Goal: Task Accomplishment & Management: Manage account settings

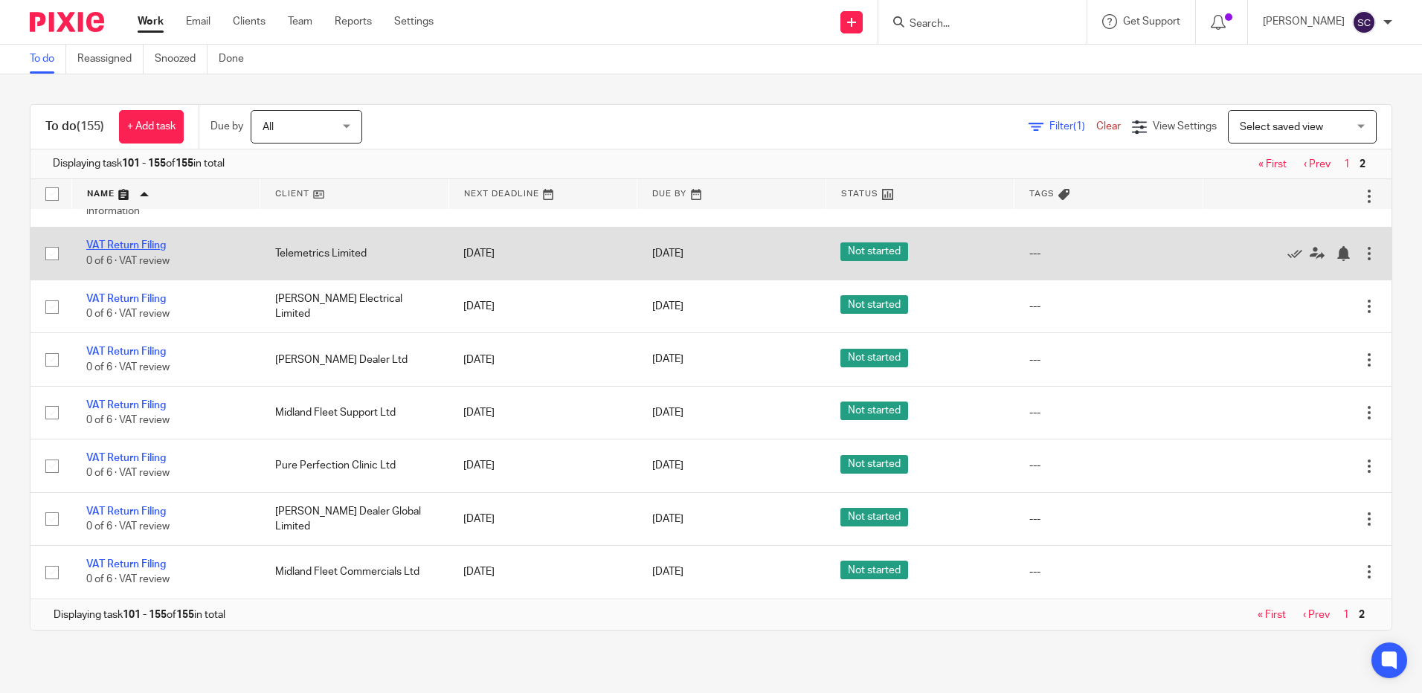
scroll to position [2688, 0]
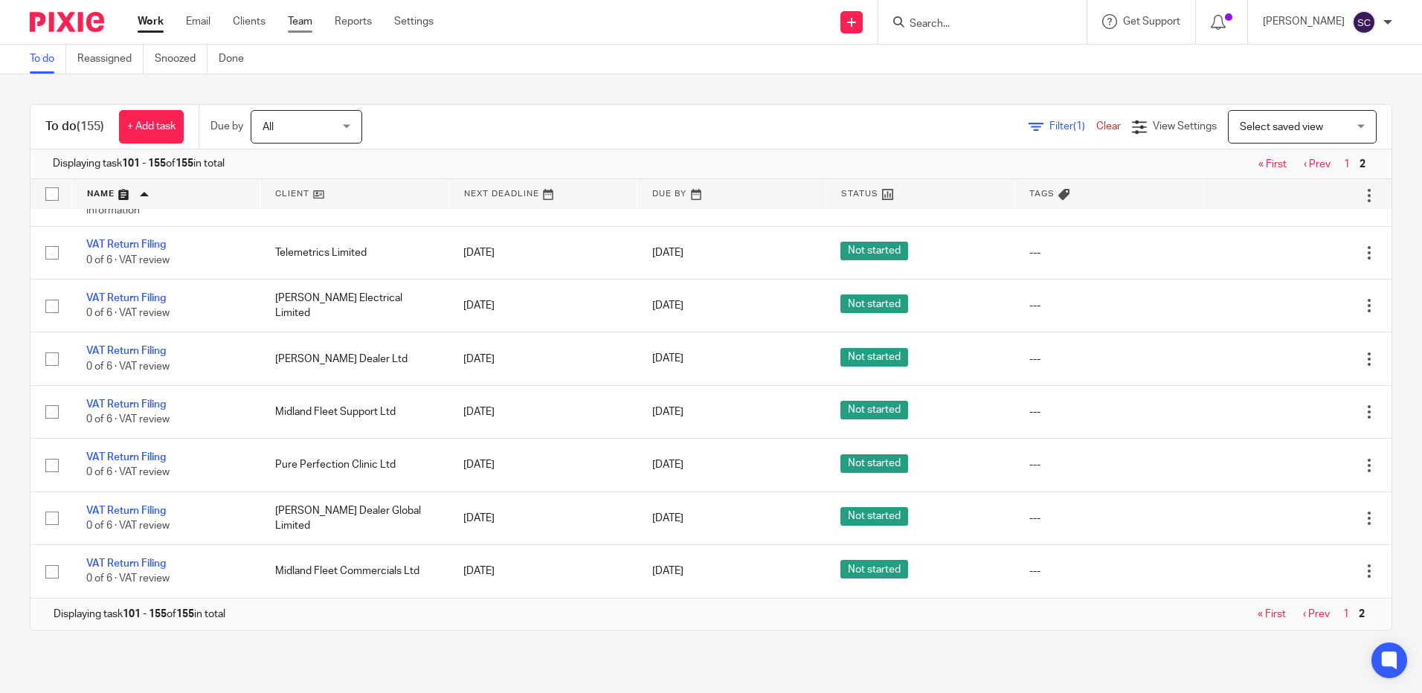
click at [296, 25] on link "Team" at bounding box center [300, 21] width 25 height 15
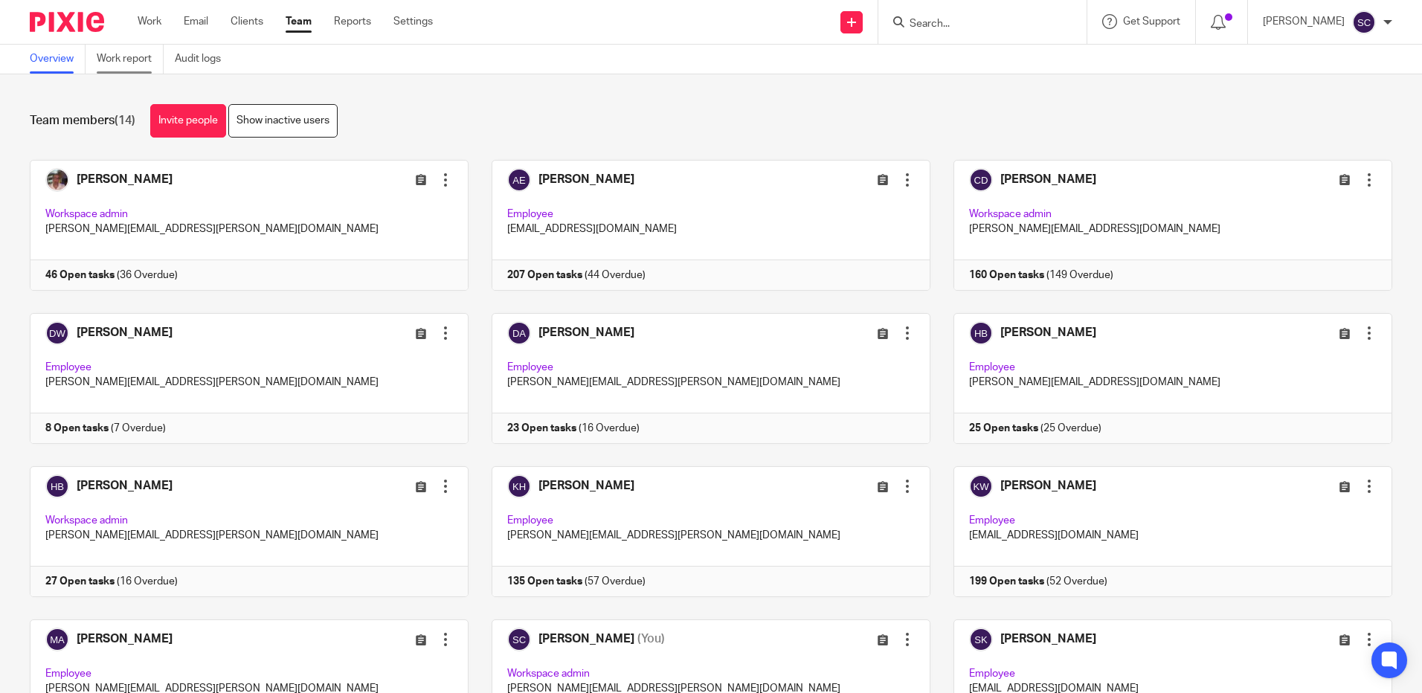
click at [99, 58] on link "Work report" at bounding box center [130, 59] width 67 height 29
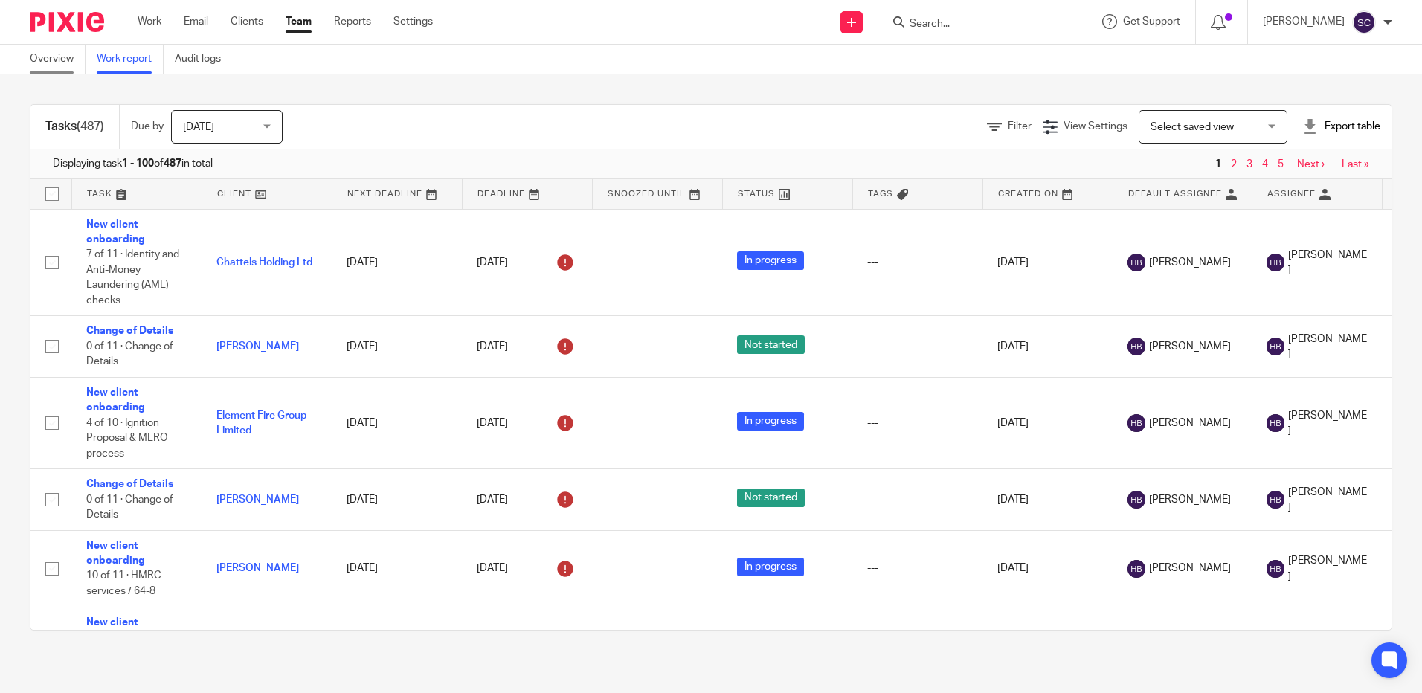
click at [74, 60] on link "Overview" at bounding box center [58, 59] width 56 height 29
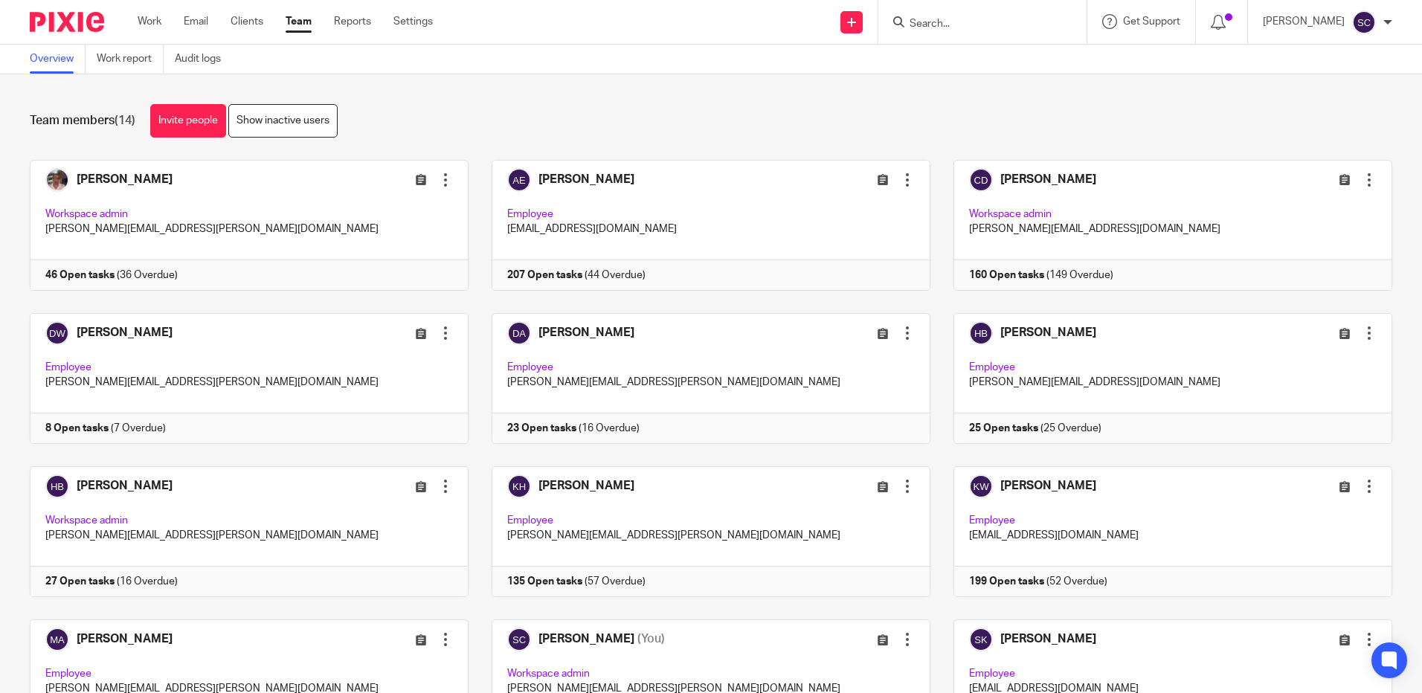
click at [46, 61] on link "Overview" at bounding box center [58, 59] width 56 height 29
click at [155, 23] on link "Work" at bounding box center [150, 21] width 24 height 15
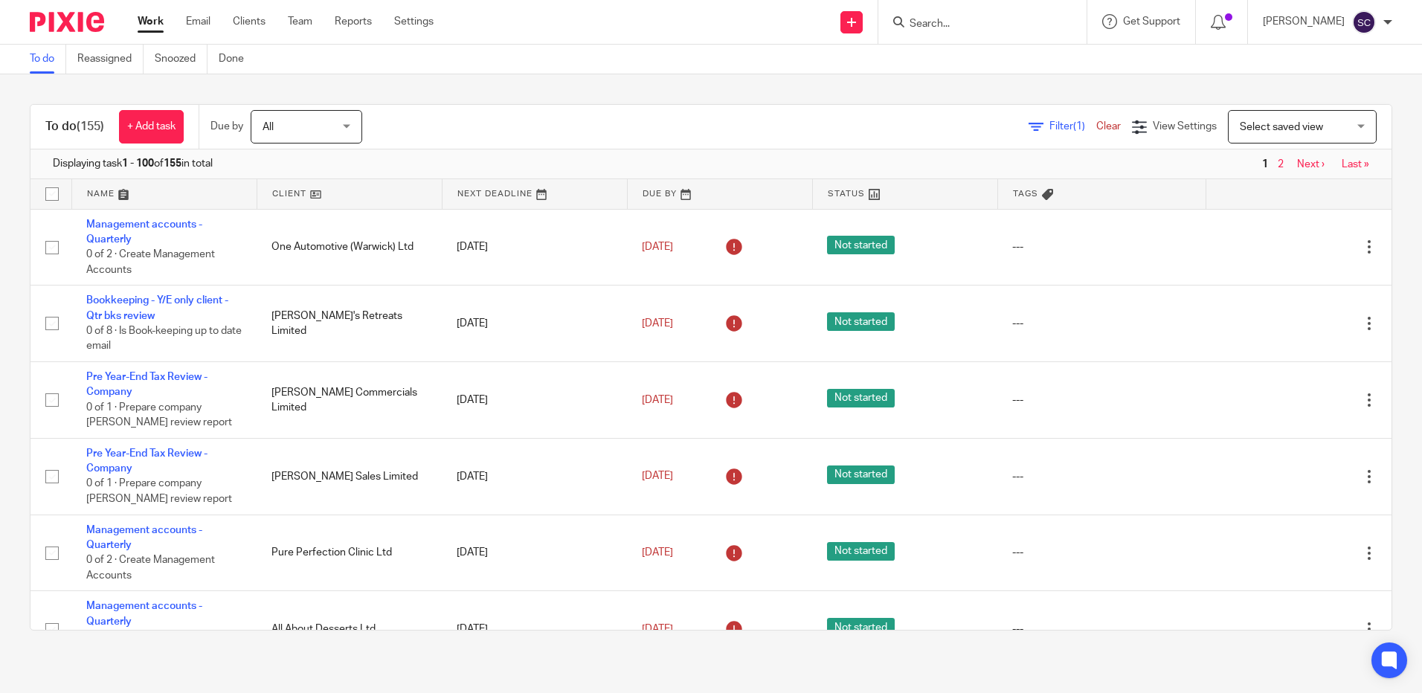
click at [104, 190] on link at bounding box center [164, 194] width 184 height 30
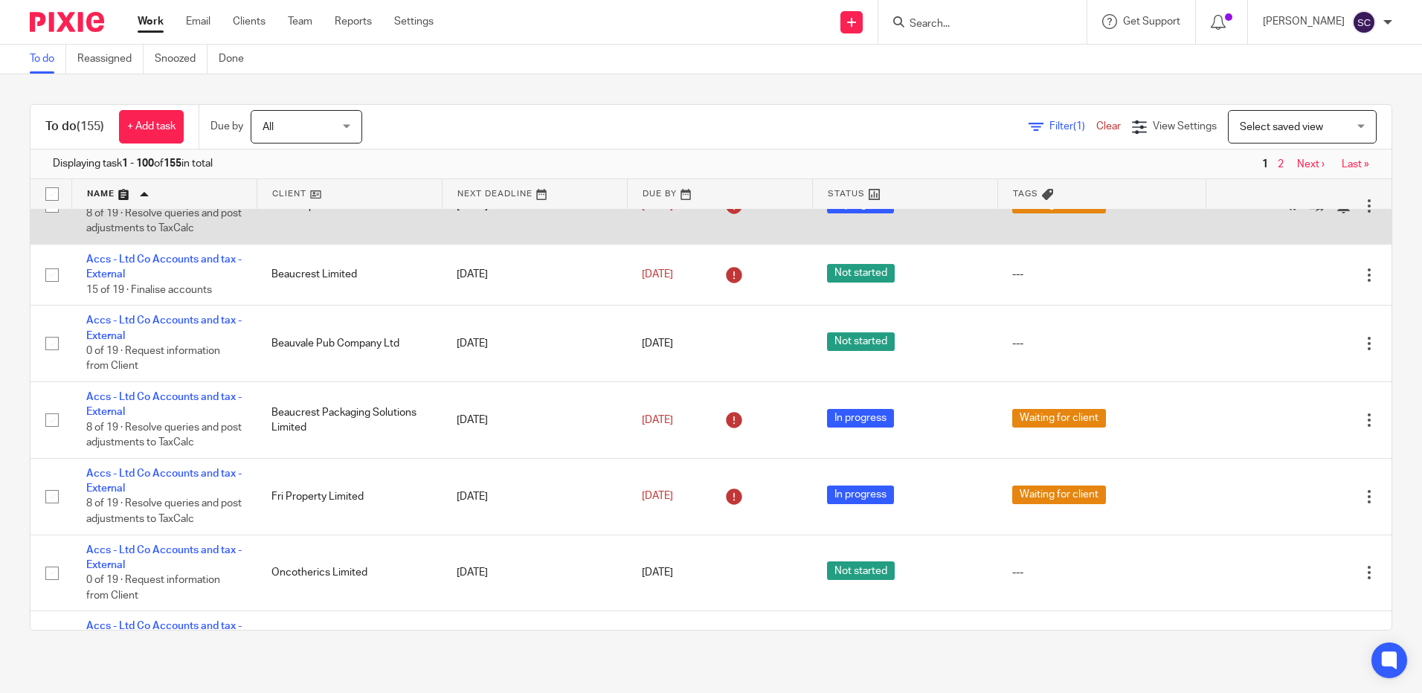
scroll to position [595, 0]
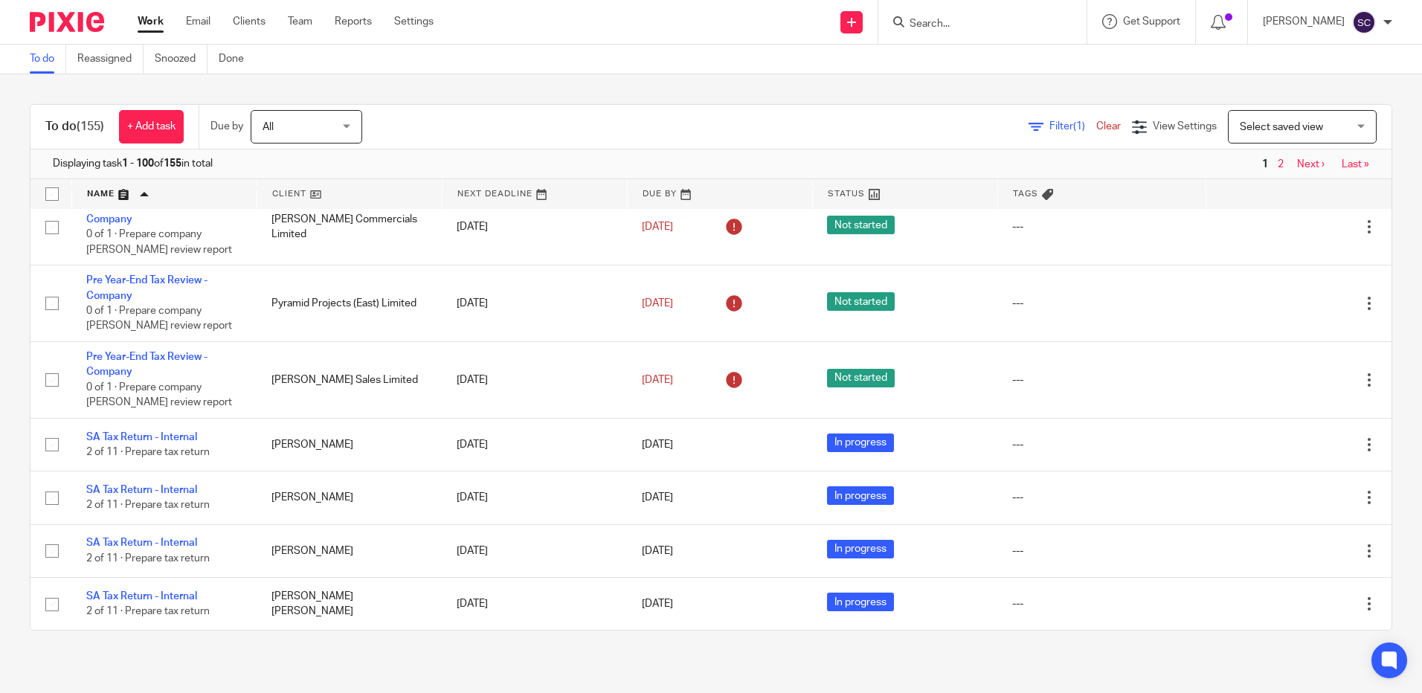
scroll to position [5651, 0]
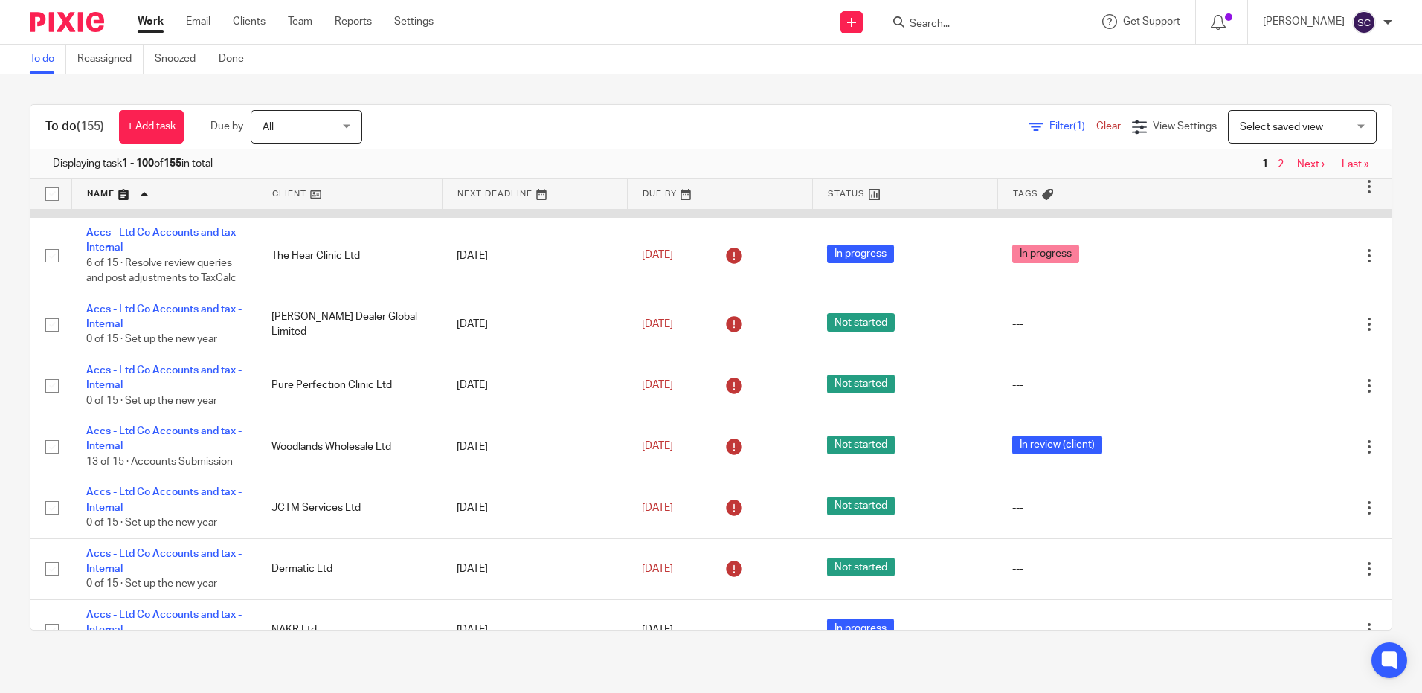
scroll to position [1933, 0]
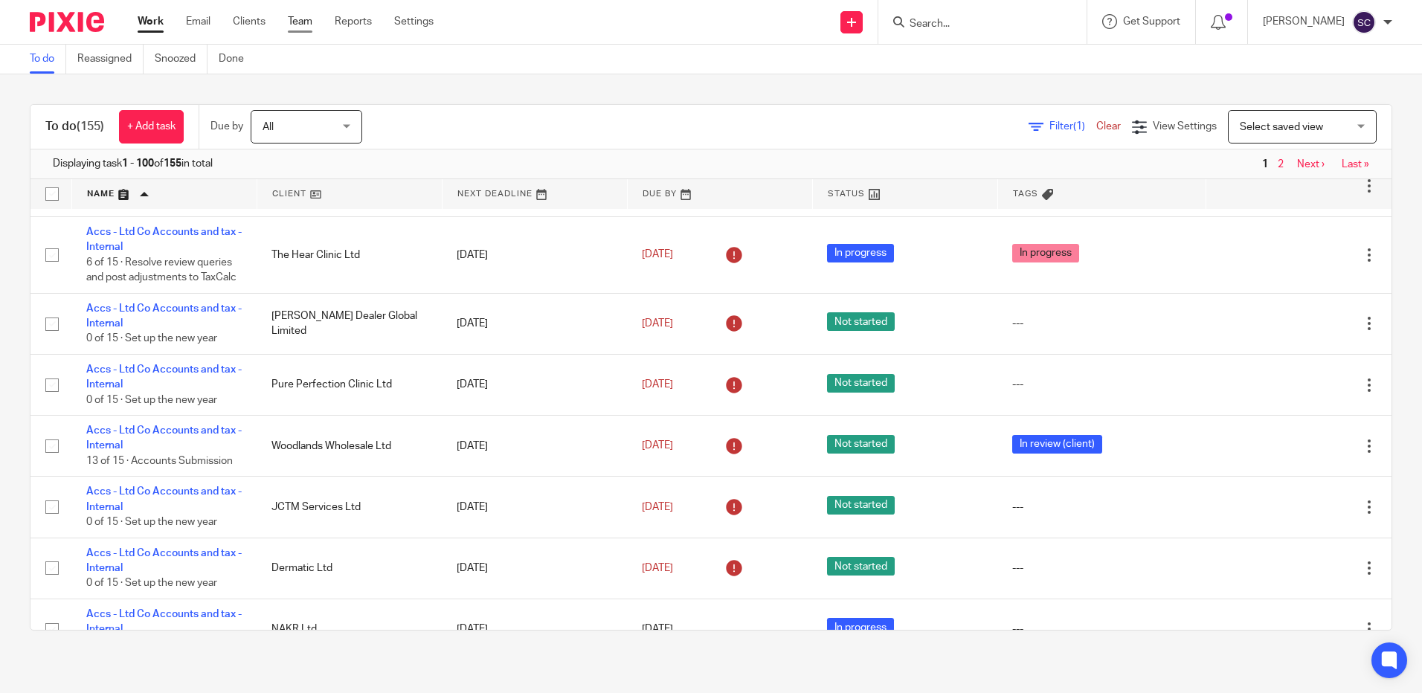
click at [302, 22] on link "Team" at bounding box center [300, 21] width 25 height 15
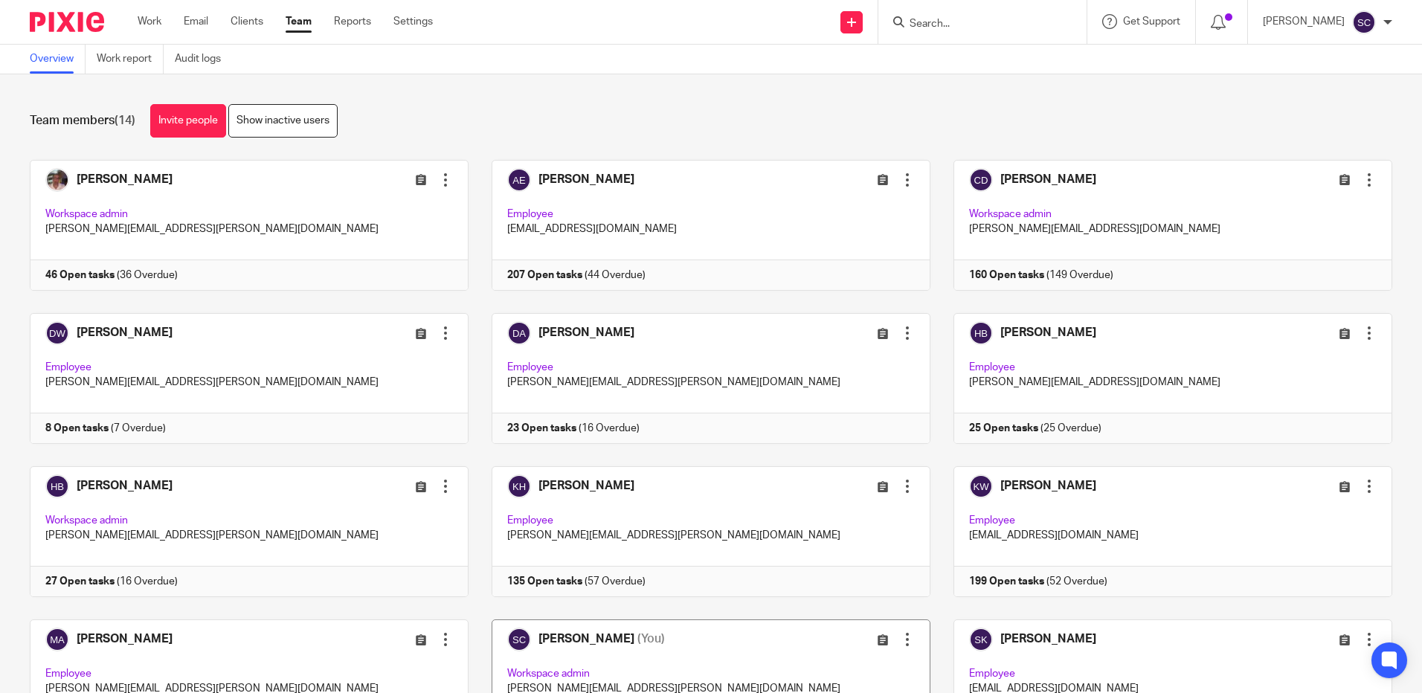
scroll to position [262, 0]
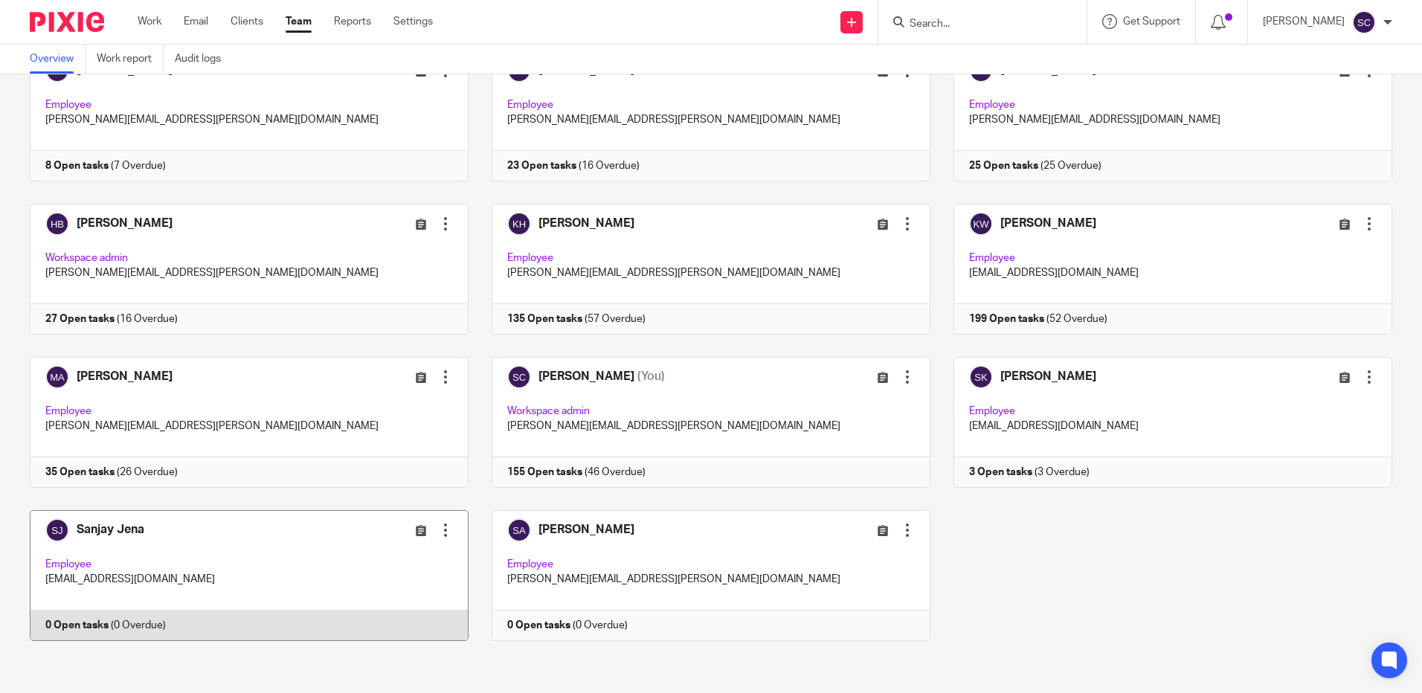
click at [438, 537] on div at bounding box center [445, 530] width 15 height 15
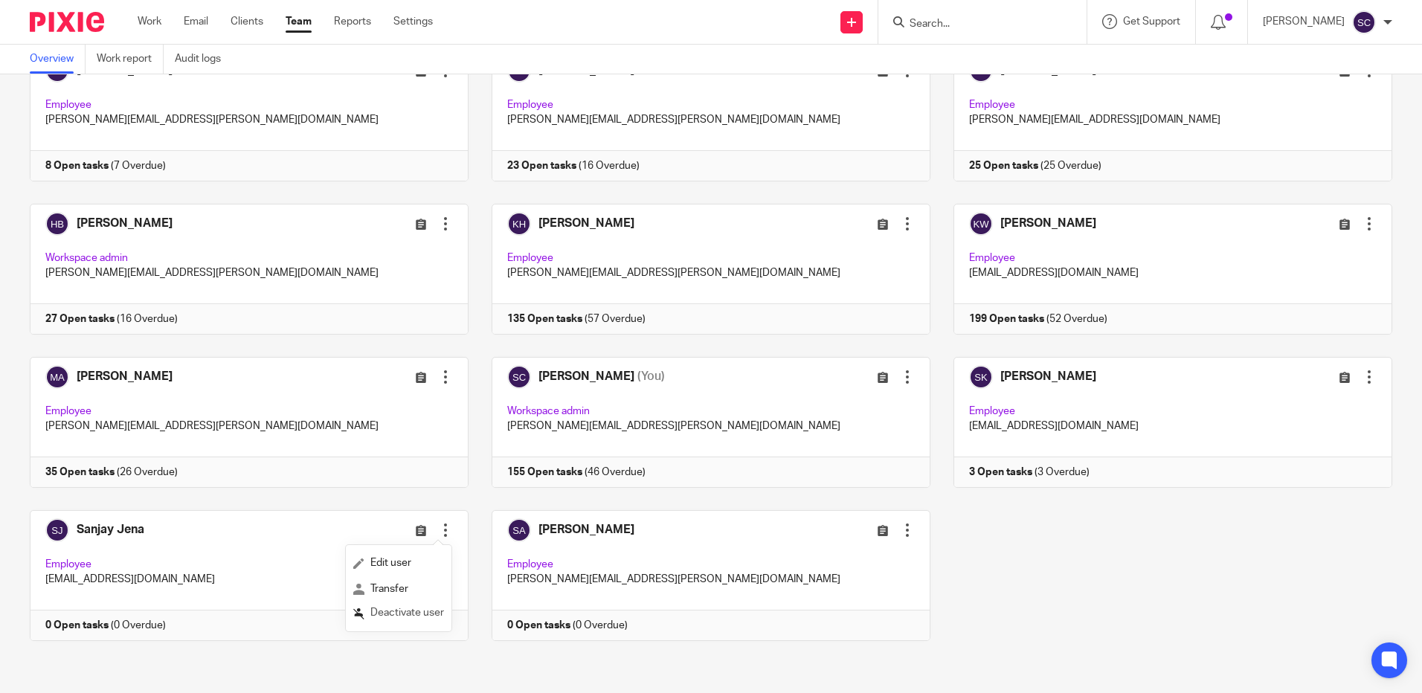
click at [419, 619] on button "Deactivate user" at bounding box center [398, 613] width 91 height 19
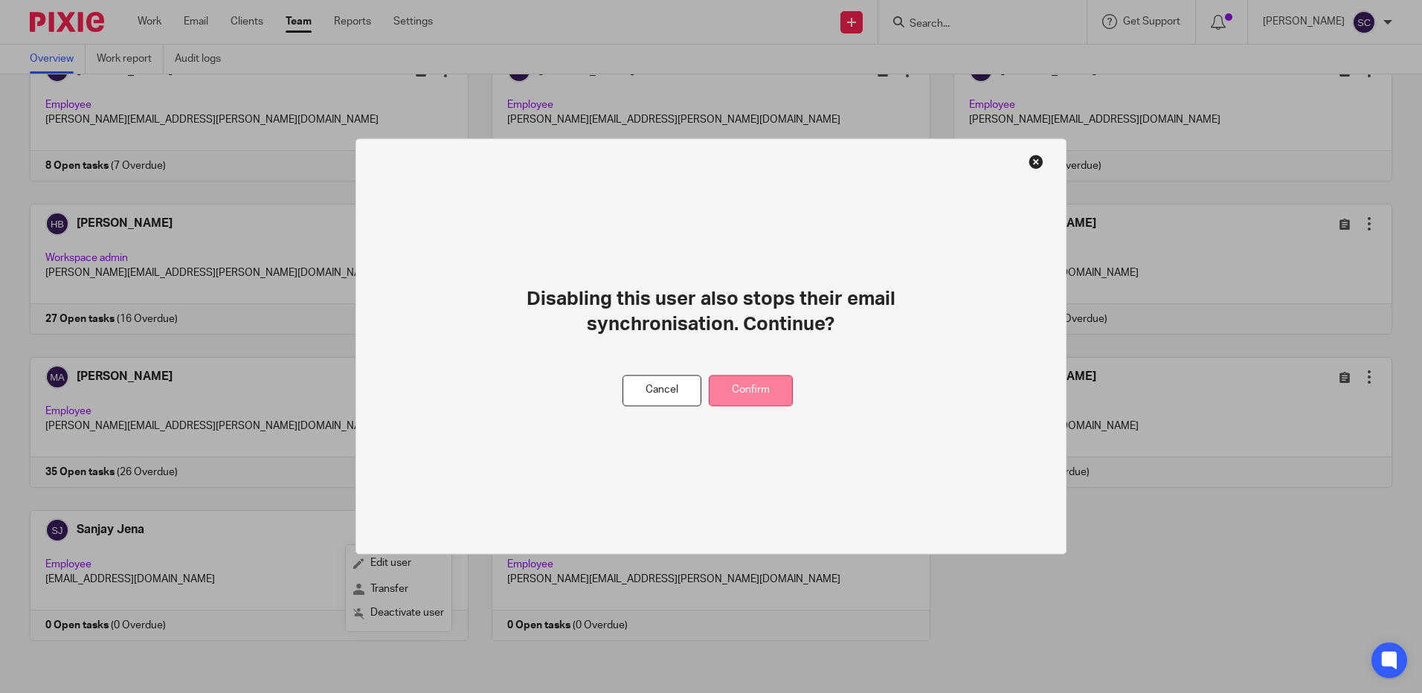
click at [752, 383] on button "Confirm" at bounding box center [751, 391] width 84 height 32
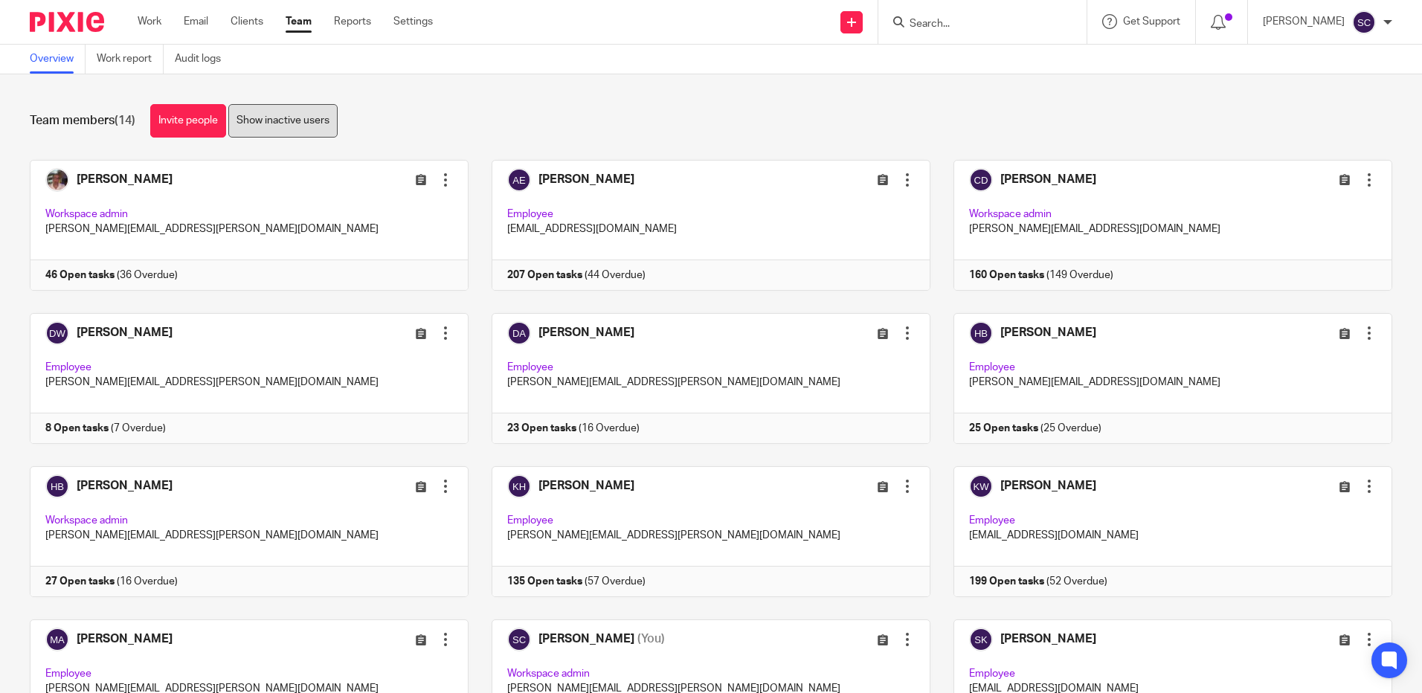
click at [245, 111] on link "Show inactive users" at bounding box center [282, 120] width 109 height 33
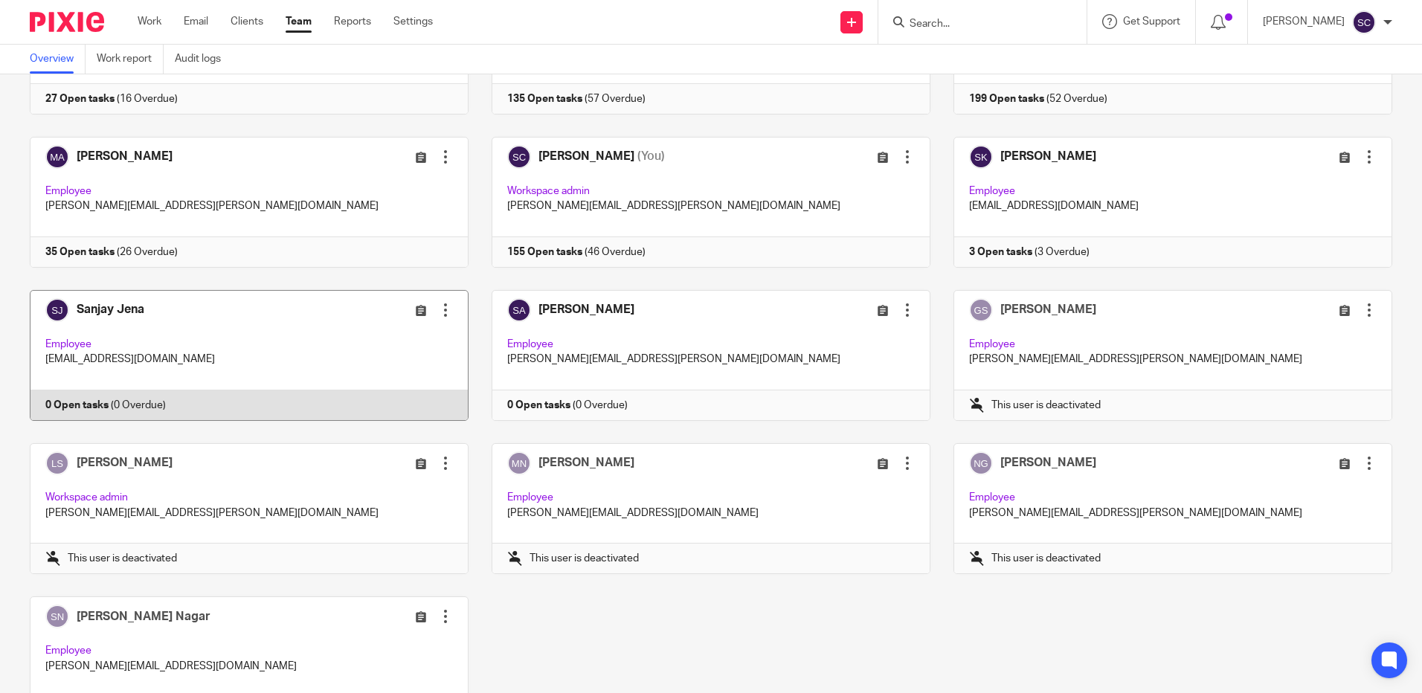
scroll to position [569, 0]
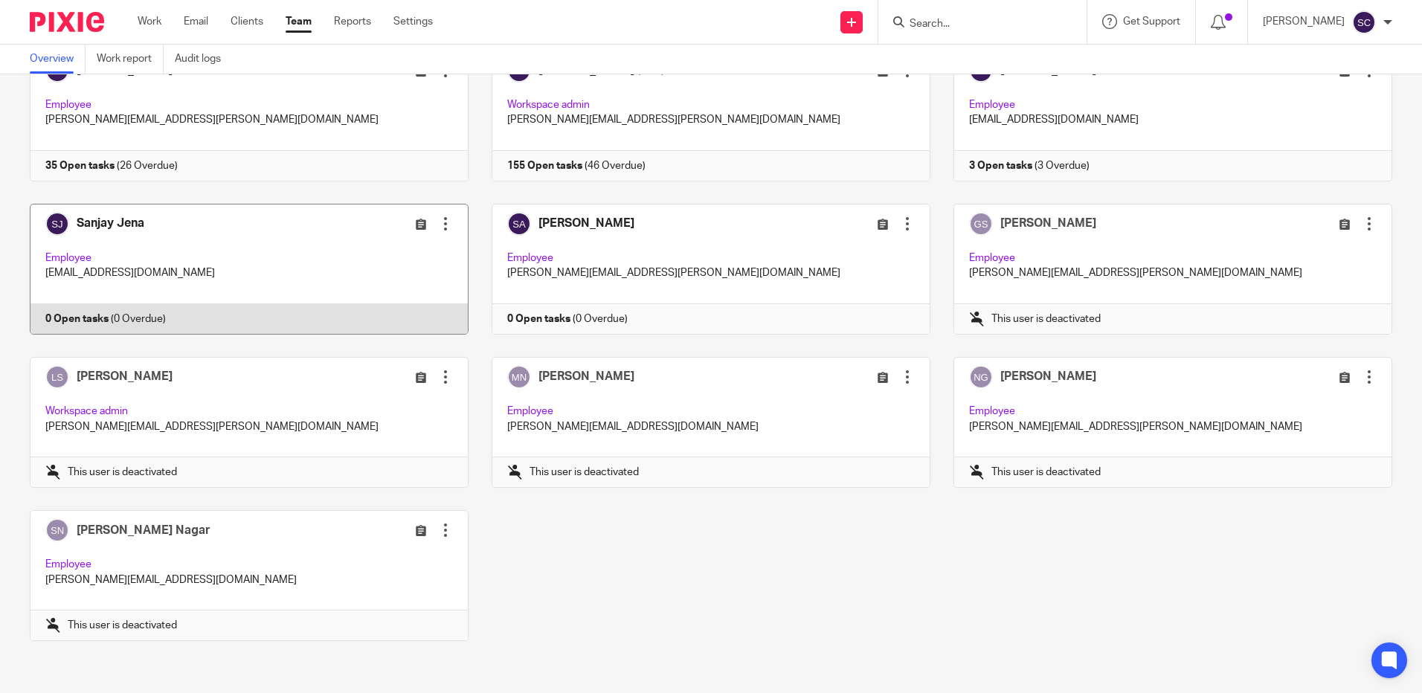
click at [452, 219] on link at bounding box center [238, 269] width 462 height 131
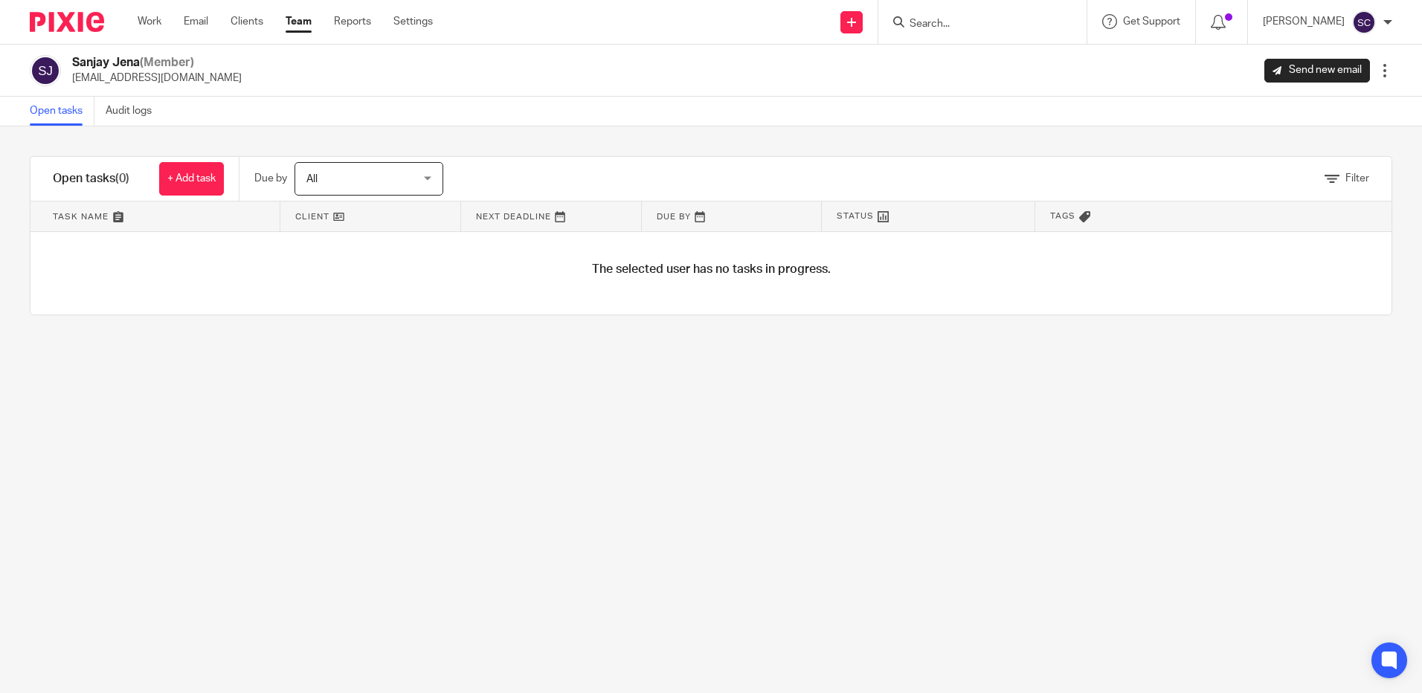
click at [311, 27] on link "Team" at bounding box center [299, 21] width 26 height 15
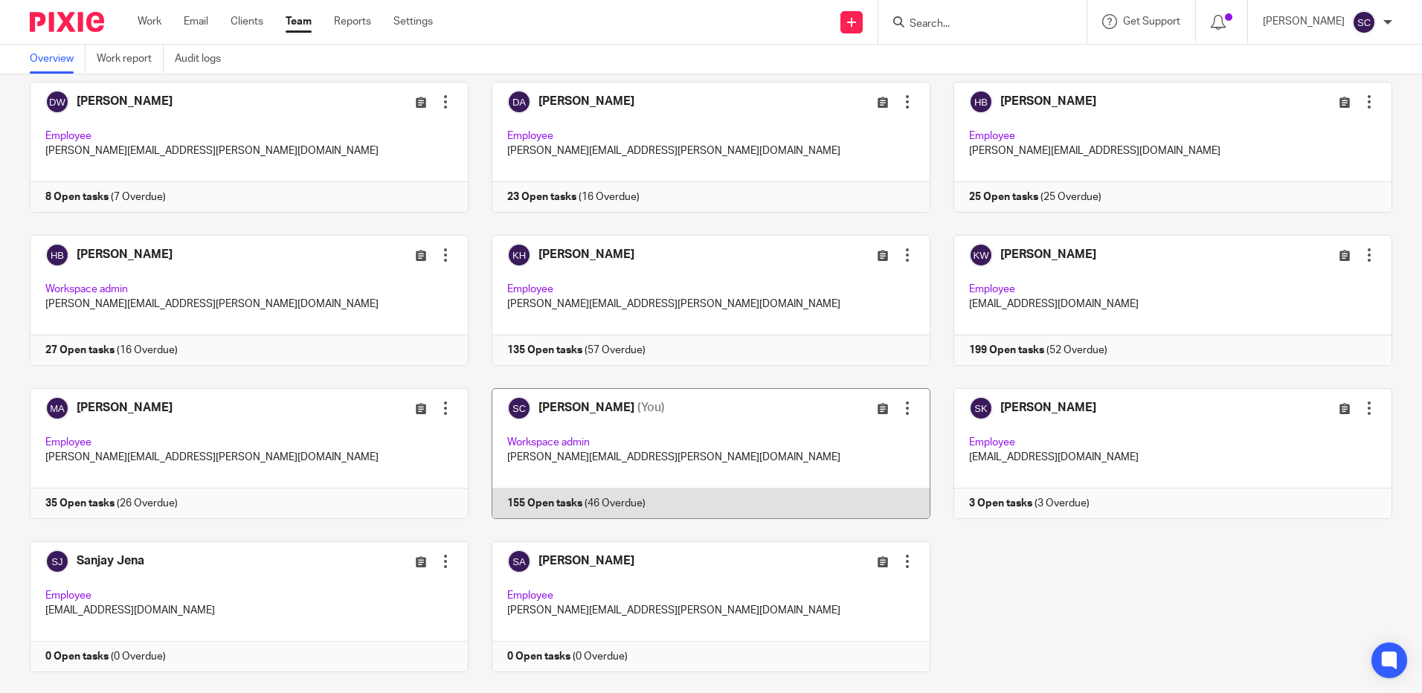
scroll to position [262, 0]
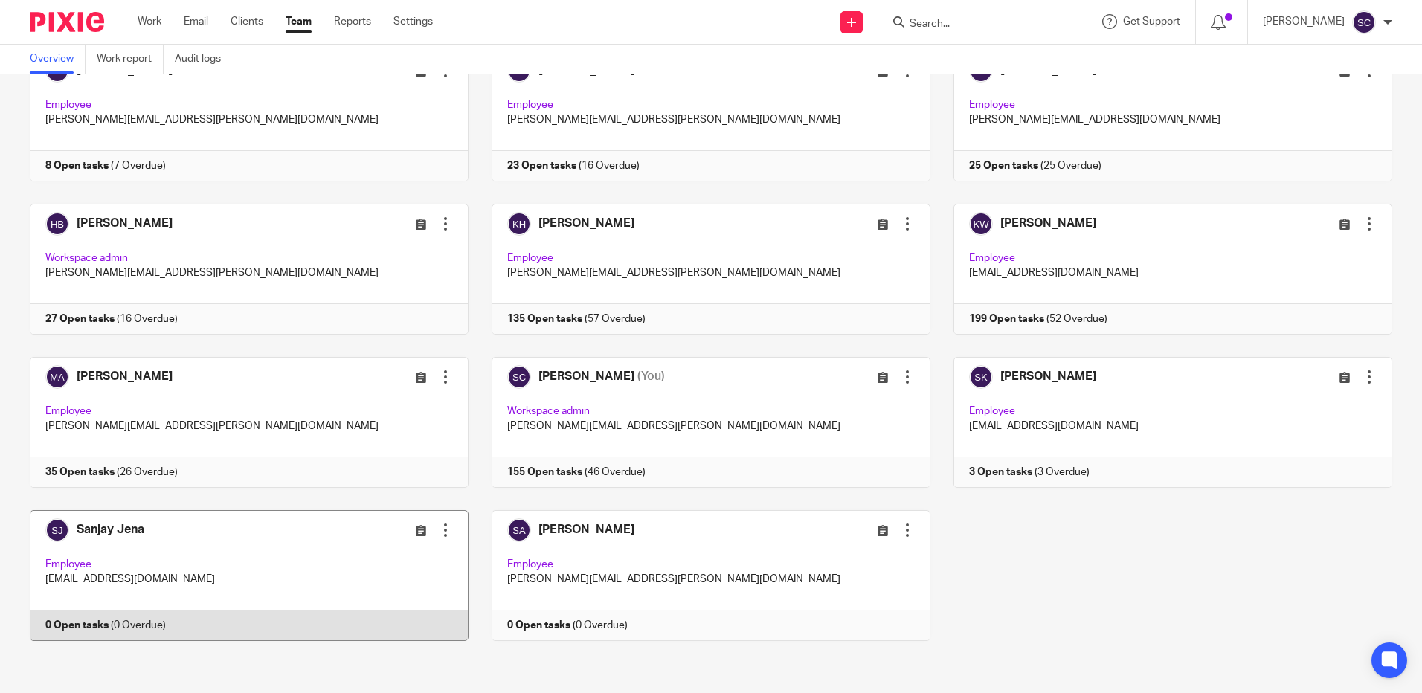
click at [438, 534] on div at bounding box center [445, 530] width 15 height 15
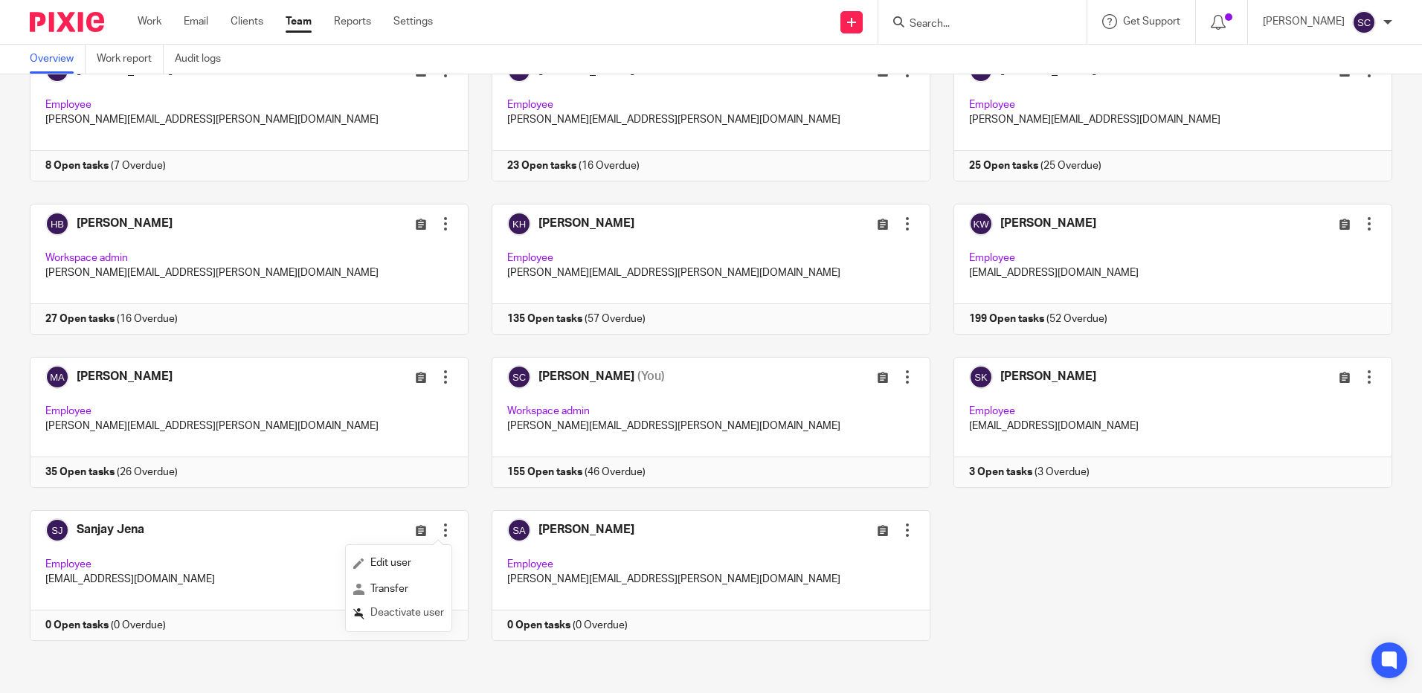
click at [399, 609] on span "Deactivate user" at bounding box center [407, 612] width 74 height 10
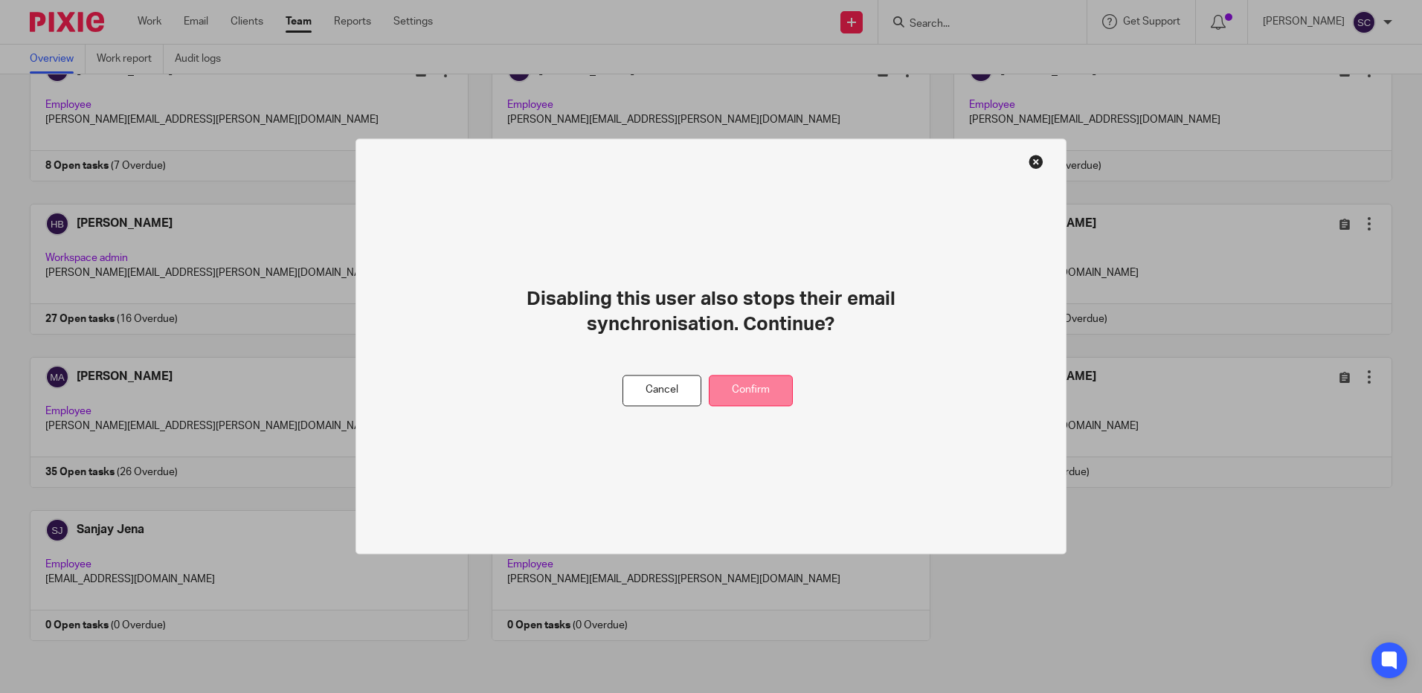
click at [742, 387] on button "Confirm" at bounding box center [751, 391] width 84 height 32
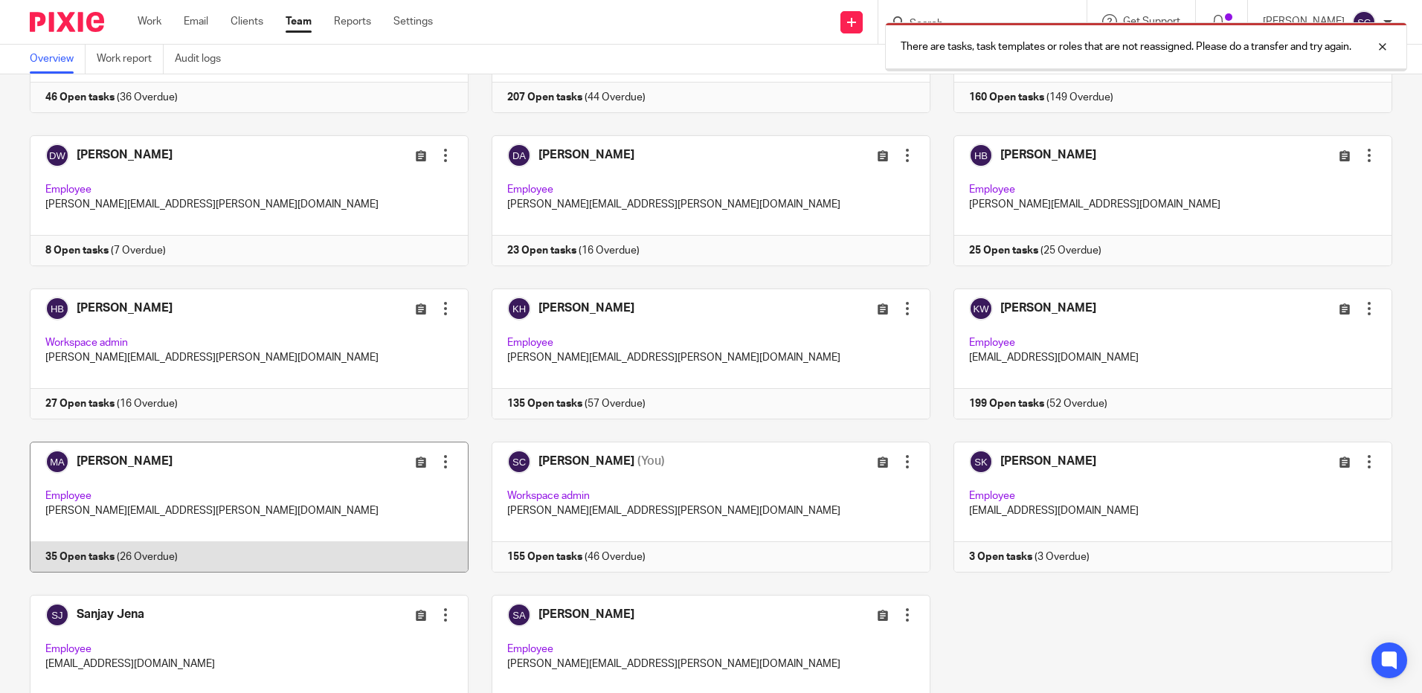
scroll to position [262, 0]
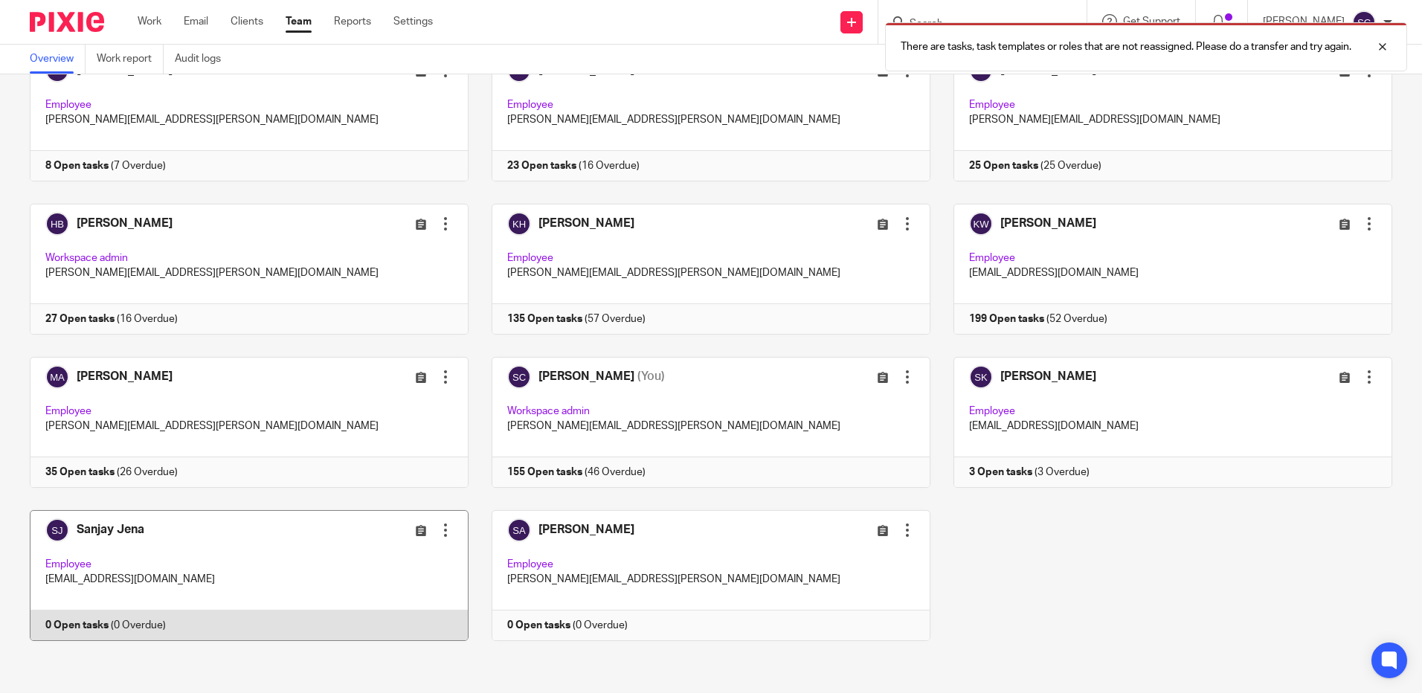
click at [144, 541] on link at bounding box center [238, 575] width 462 height 131
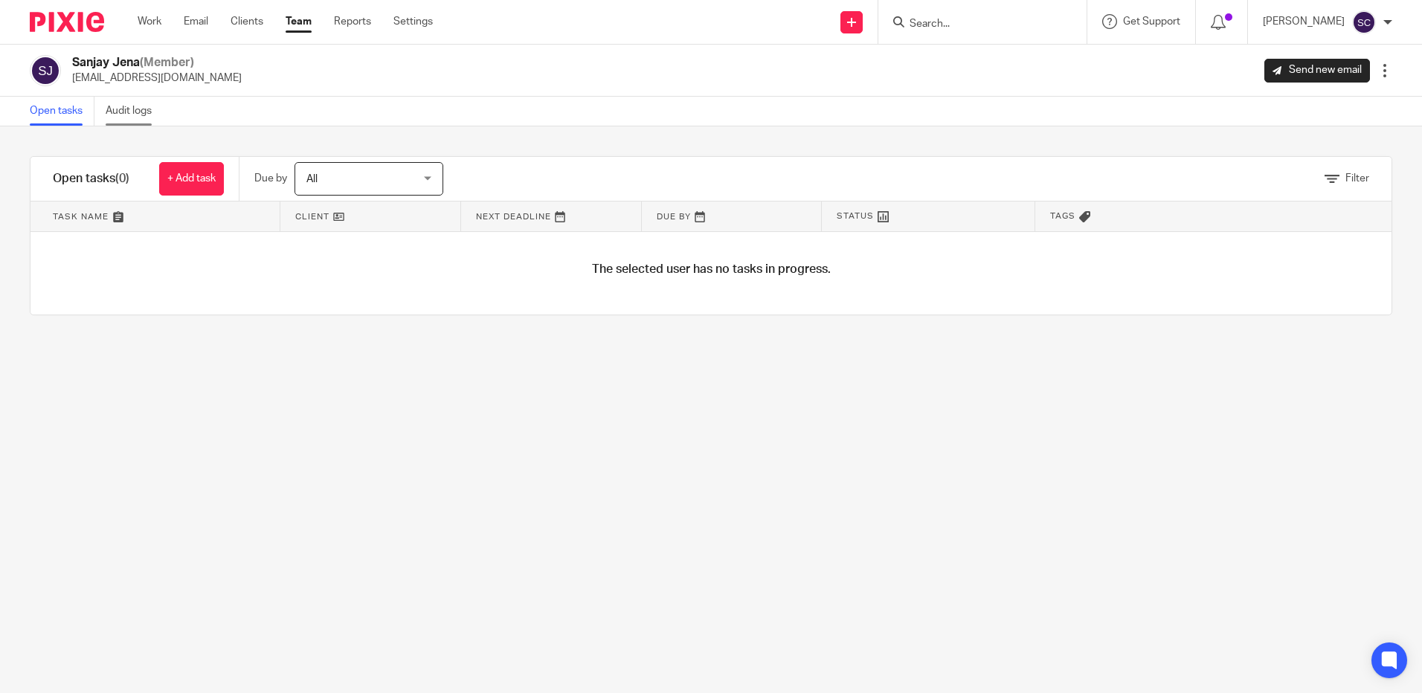
click at [117, 123] on link "Audit logs" at bounding box center [134, 111] width 57 height 29
click at [1377, 75] on div at bounding box center [1384, 70] width 15 height 15
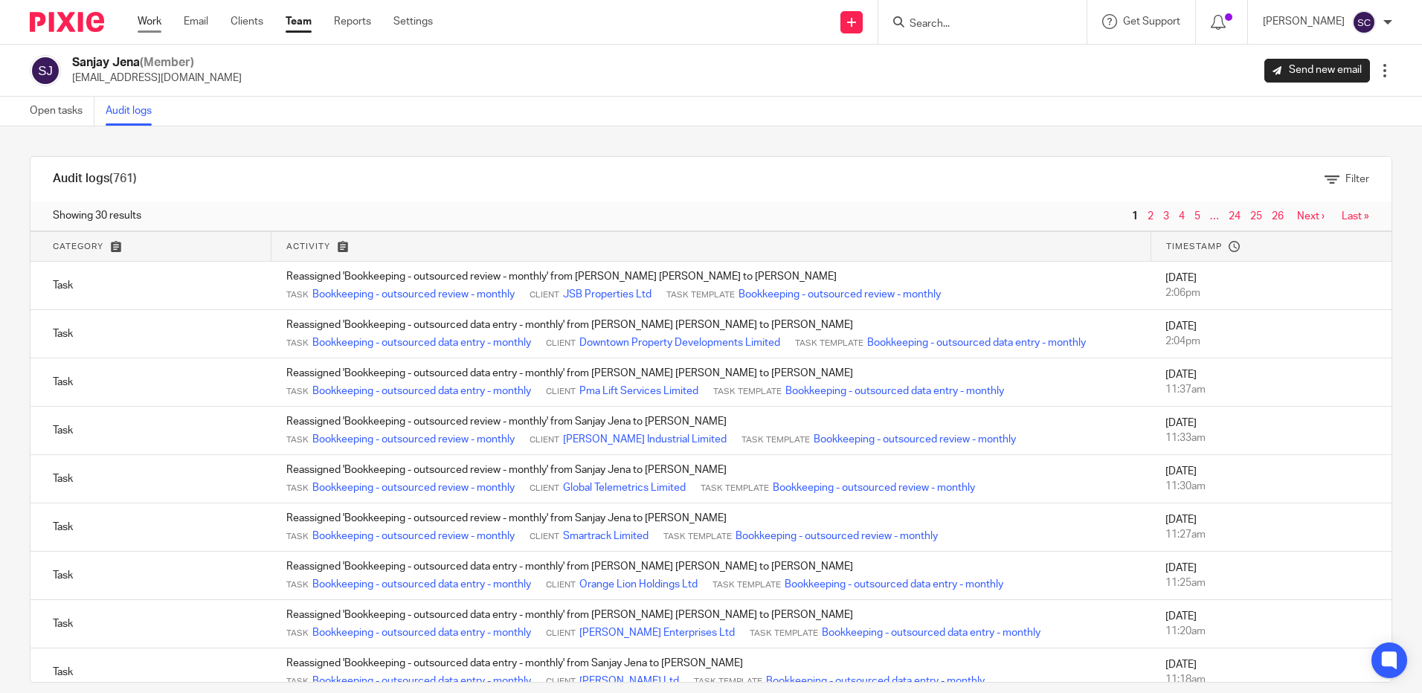
click at [152, 19] on link "Work" at bounding box center [150, 21] width 24 height 15
click at [68, 115] on link "Open tasks" at bounding box center [62, 111] width 65 height 29
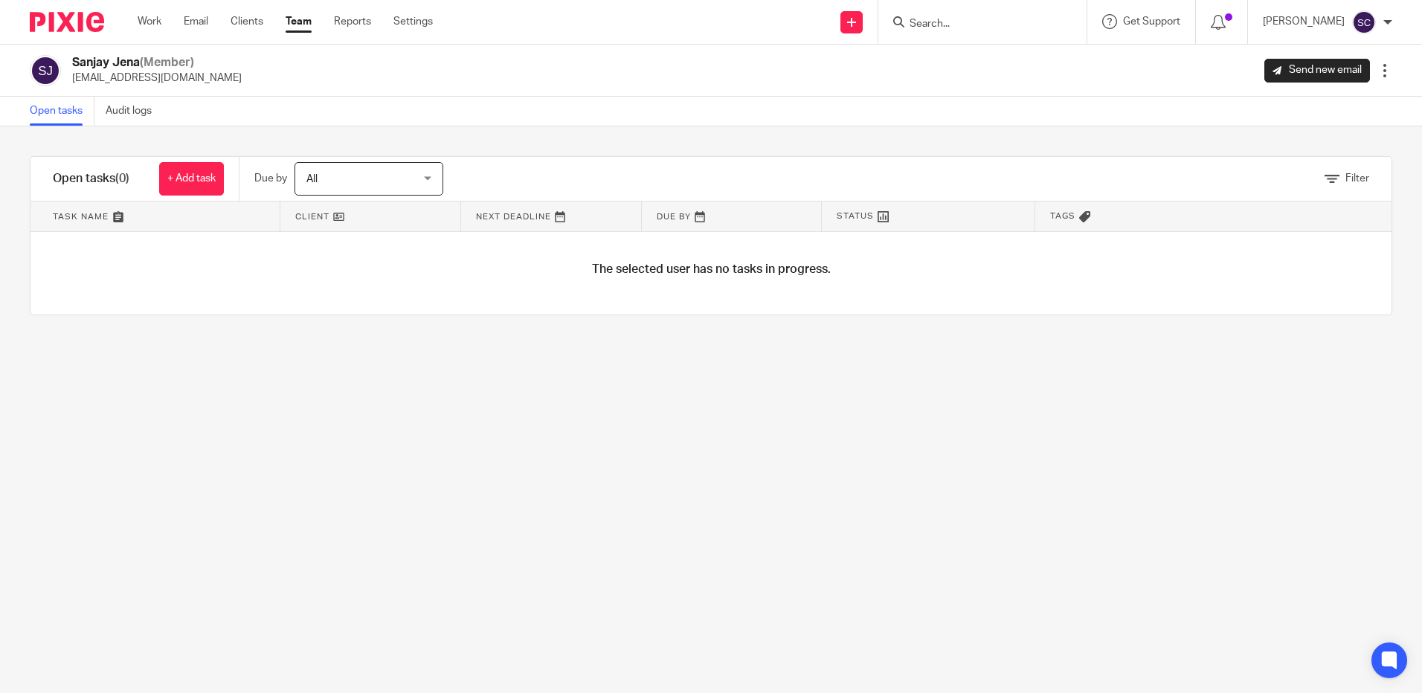
click at [299, 28] on link "Team" at bounding box center [299, 21] width 26 height 15
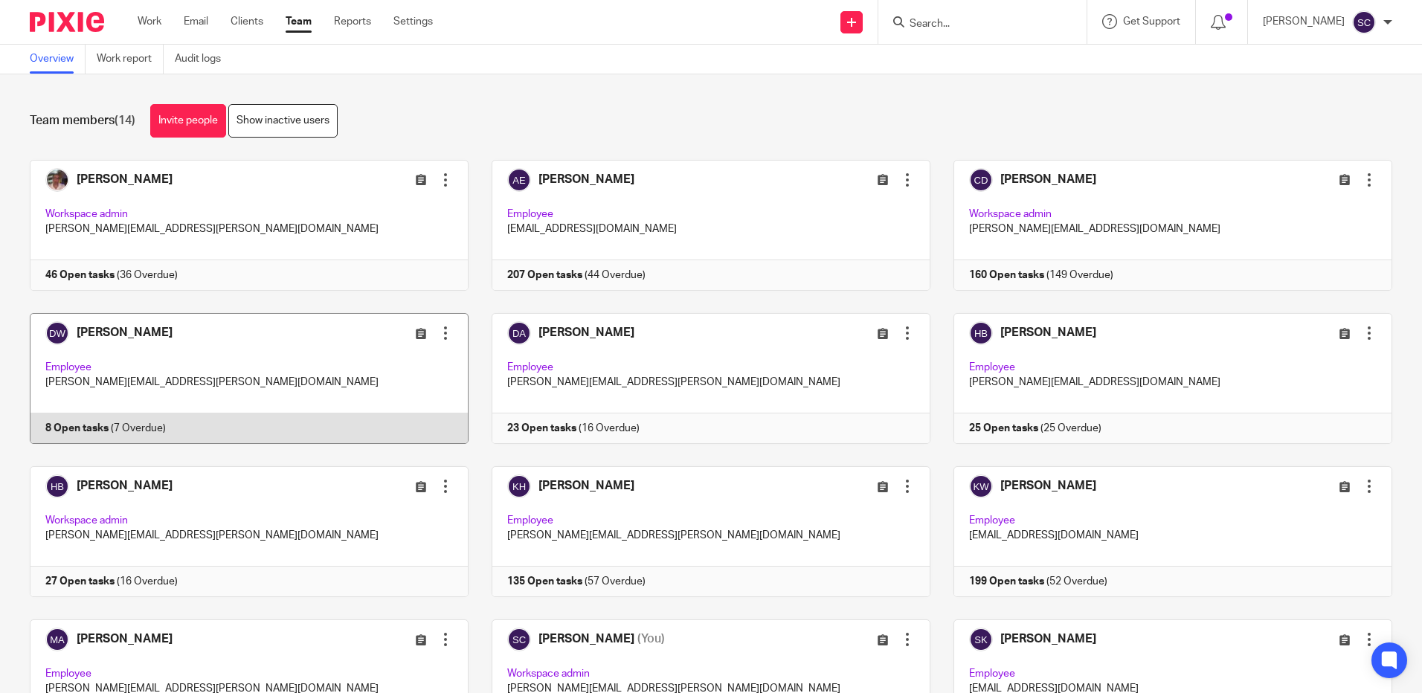
click at [239, 381] on link at bounding box center [238, 378] width 462 height 131
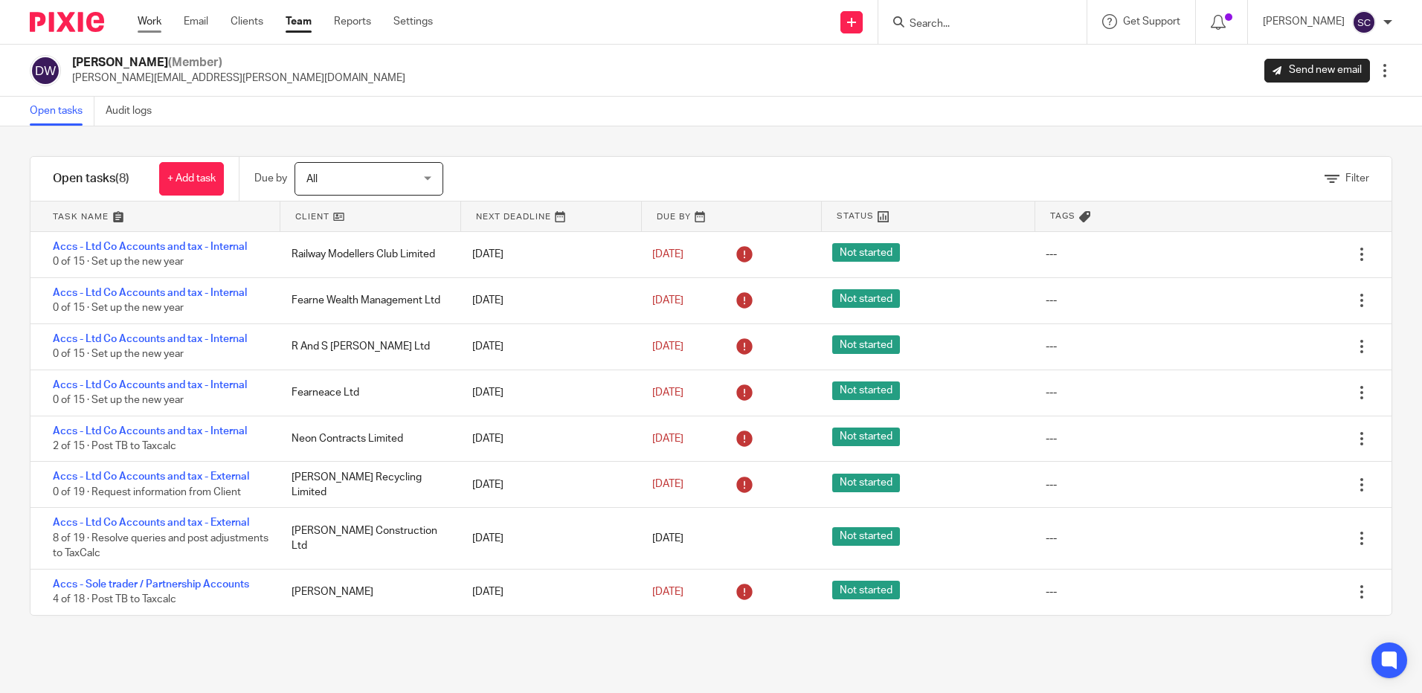
click at [144, 17] on link "Work" at bounding box center [150, 21] width 24 height 15
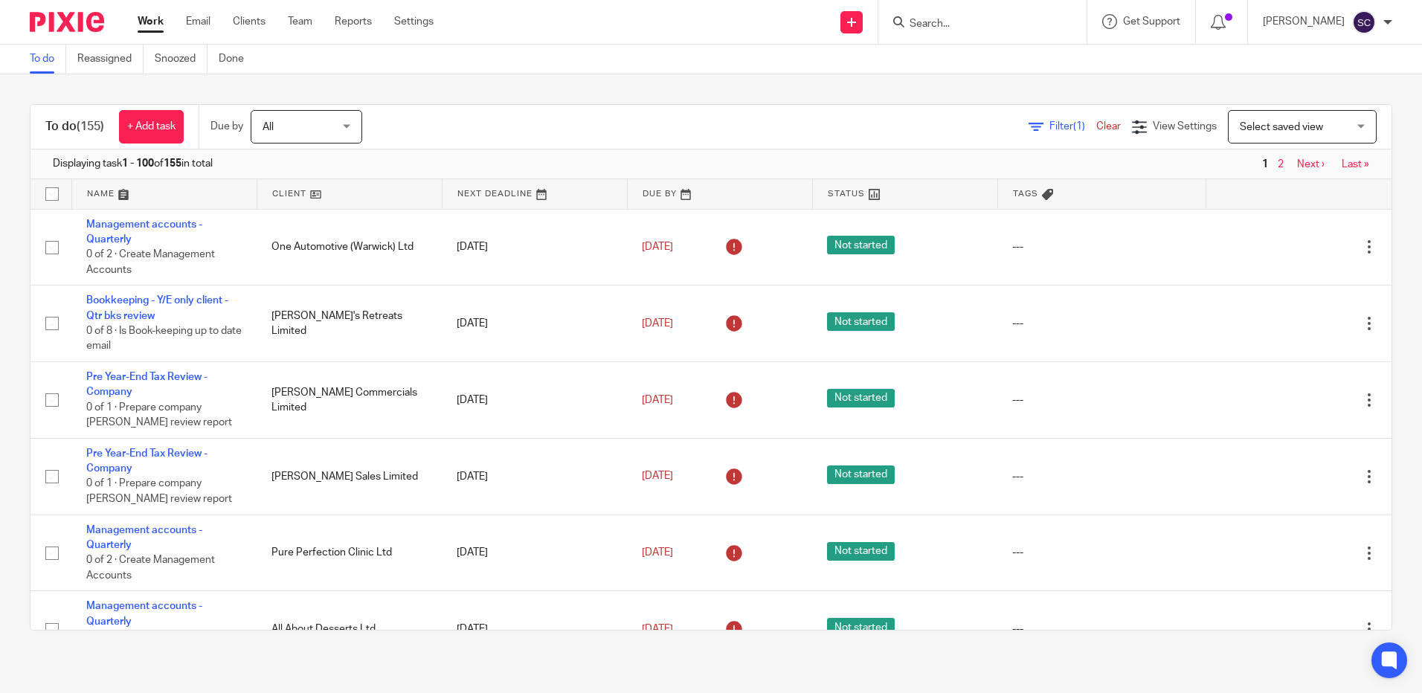
click at [154, 23] on link "Work" at bounding box center [151, 21] width 26 height 15
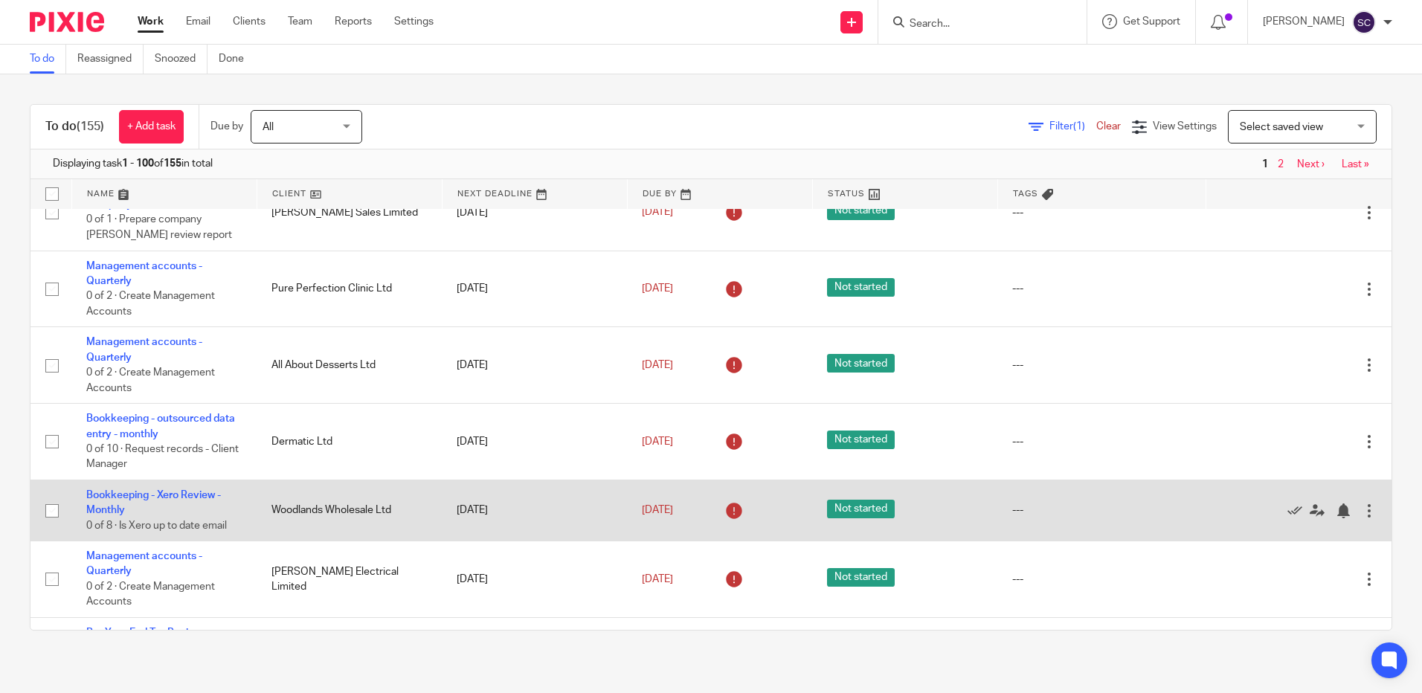
scroll to position [297, 0]
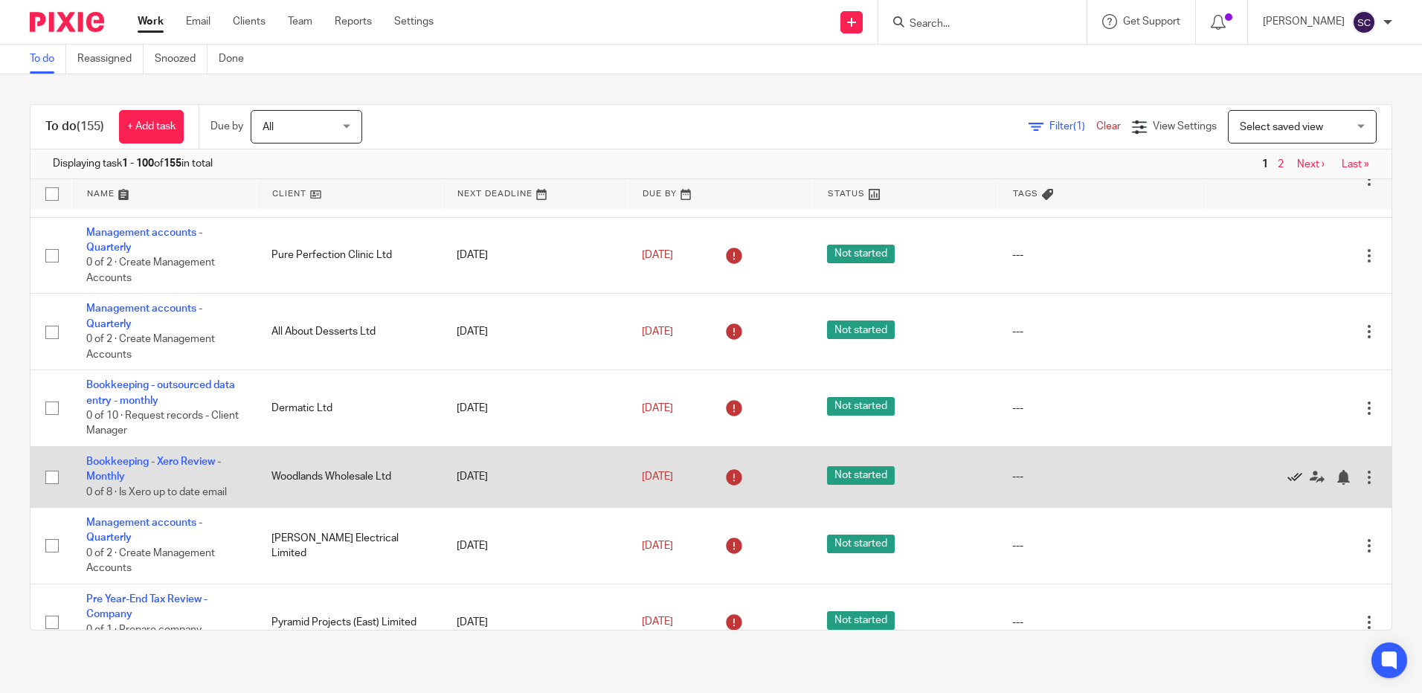
click at [1287, 477] on icon at bounding box center [1294, 477] width 15 height 15
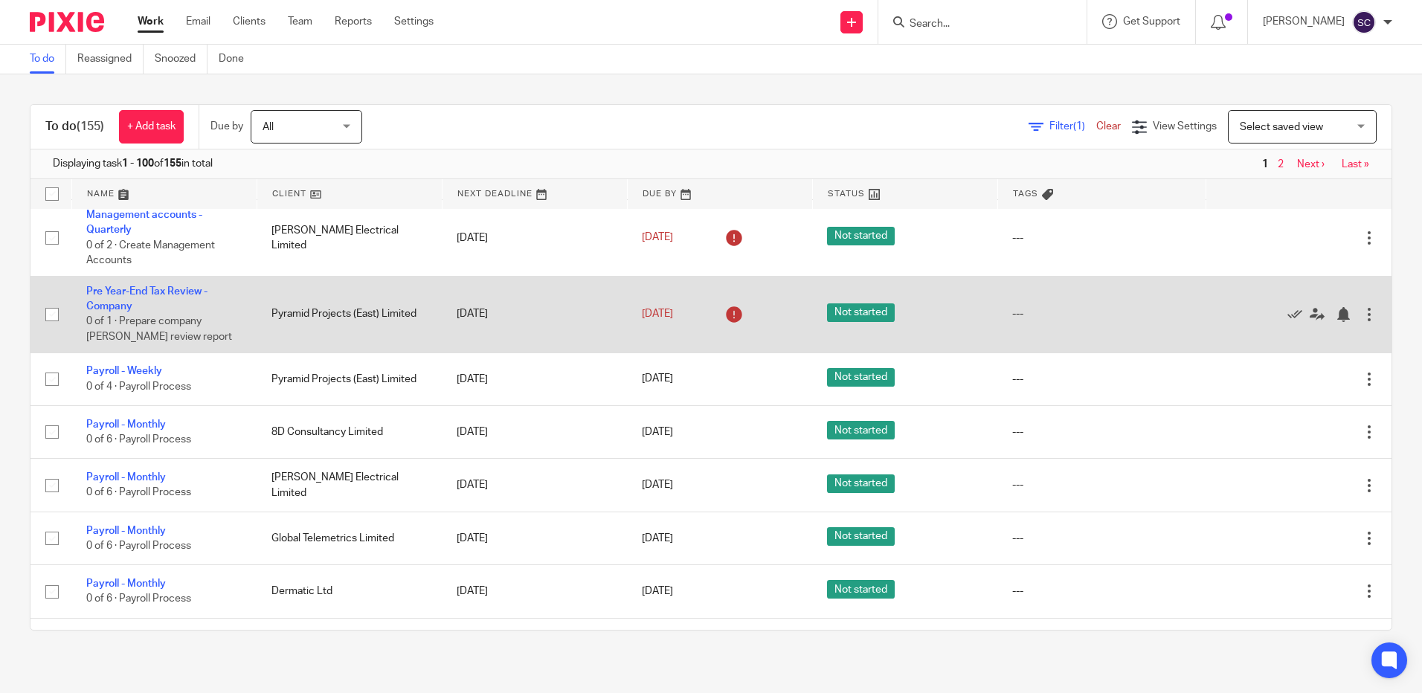
scroll to position [520, 0]
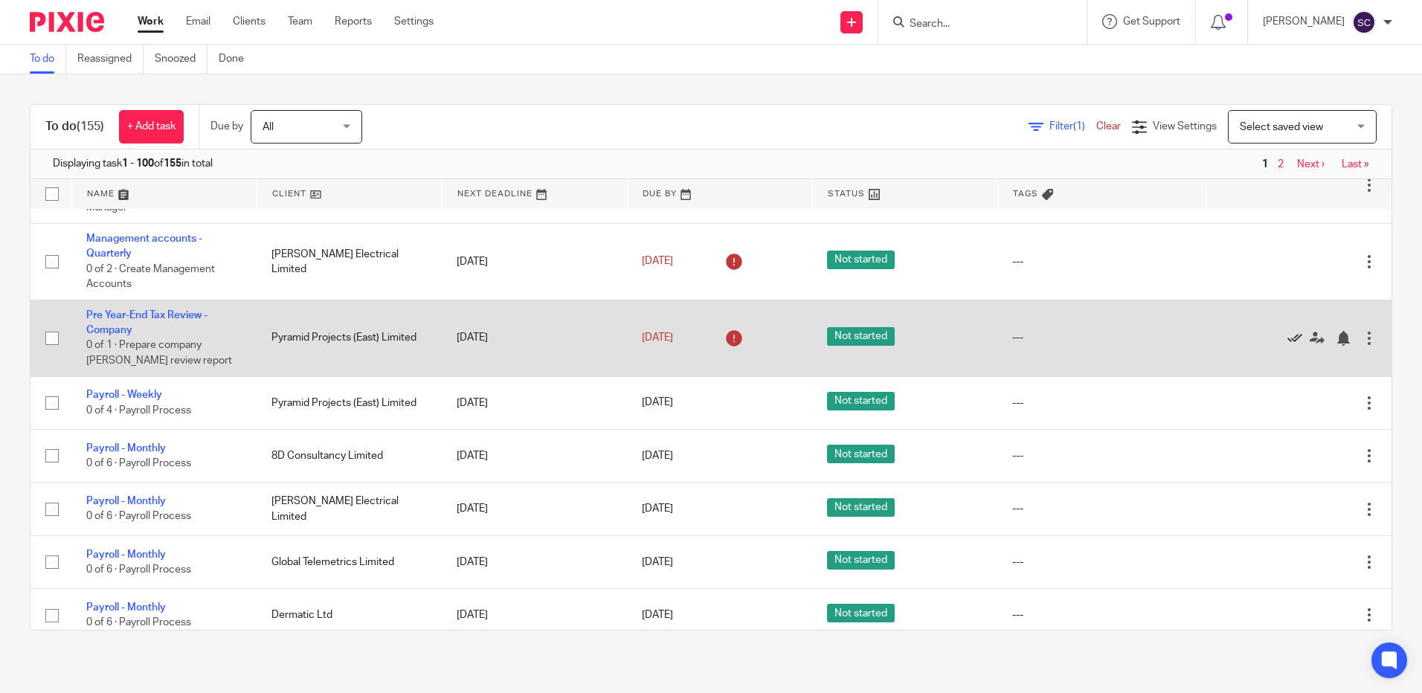
click at [1287, 338] on icon at bounding box center [1294, 338] width 15 height 15
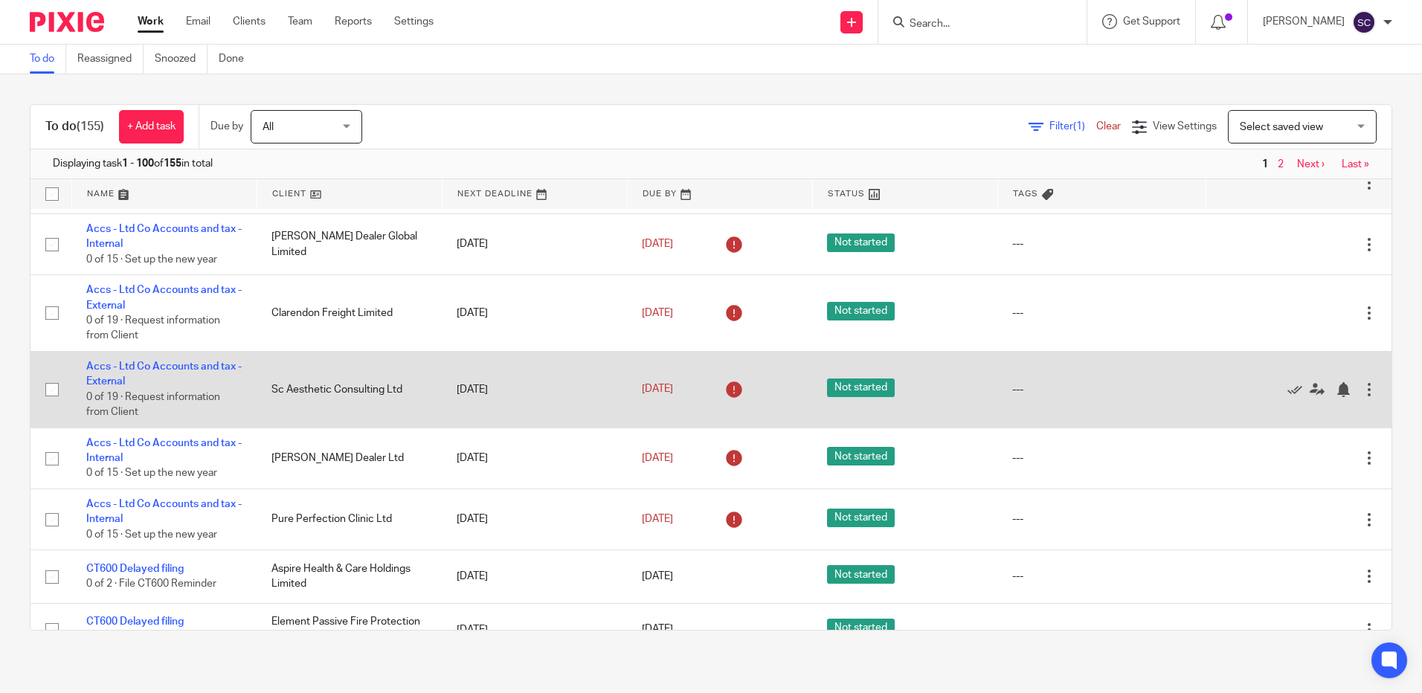
scroll to position [3495, 0]
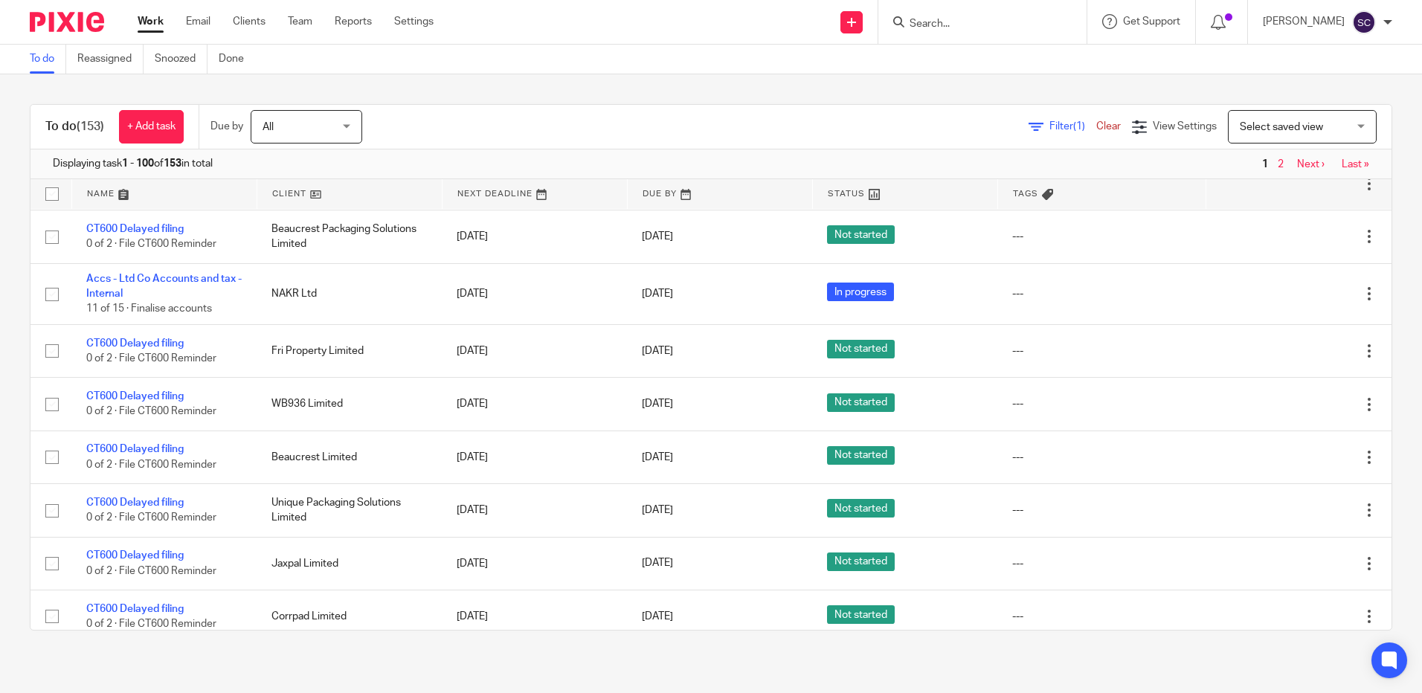
scroll to position [2379, 0]
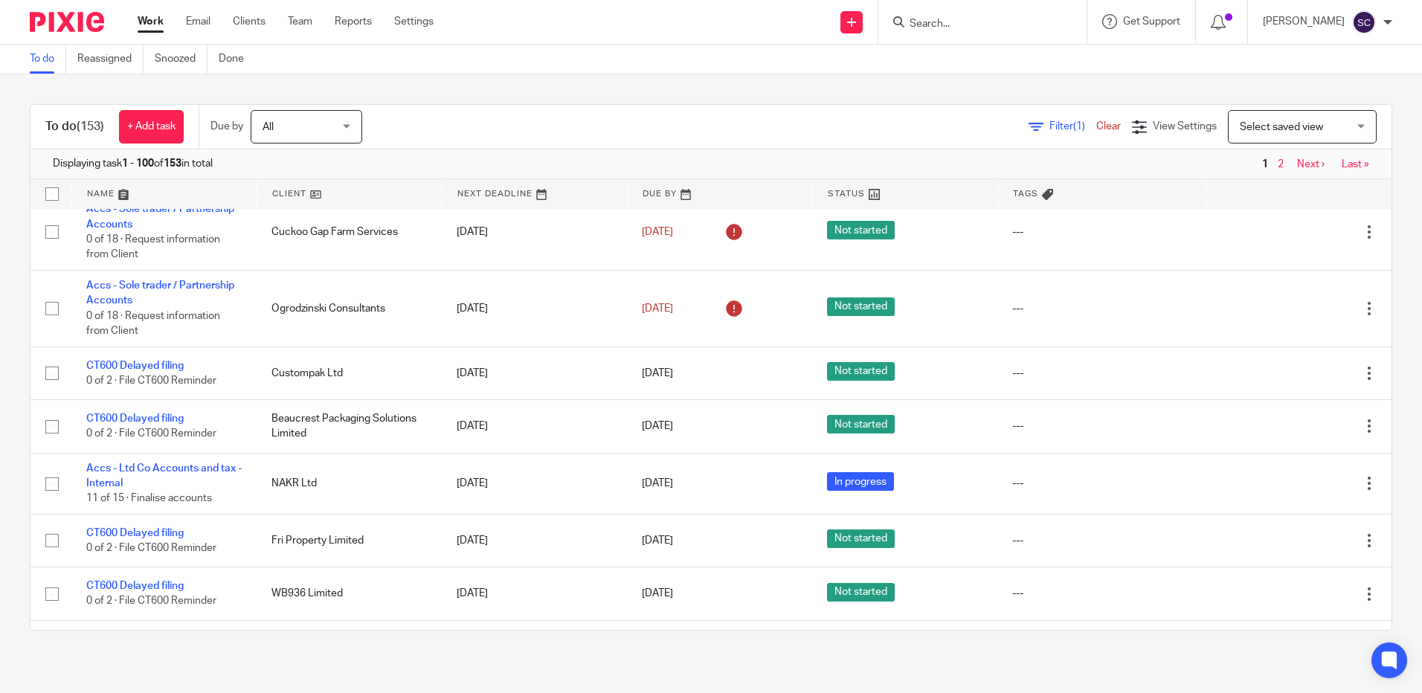
click at [112, 184] on link at bounding box center [164, 194] width 184 height 30
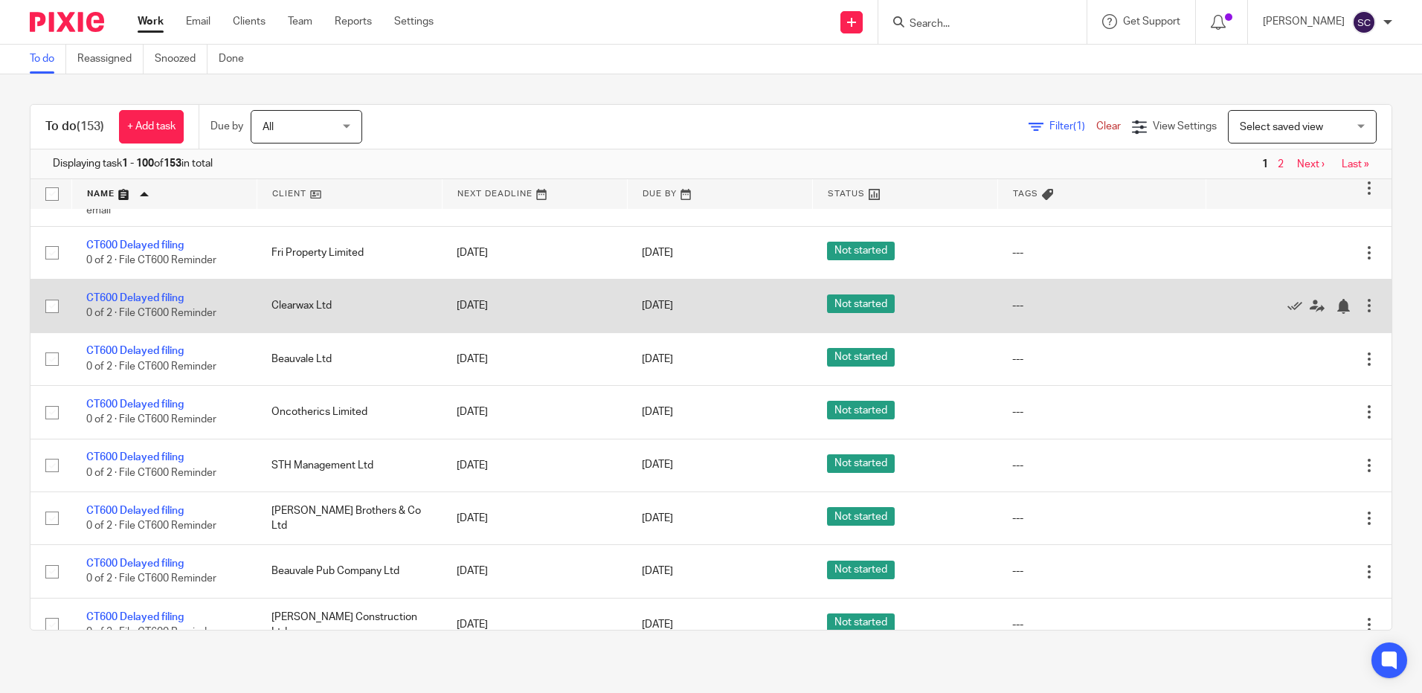
scroll to position [2912, 0]
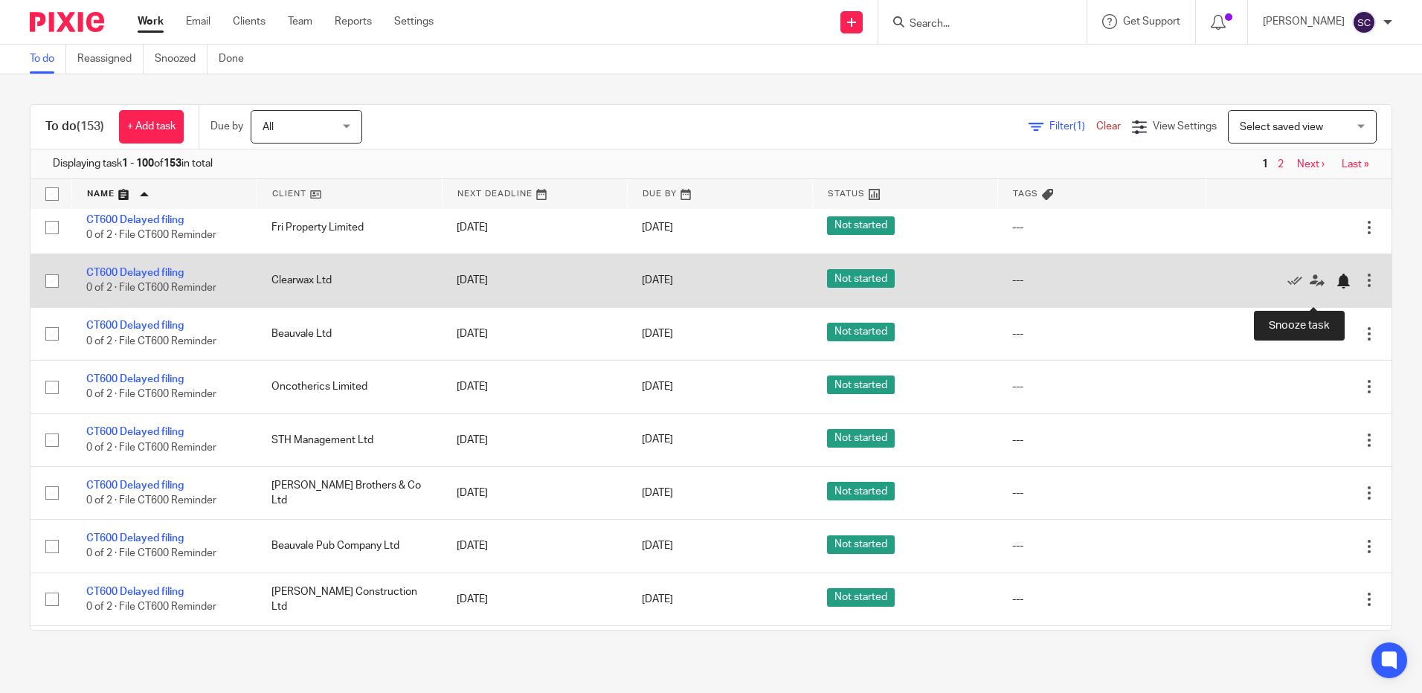
click at [1335, 288] on div at bounding box center [1342, 281] width 15 height 15
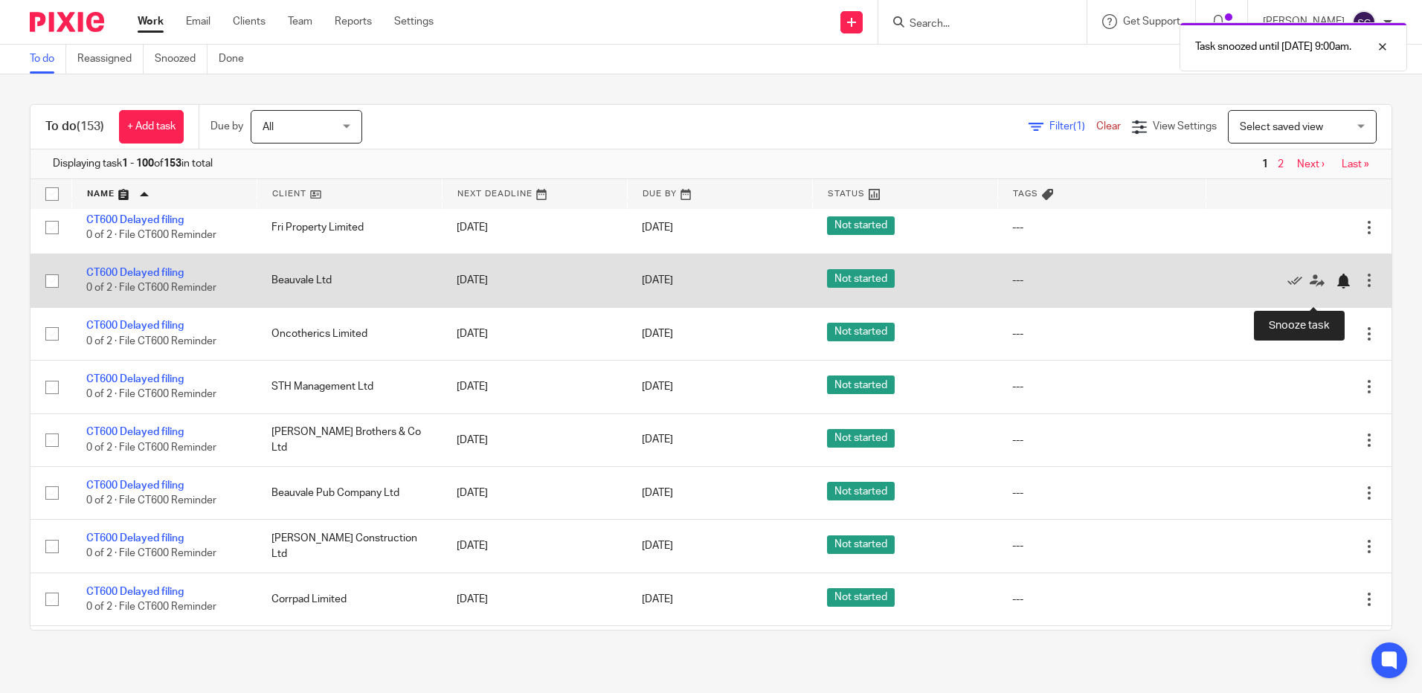
click at [1335, 288] on div at bounding box center [1342, 281] width 15 height 15
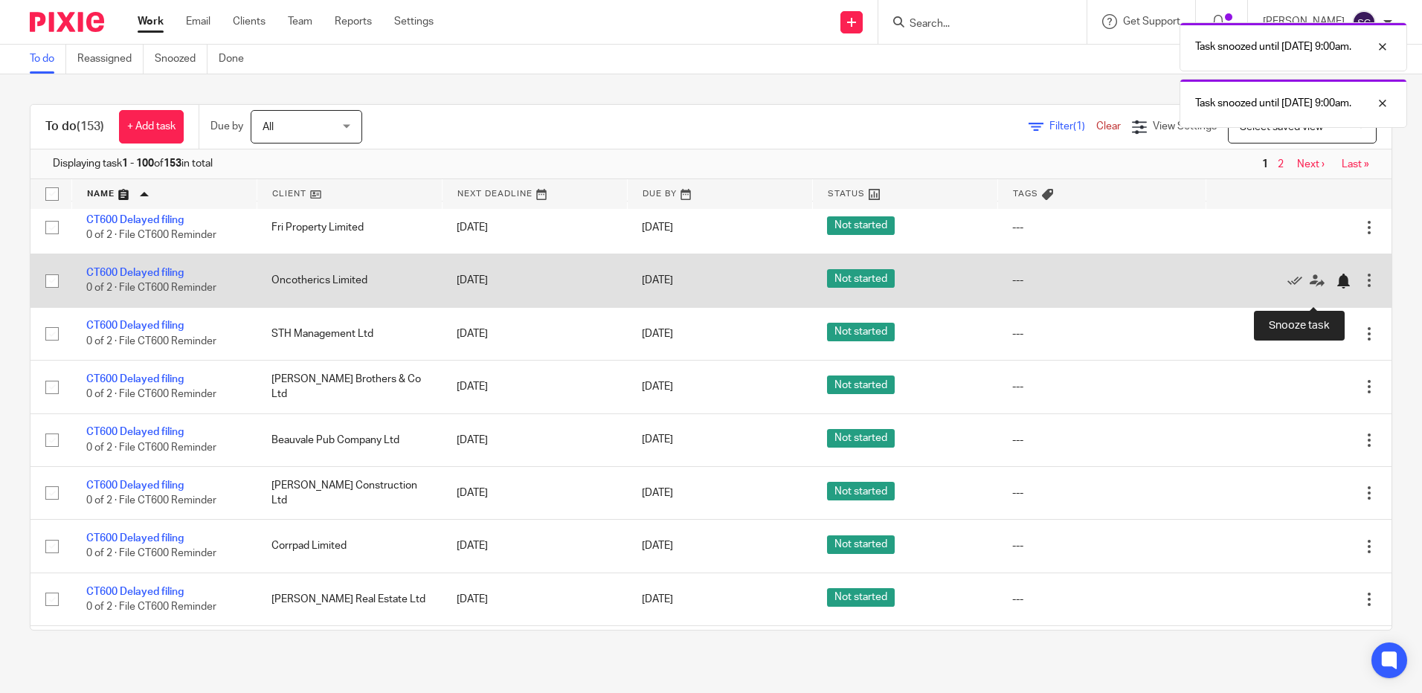
click at [1335, 288] on div at bounding box center [1342, 281] width 15 height 15
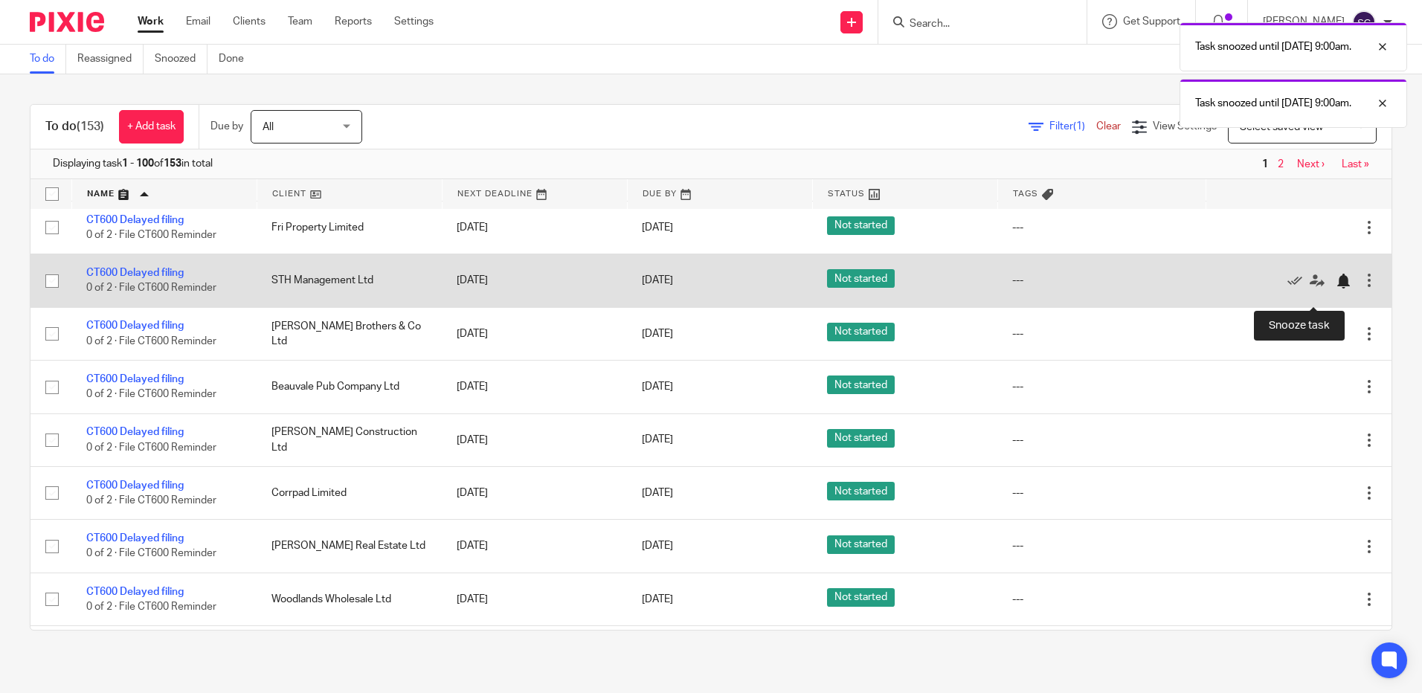
click at [1335, 288] on div at bounding box center [1342, 281] width 15 height 15
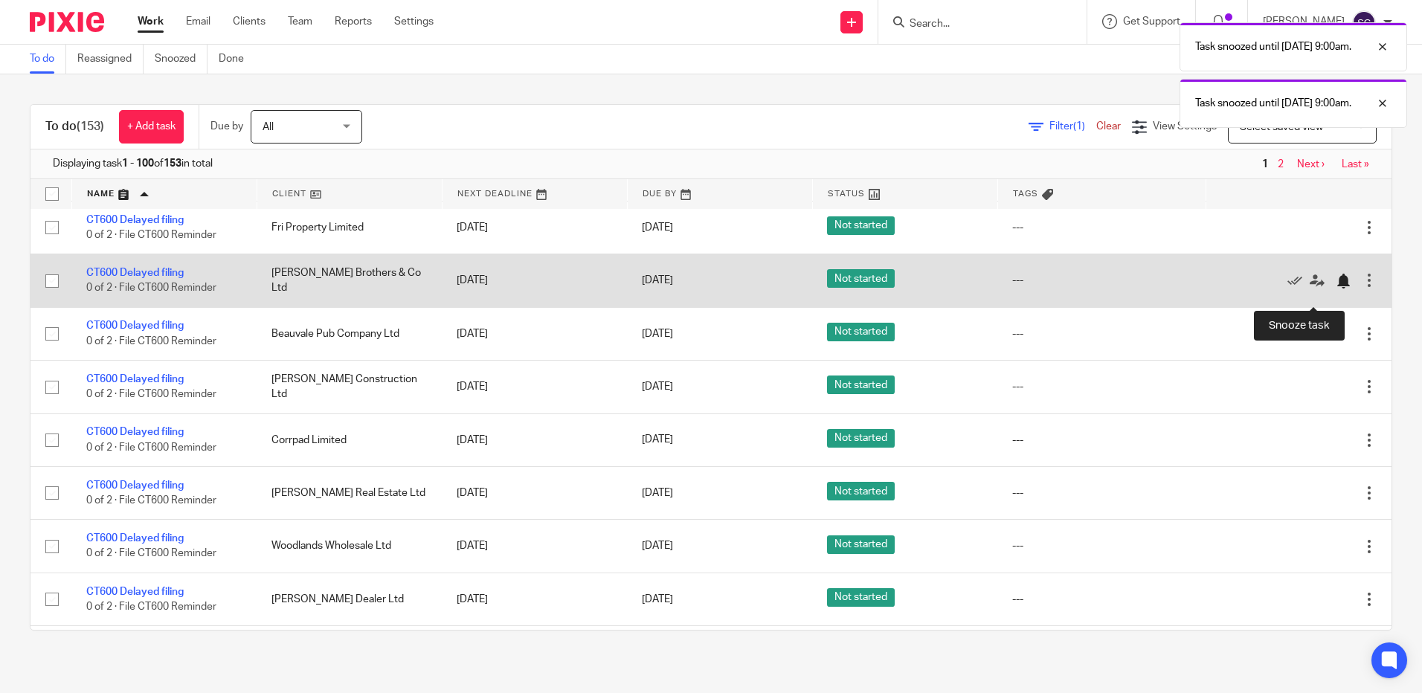
click at [1335, 288] on div at bounding box center [1342, 281] width 15 height 15
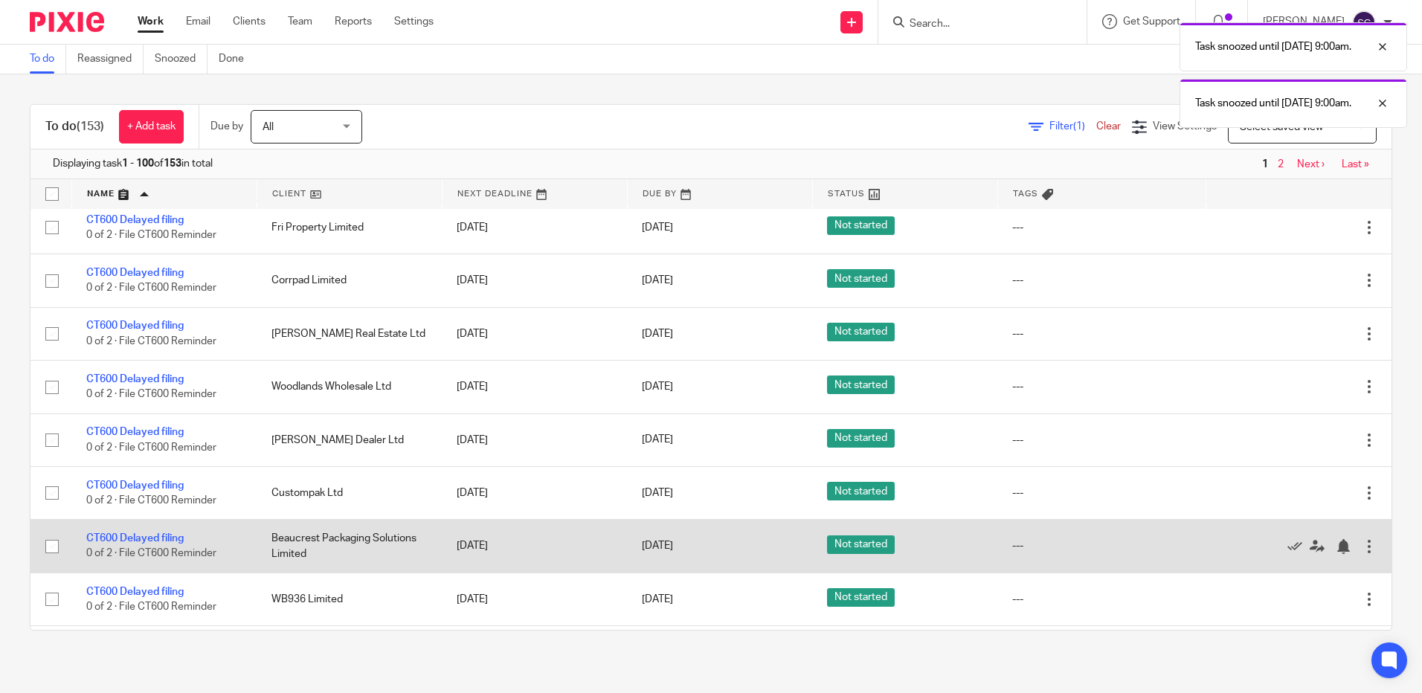
scroll to position [3060, 0]
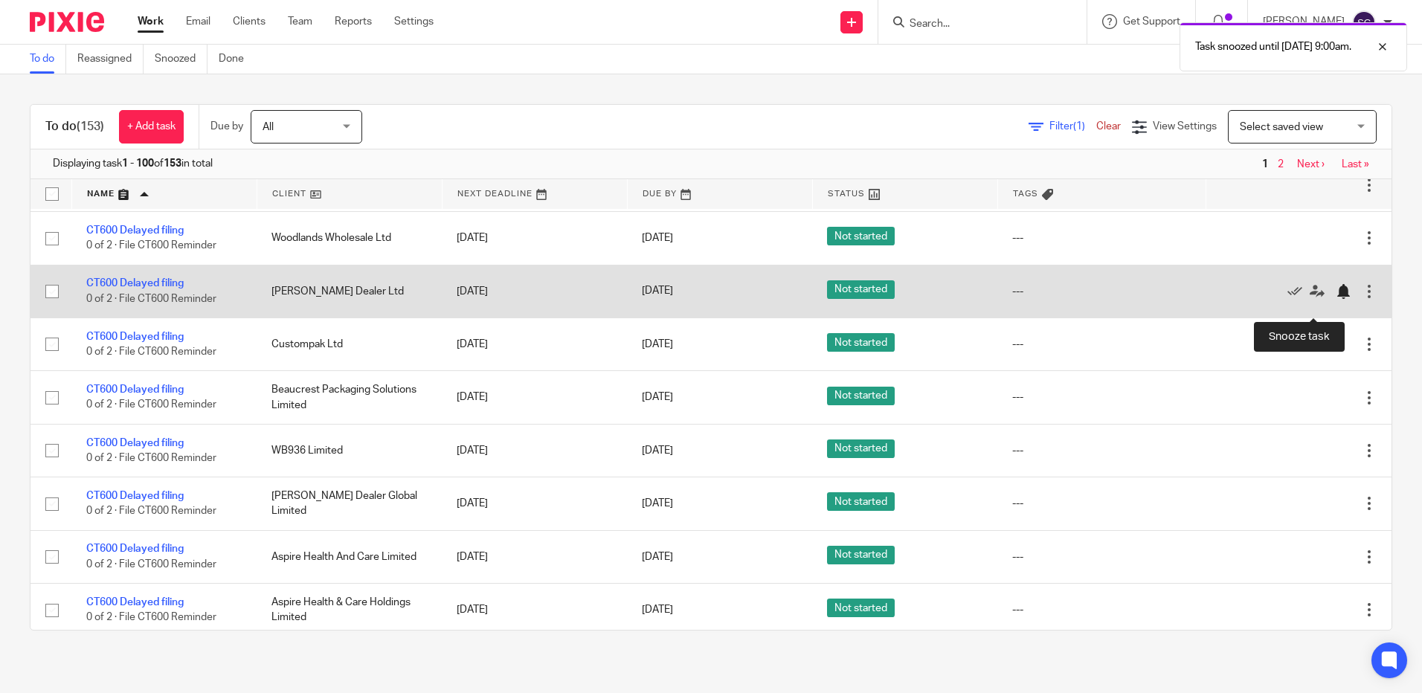
click at [1335, 299] on div at bounding box center [1342, 291] width 15 height 15
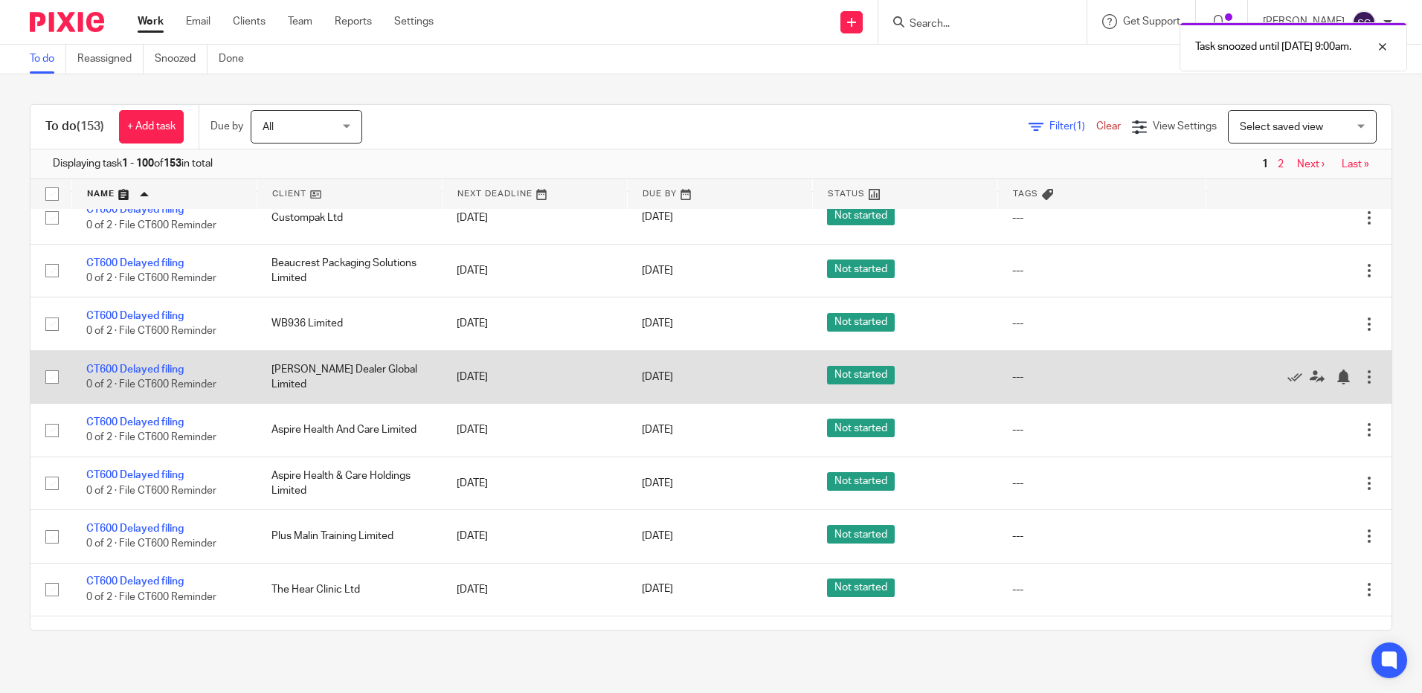
scroll to position [3135, 0]
click at [1335, 384] on div at bounding box center [1342, 376] width 15 height 15
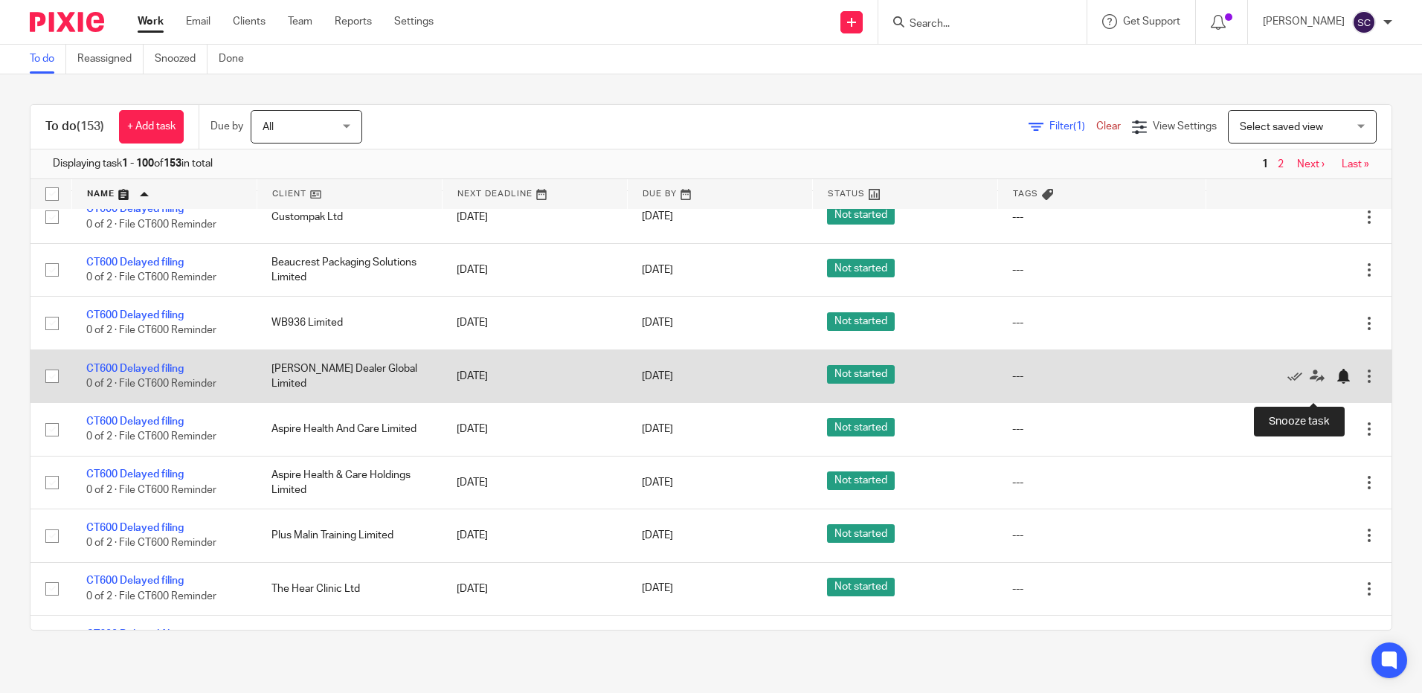
click at [1335, 384] on div at bounding box center [1342, 376] width 15 height 15
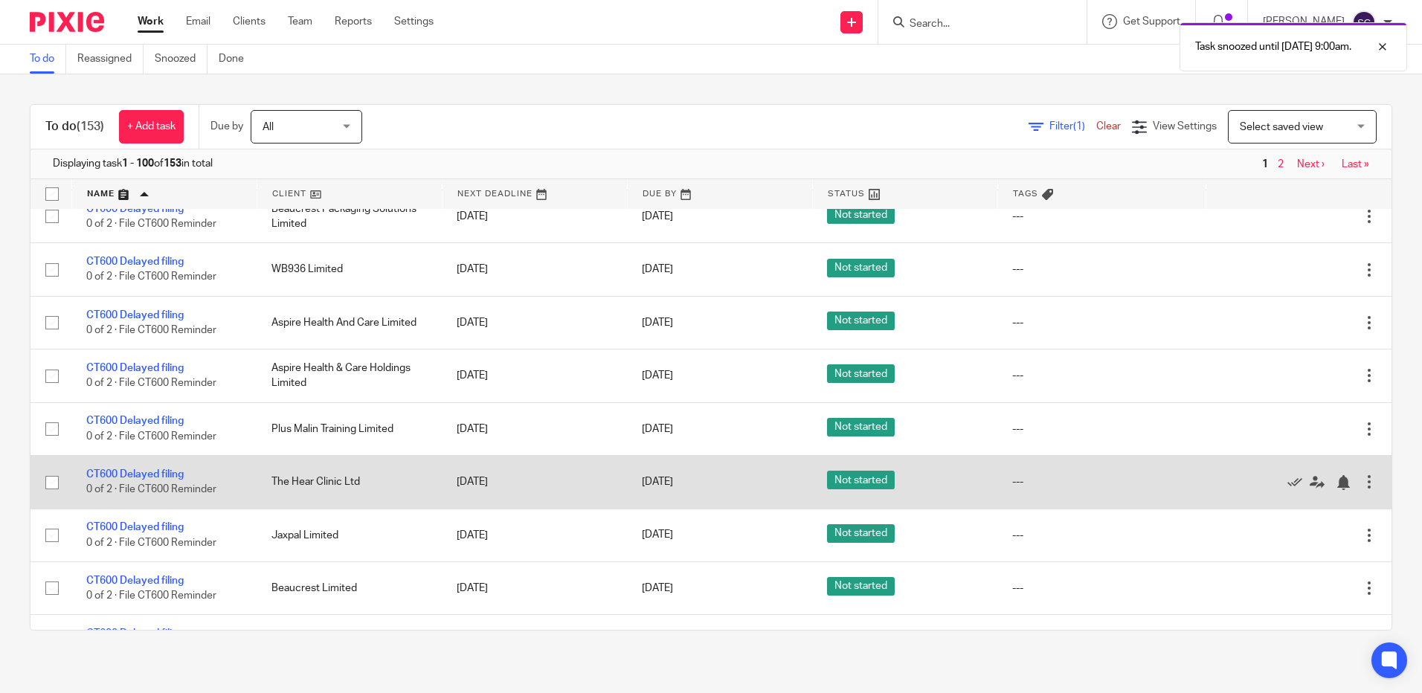
scroll to position [3209, 0]
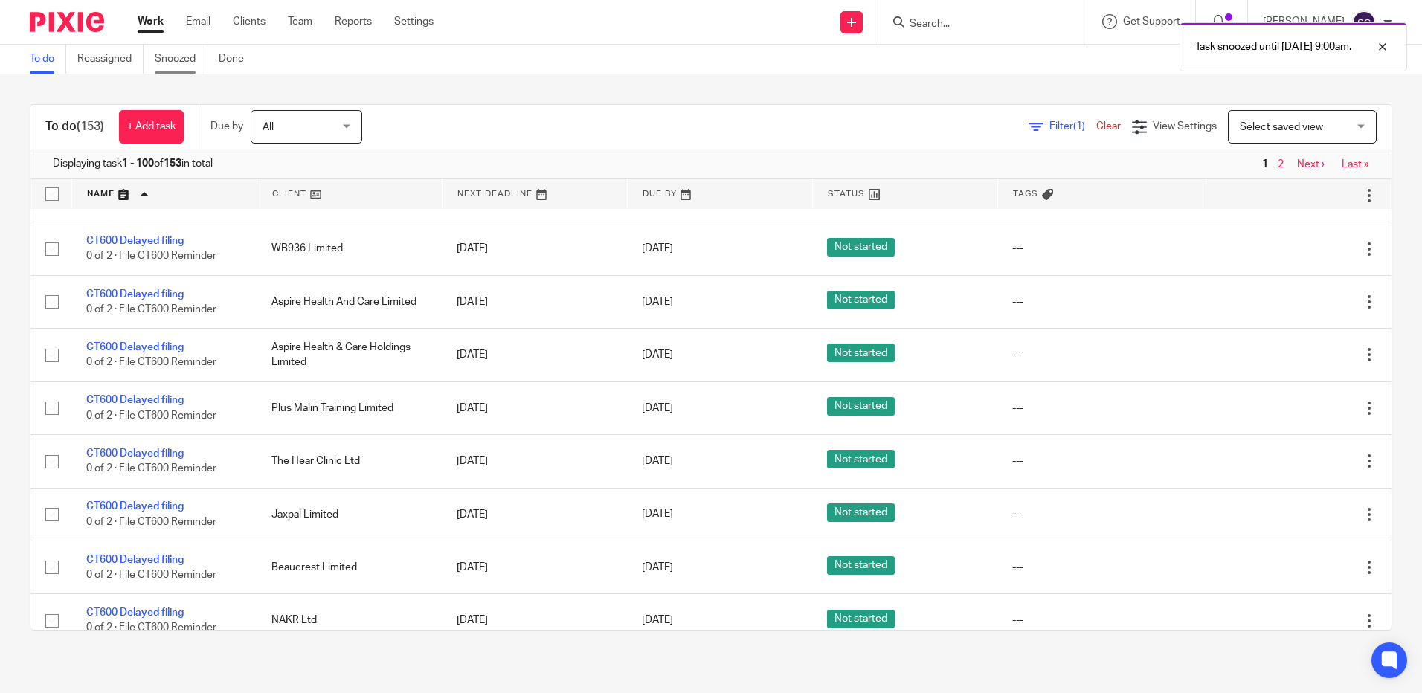
click at [159, 59] on link "Snoozed" at bounding box center [181, 59] width 53 height 29
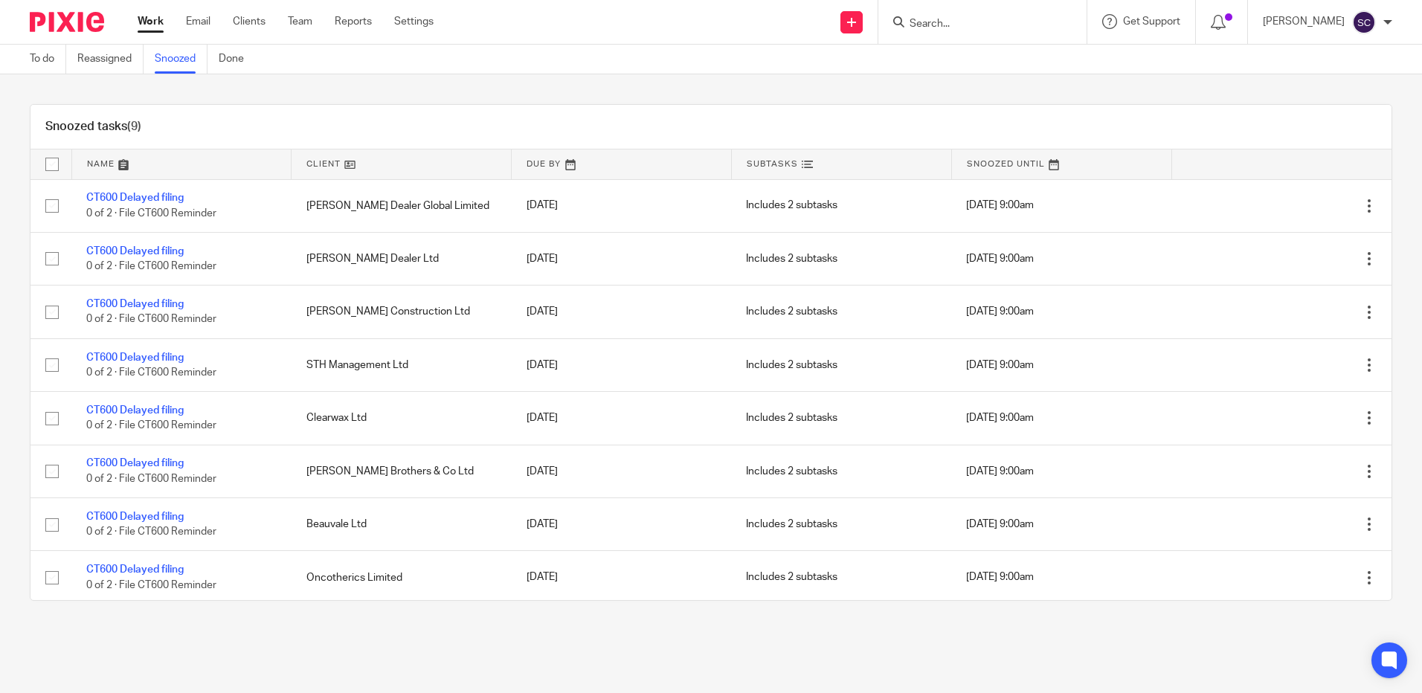
click at [68, 65] on ul "To do Reassigned Snoozed Done" at bounding box center [148, 59] width 236 height 29
click at [51, 64] on link "To do" at bounding box center [48, 59] width 36 height 29
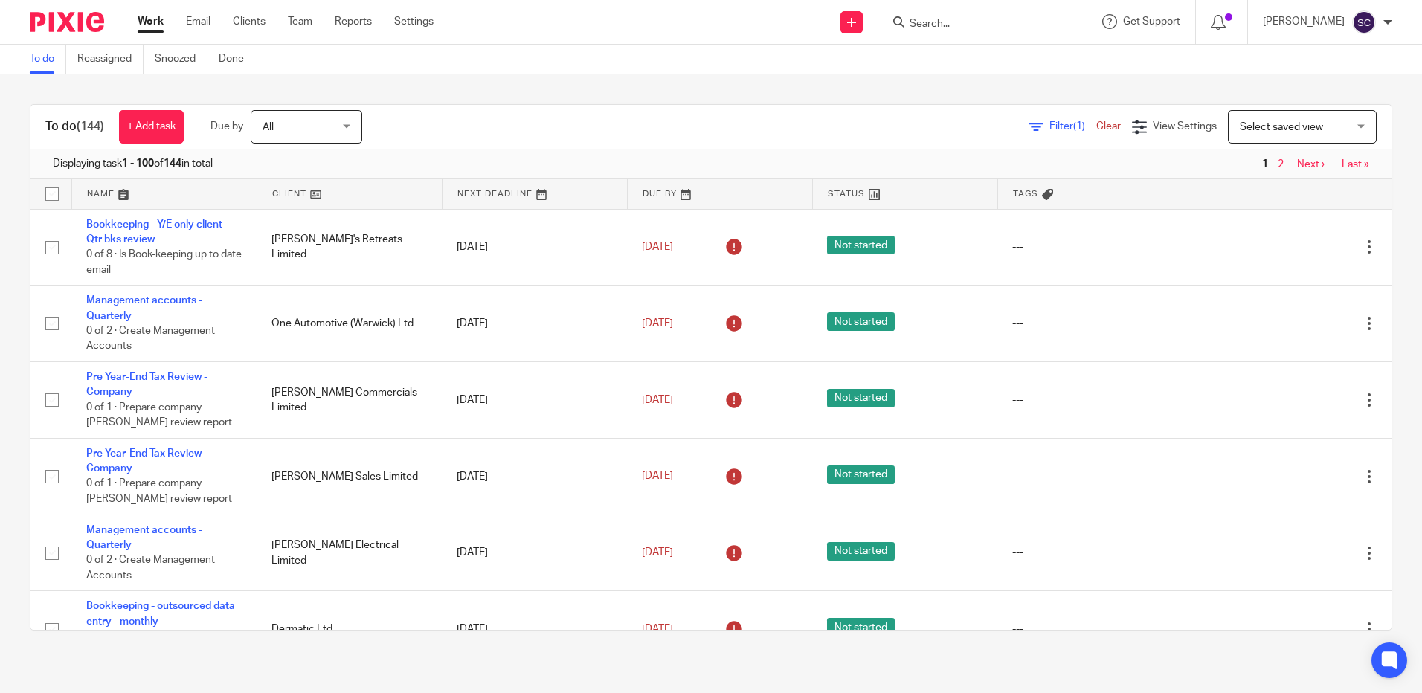
click at [103, 193] on link at bounding box center [164, 194] width 184 height 30
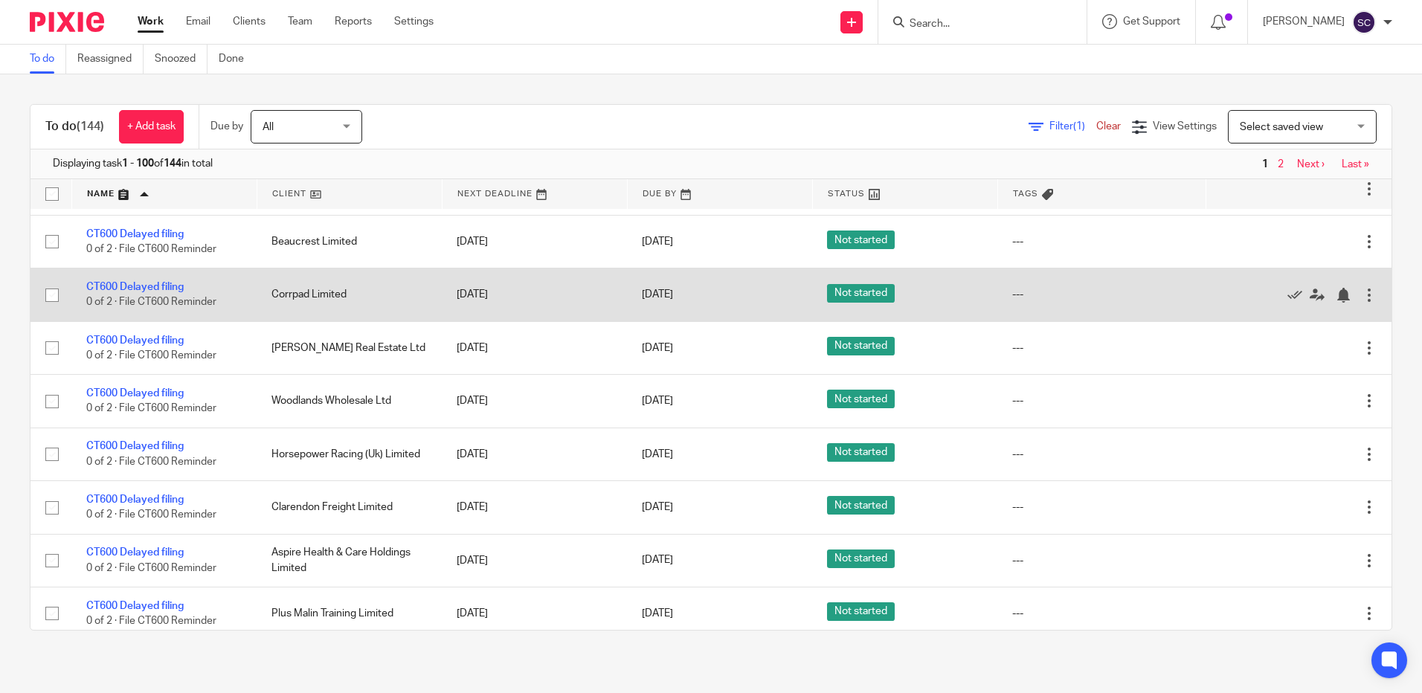
scroll to position [3197, 0]
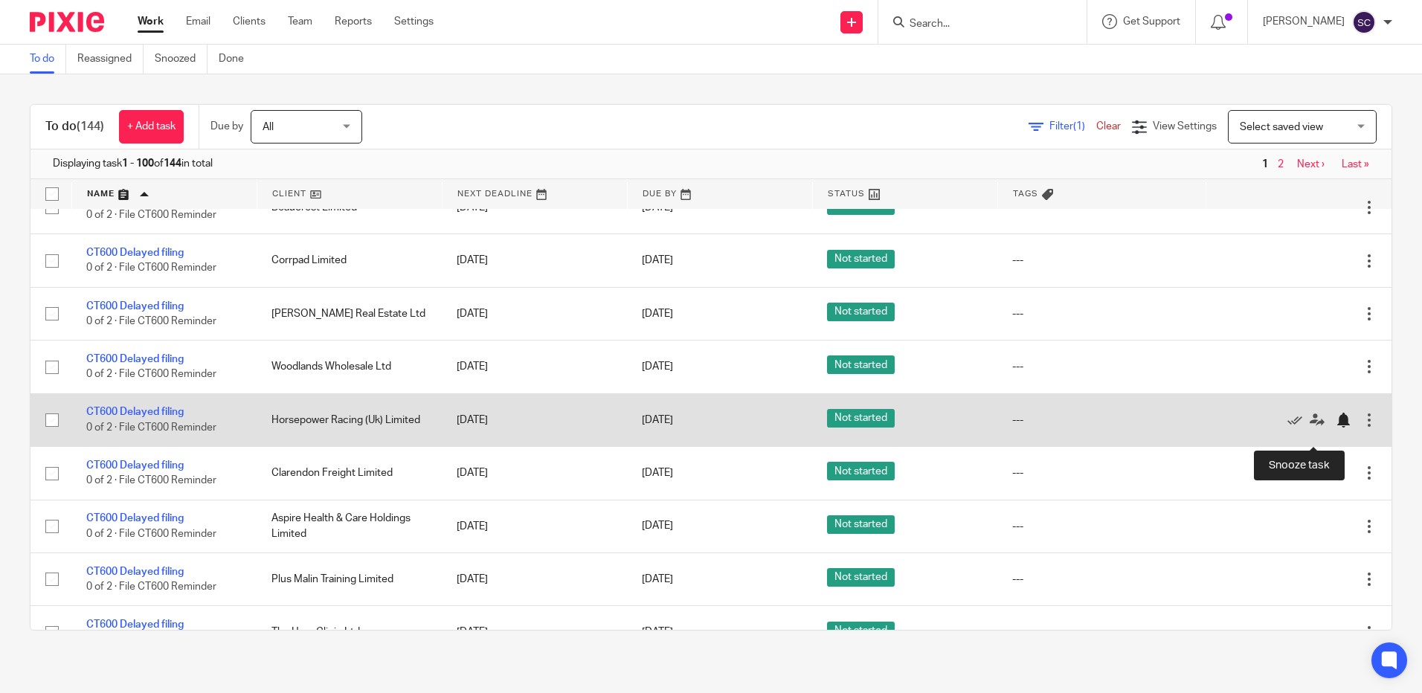
click at [1335, 428] on div at bounding box center [1342, 420] width 15 height 15
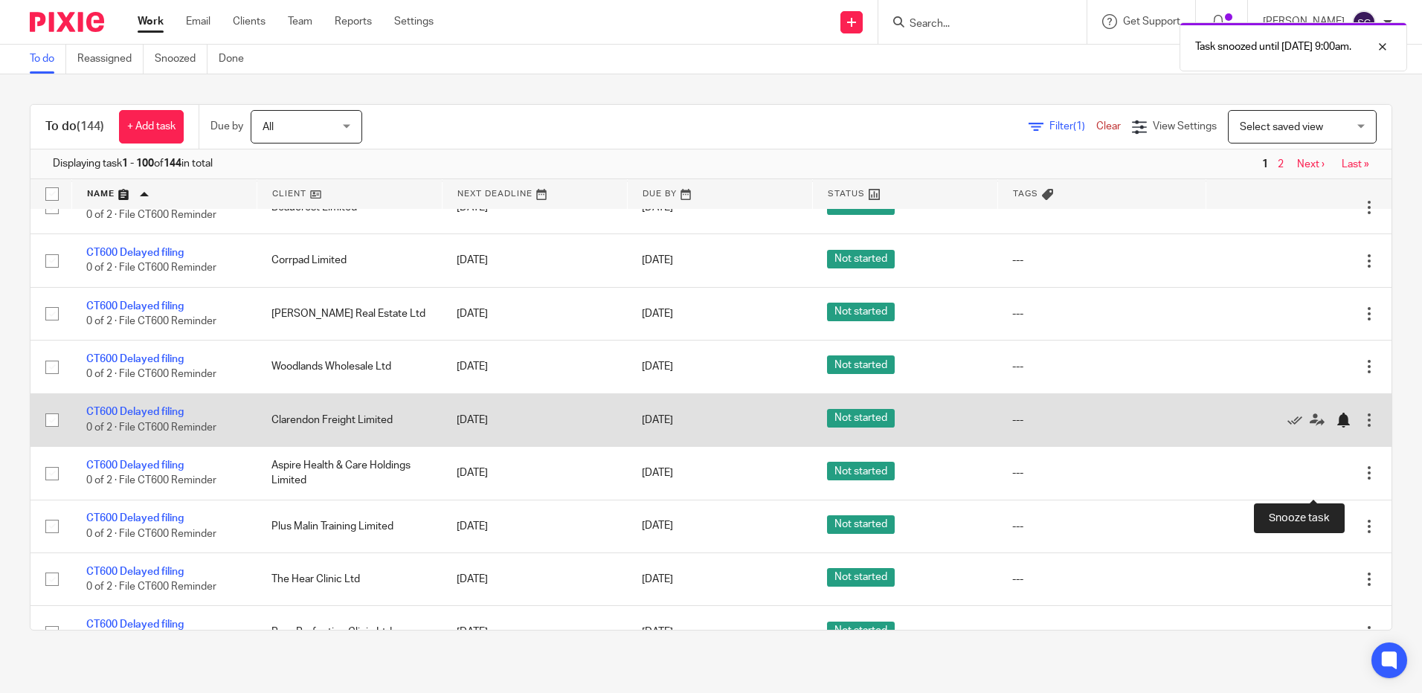
click at [1335, 481] on div at bounding box center [1342, 473] width 15 height 15
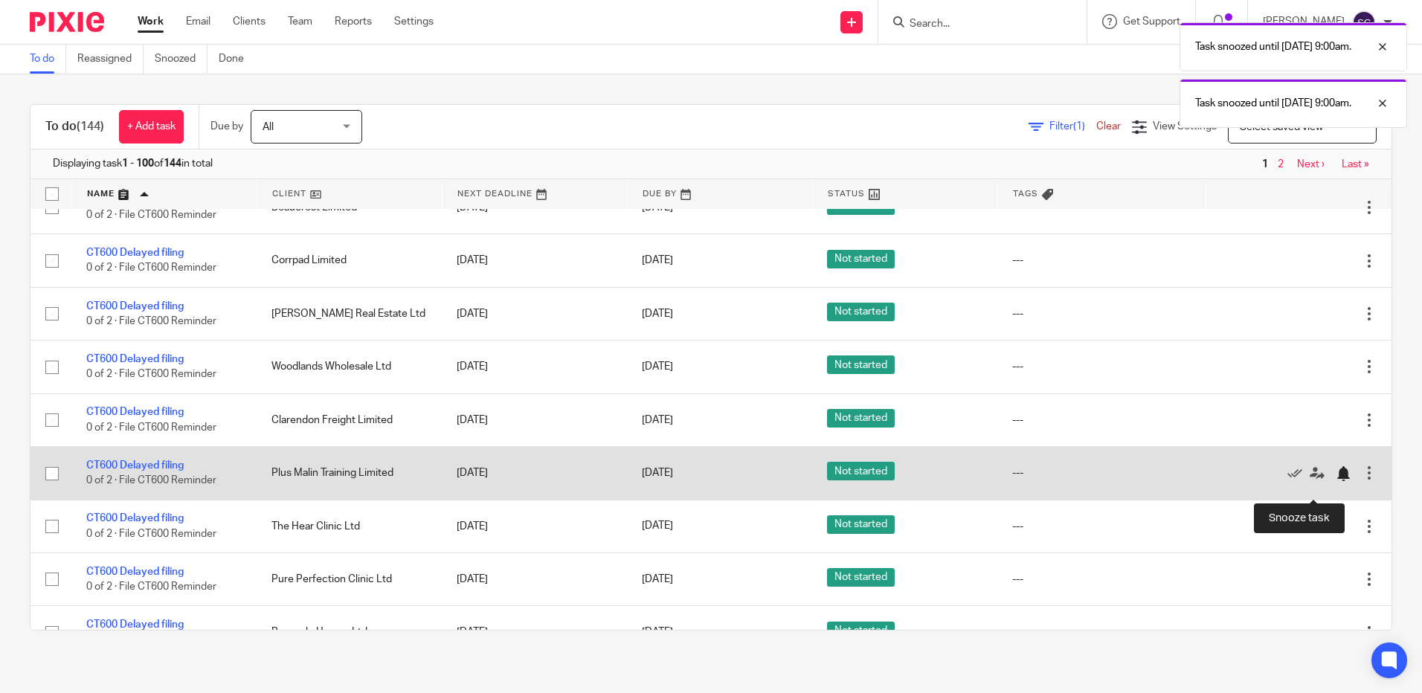
click at [1335, 481] on div at bounding box center [1342, 473] width 15 height 15
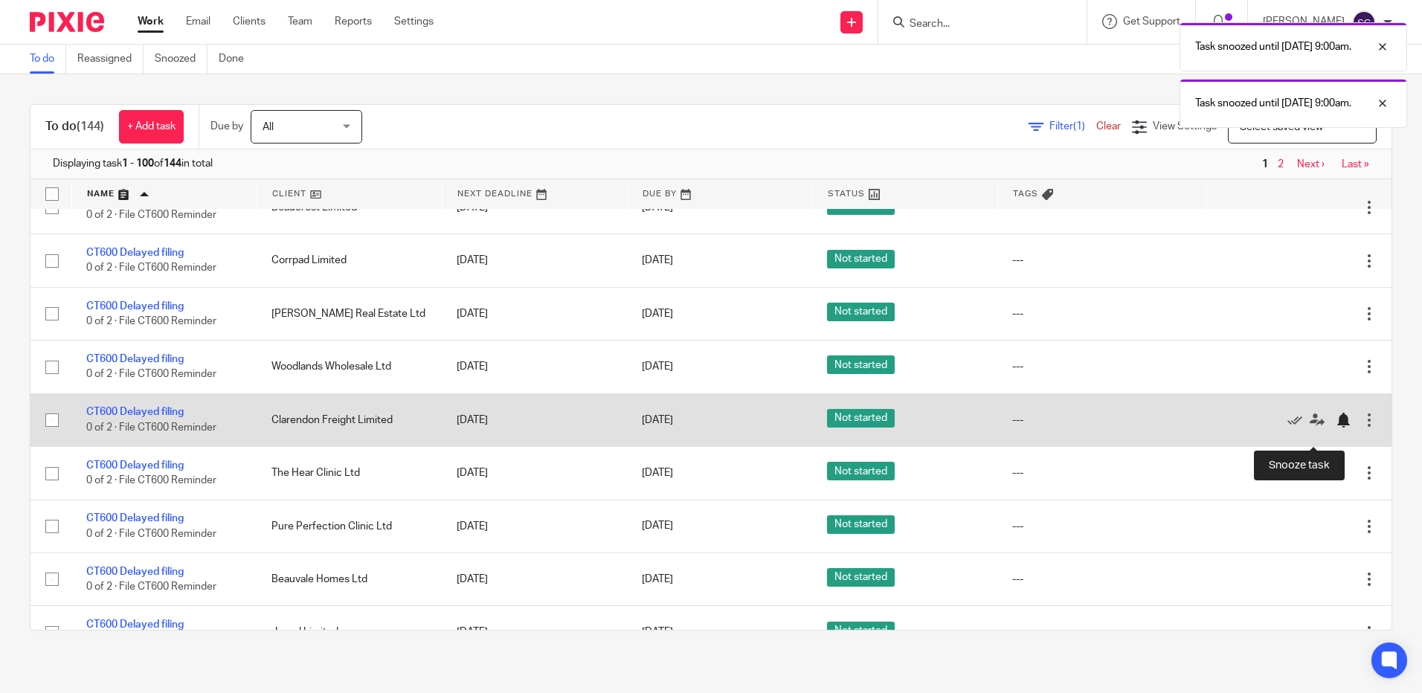
click at [1335, 428] on div at bounding box center [1342, 420] width 15 height 15
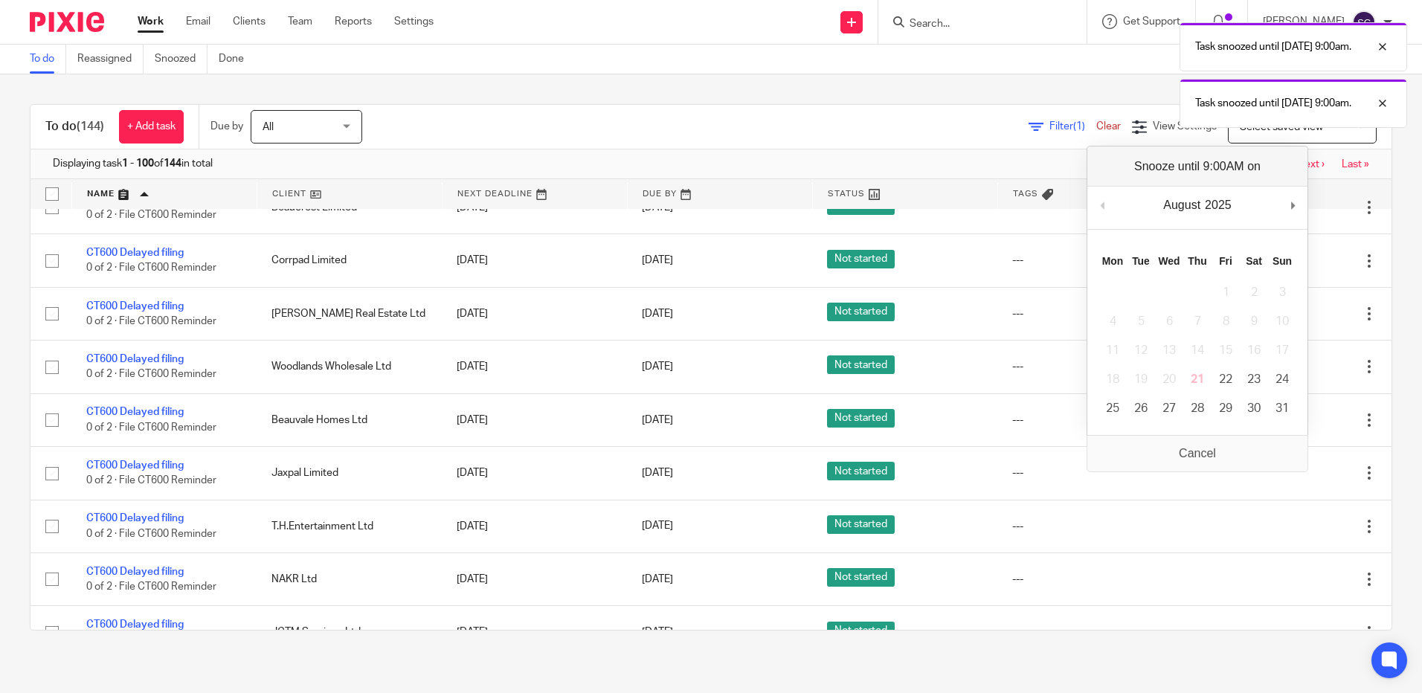
click at [1288, 204] on div "August January February March April May June July August September October Nove…" at bounding box center [1197, 208] width 220 height 42
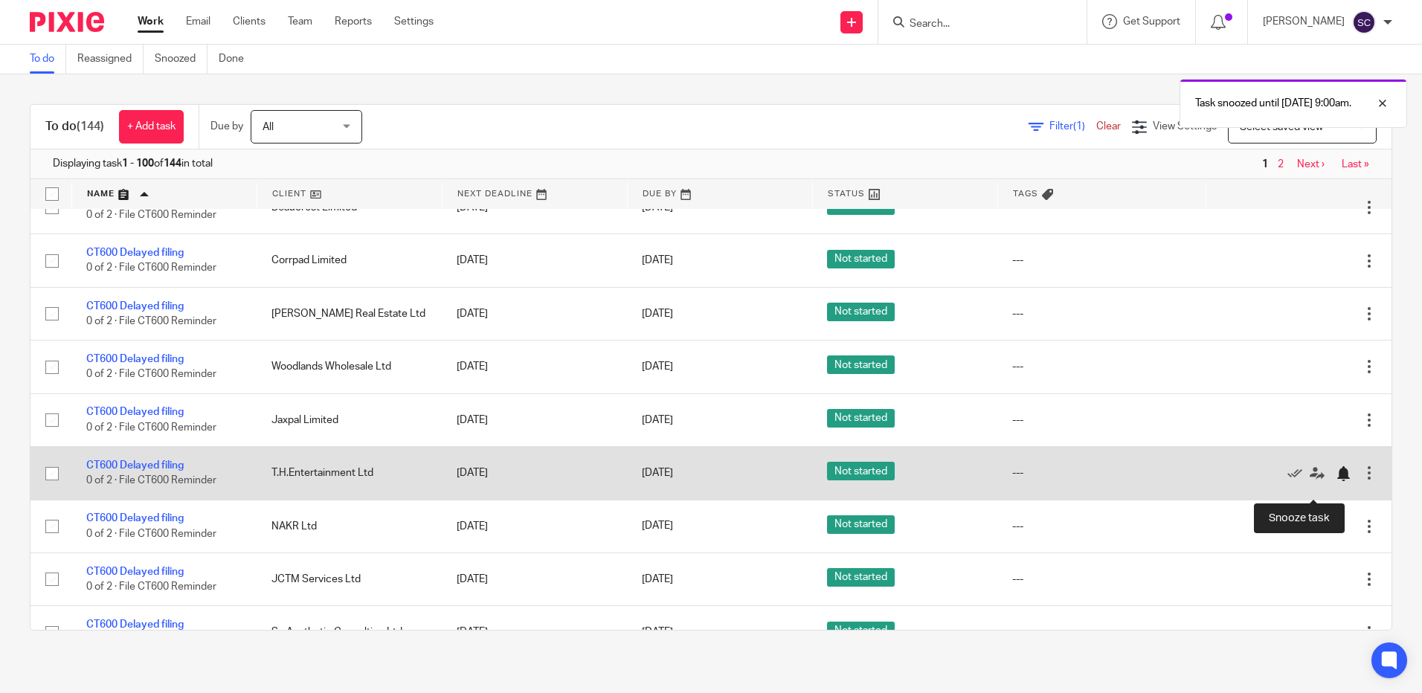
click at [1335, 481] on div at bounding box center [1342, 473] width 15 height 15
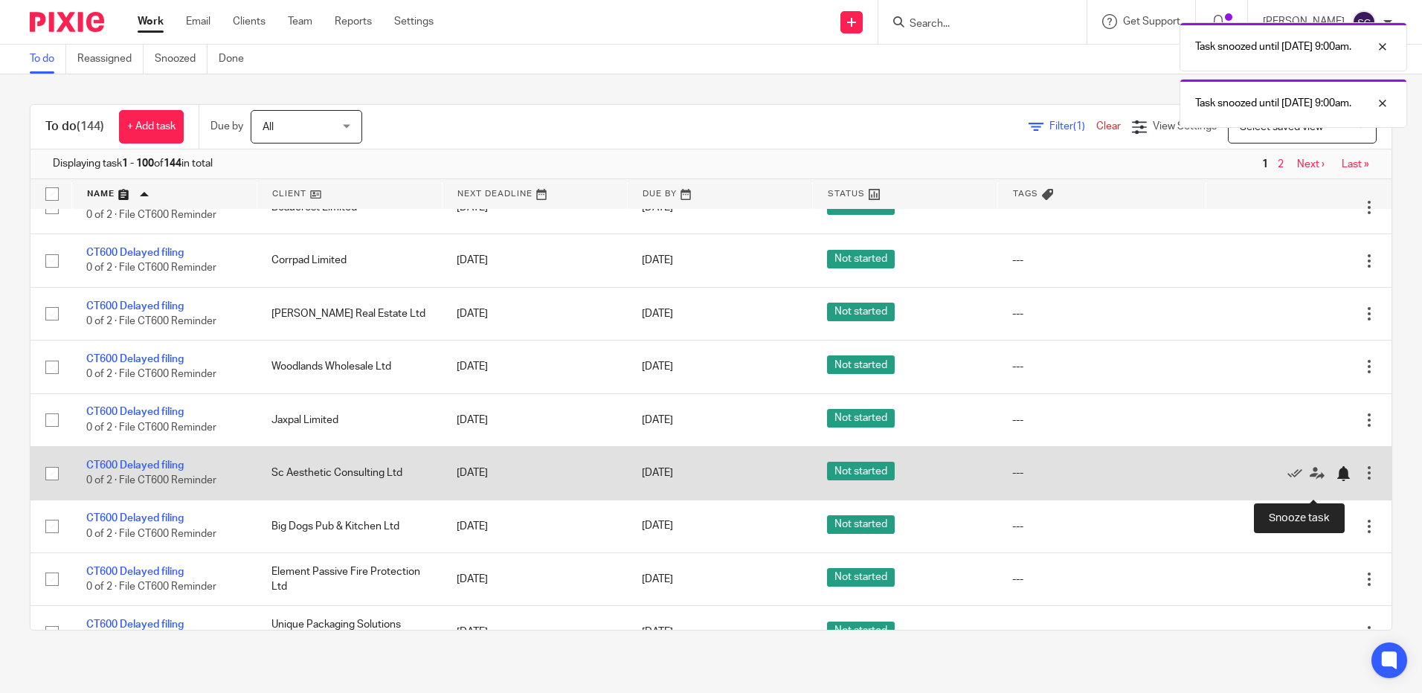
click at [1335, 481] on div at bounding box center [1342, 473] width 15 height 15
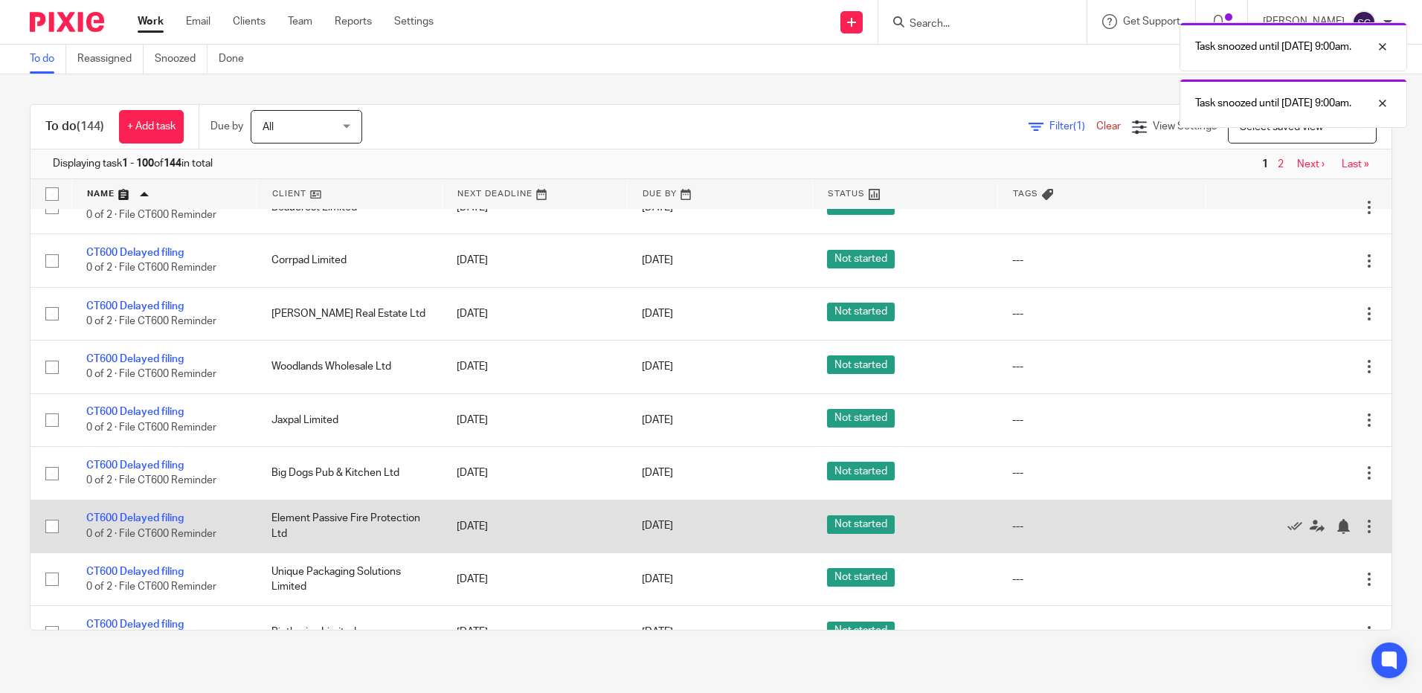
scroll to position [3272, 0]
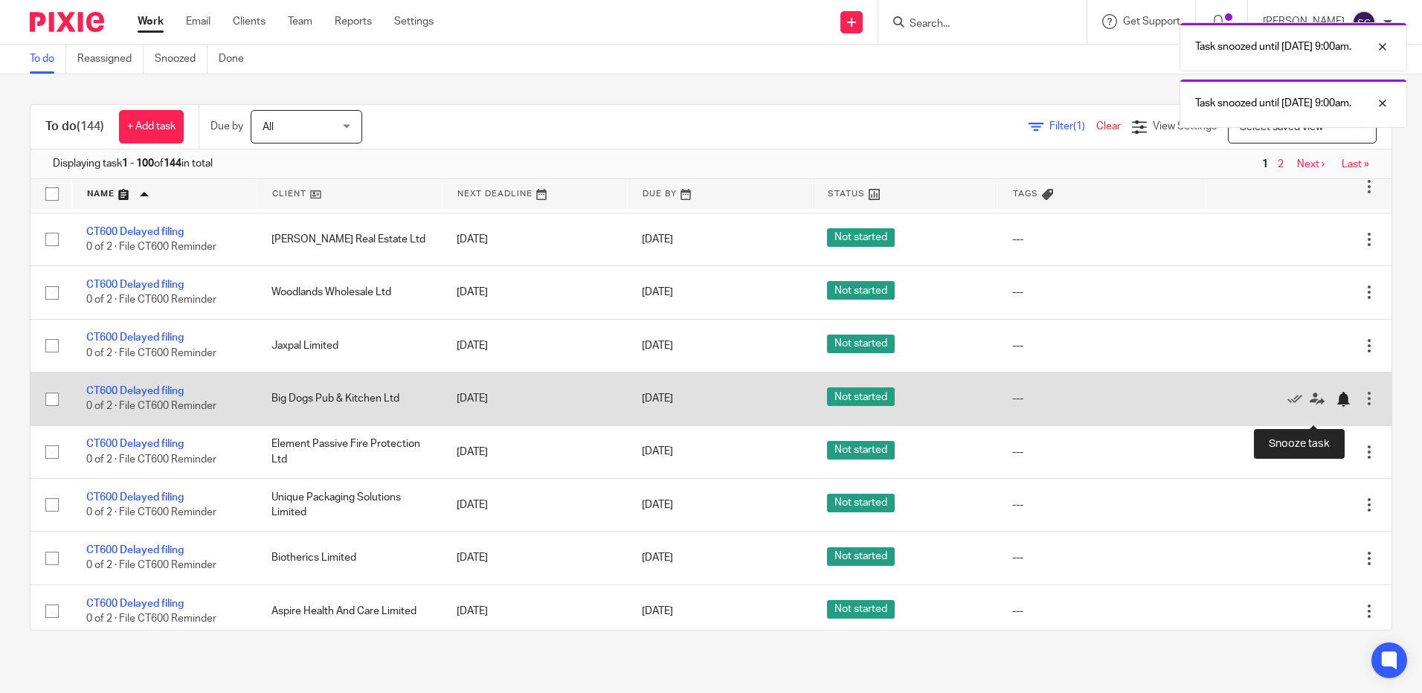
click at [1335, 407] on div at bounding box center [1342, 399] width 15 height 15
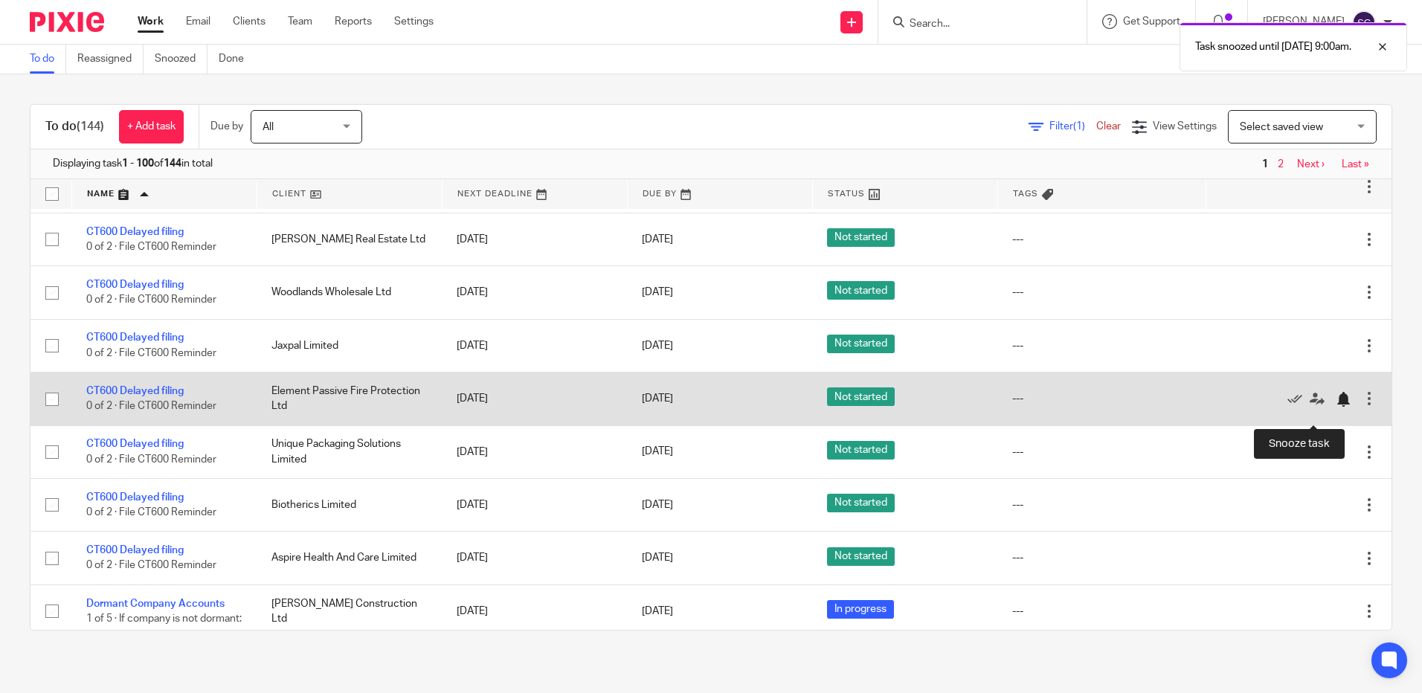
click at [1335, 407] on div at bounding box center [1342, 399] width 15 height 15
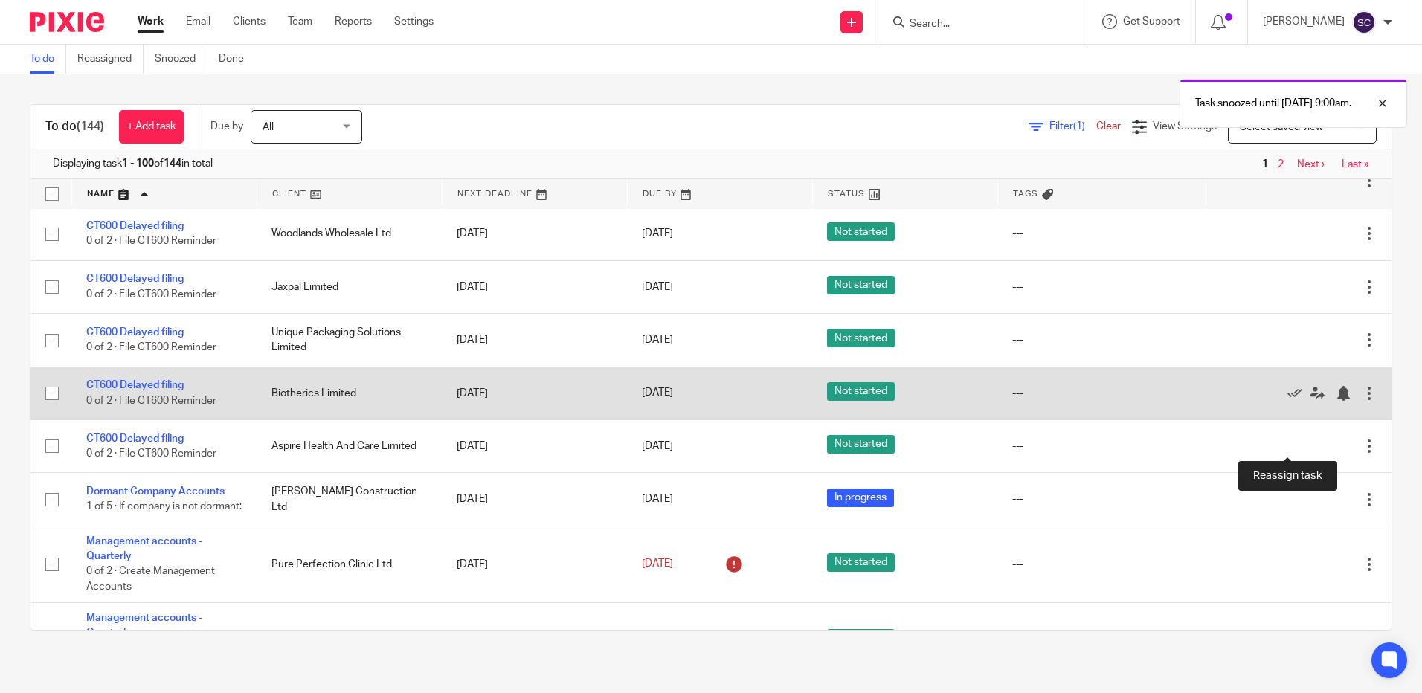
scroll to position [3346, 0]
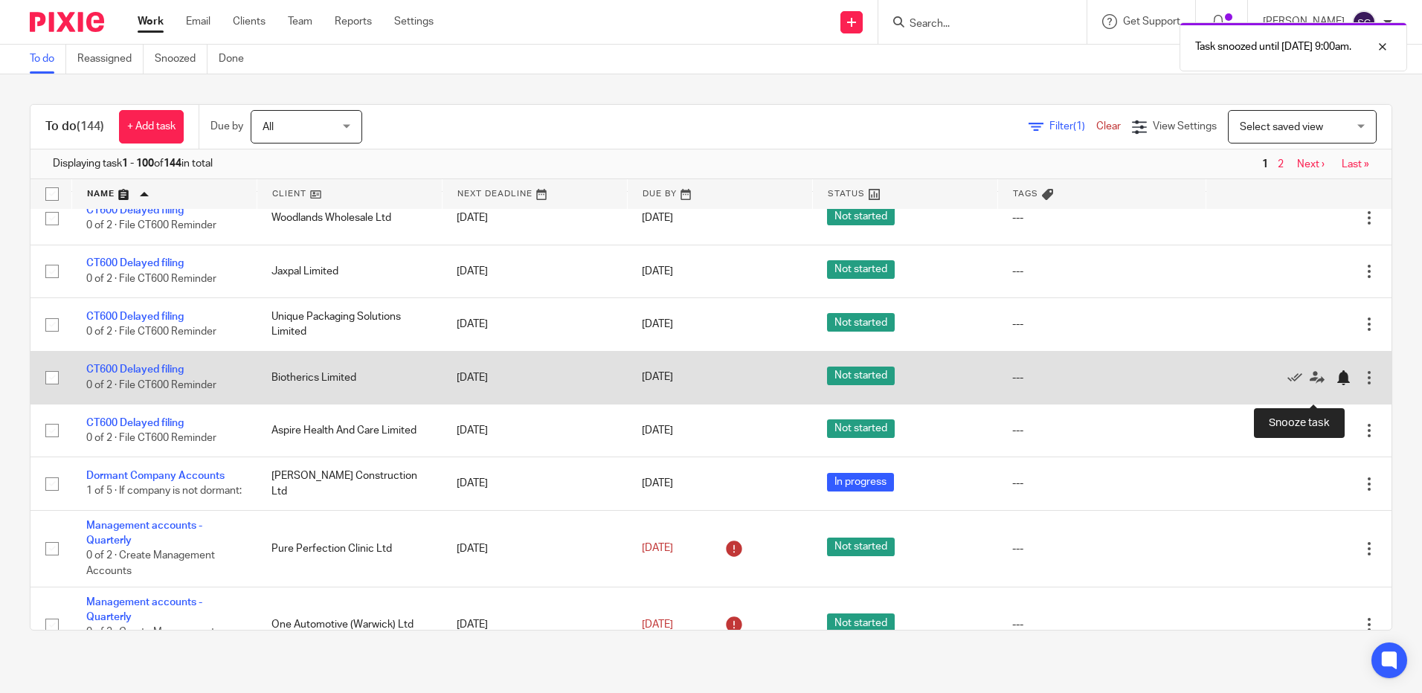
click at [1335, 385] on div at bounding box center [1342, 377] width 15 height 15
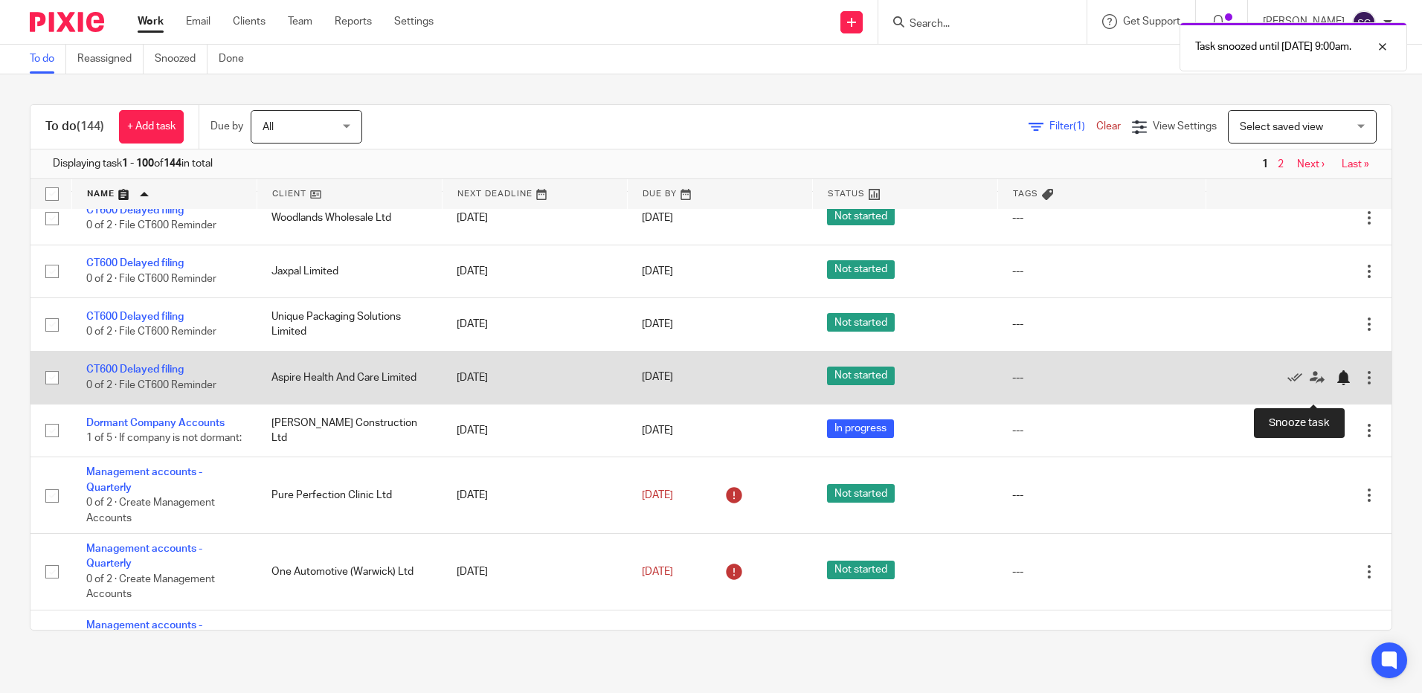
click at [1335, 385] on div at bounding box center [1342, 377] width 15 height 15
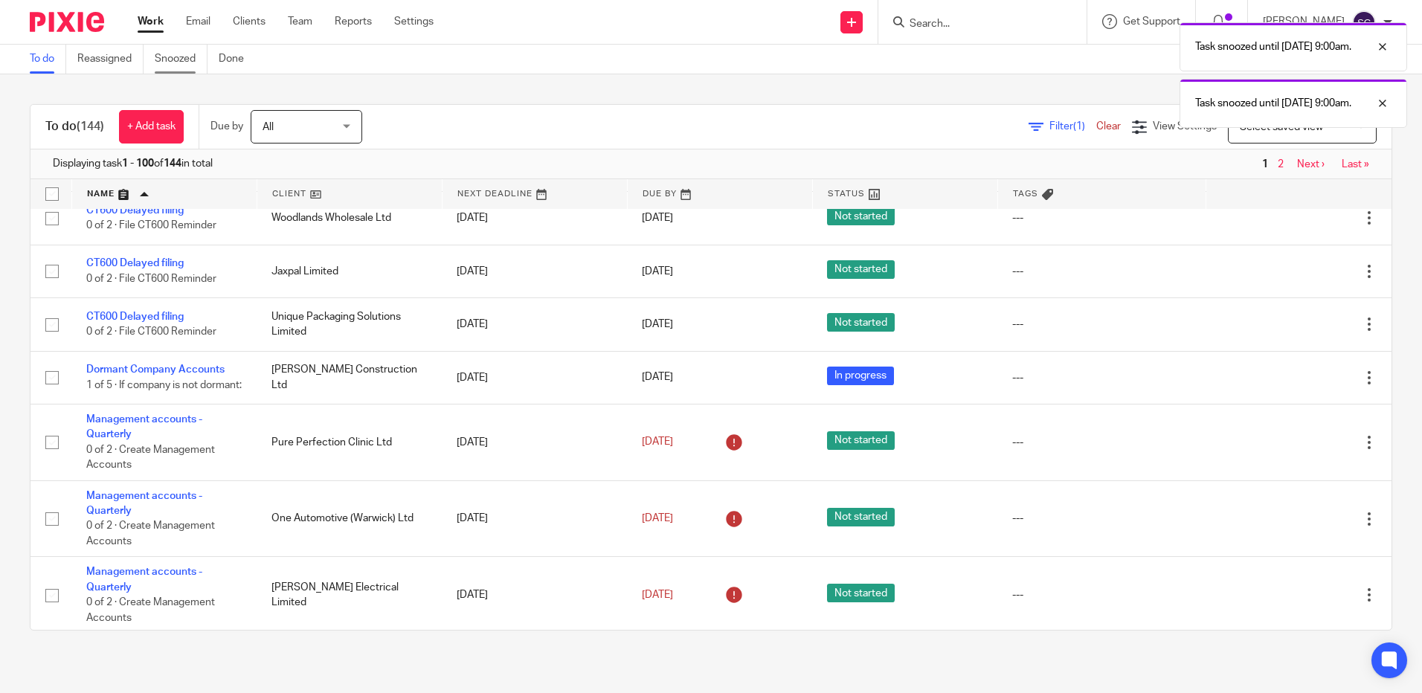
click at [170, 56] on link "Snoozed" at bounding box center [181, 59] width 53 height 29
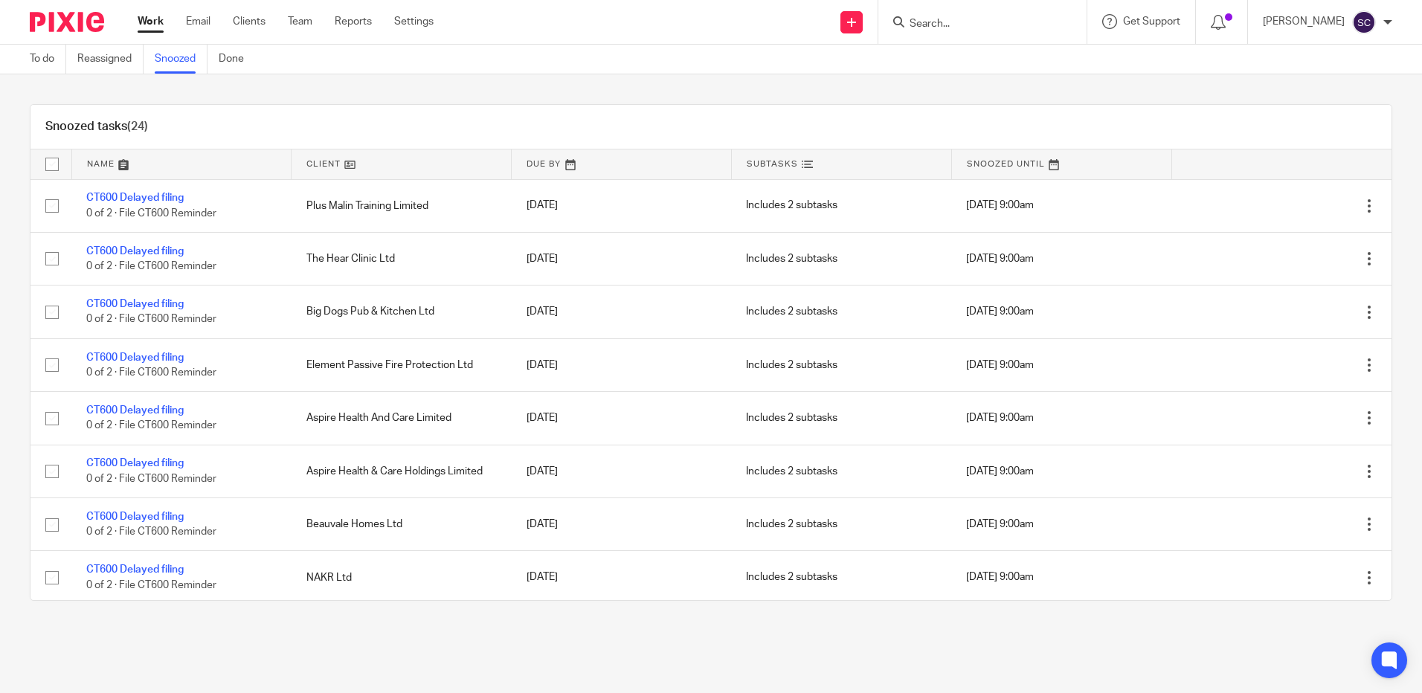
click at [541, 160] on link at bounding box center [621, 164] width 219 height 30
click at [65, 68] on link "To do" at bounding box center [48, 59] width 36 height 29
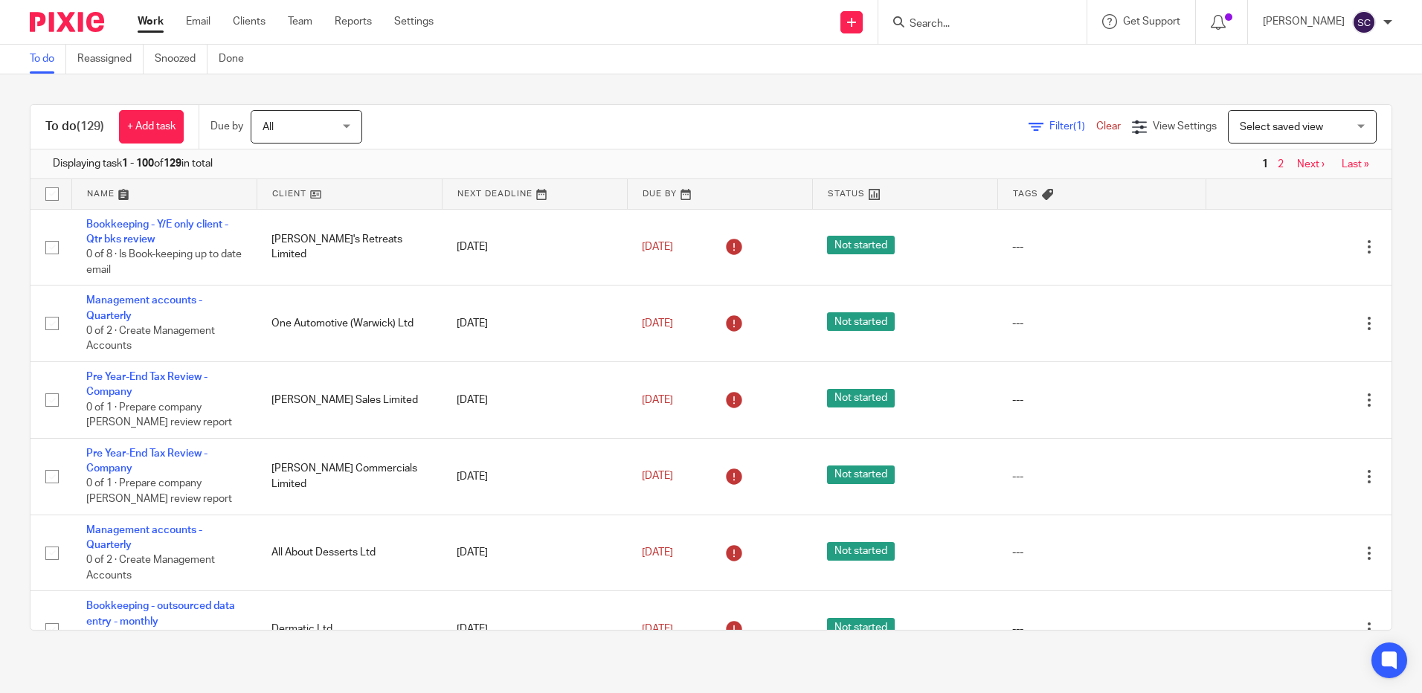
click at [117, 183] on link at bounding box center [164, 194] width 184 height 30
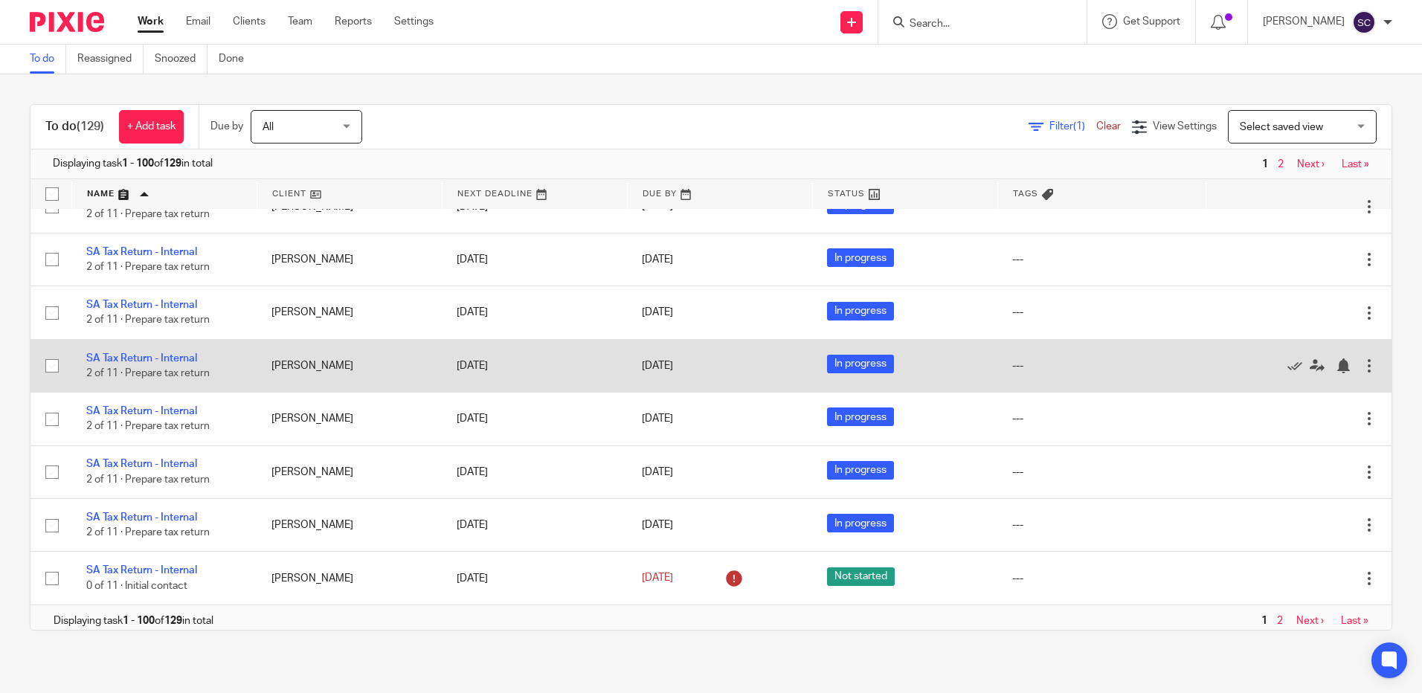
scroll to position [5811, 0]
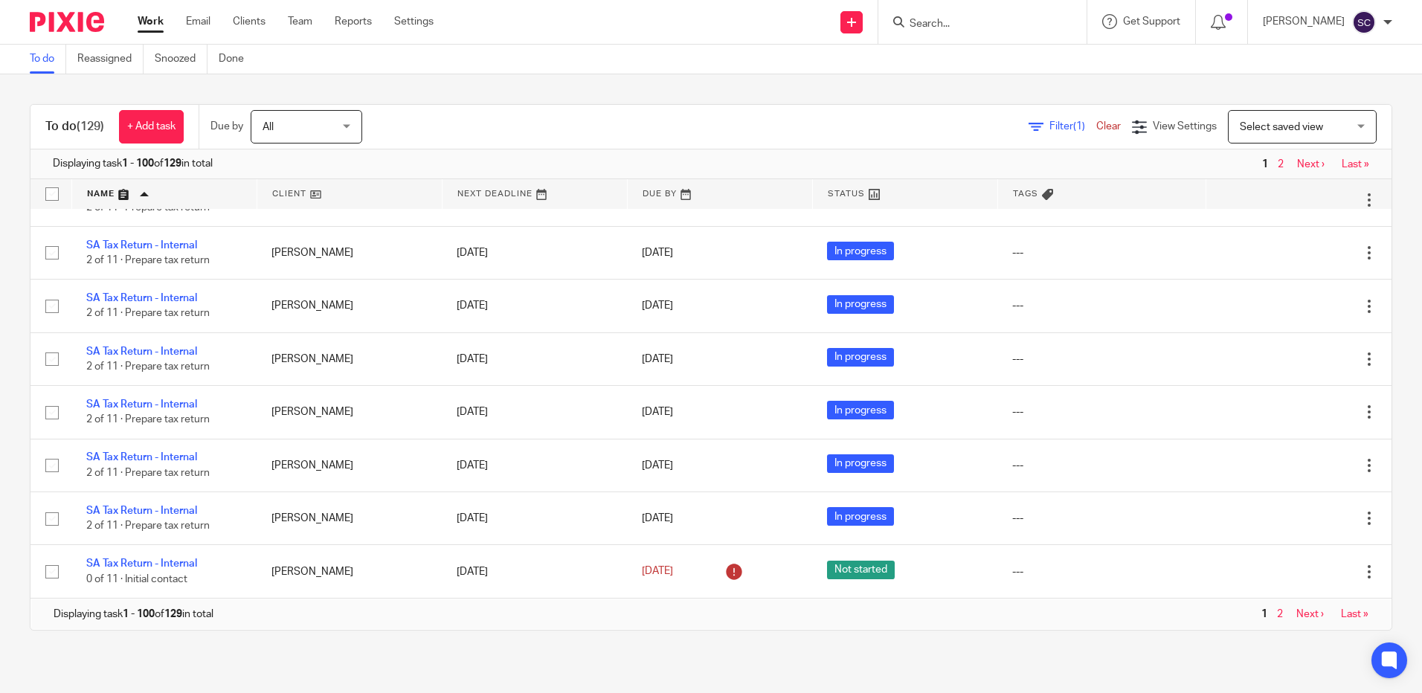
click at [1282, 608] on nav "1 2 Next › Last »" at bounding box center [1312, 614] width 111 height 12
click at [1296, 611] on link "Next ›" at bounding box center [1310, 614] width 28 height 10
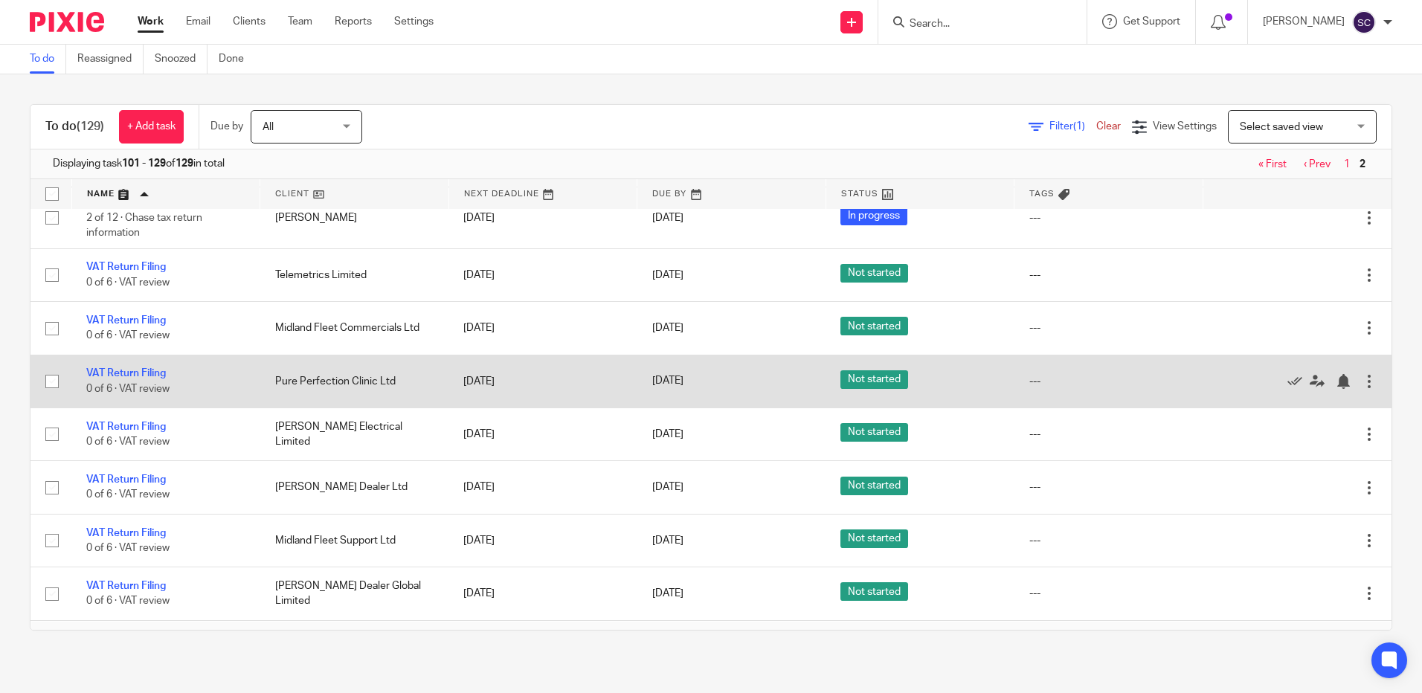
scroll to position [1307, 0]
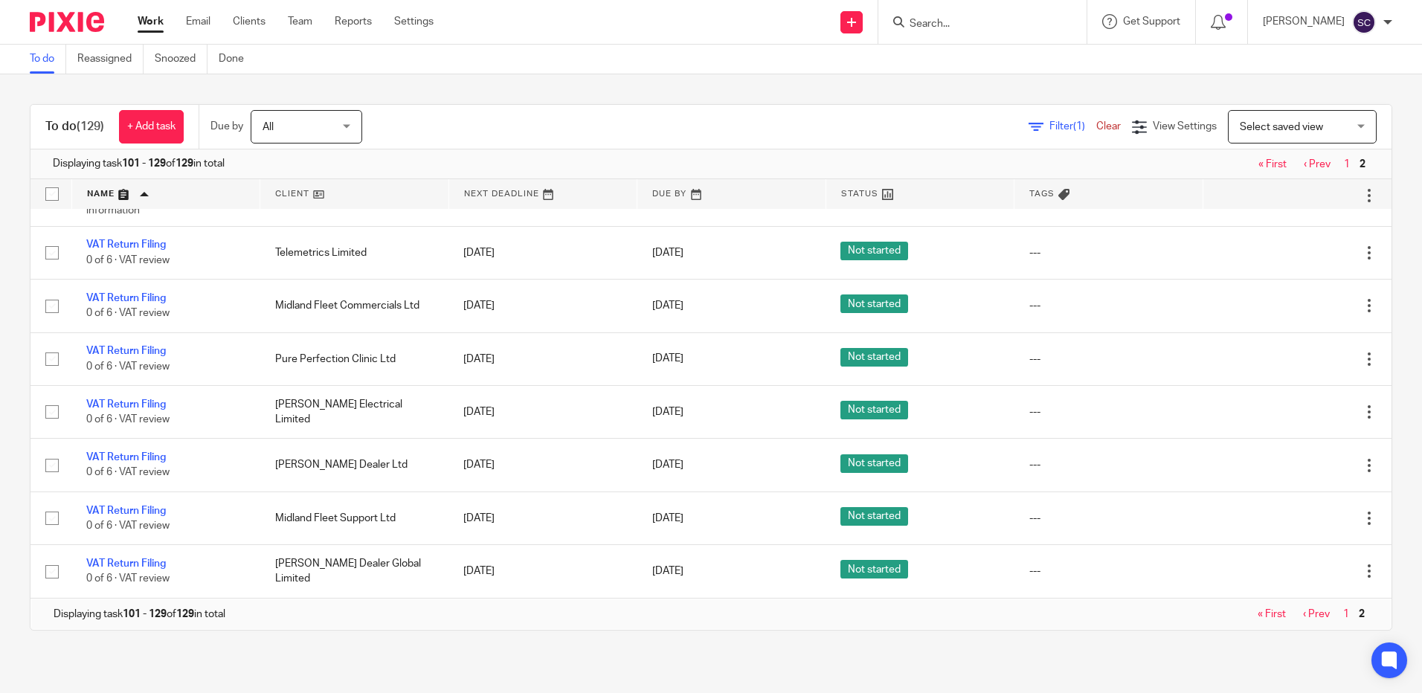
click at [1260, 167] on link "« First" at bounding box center [1272, 164] width 28 height 10
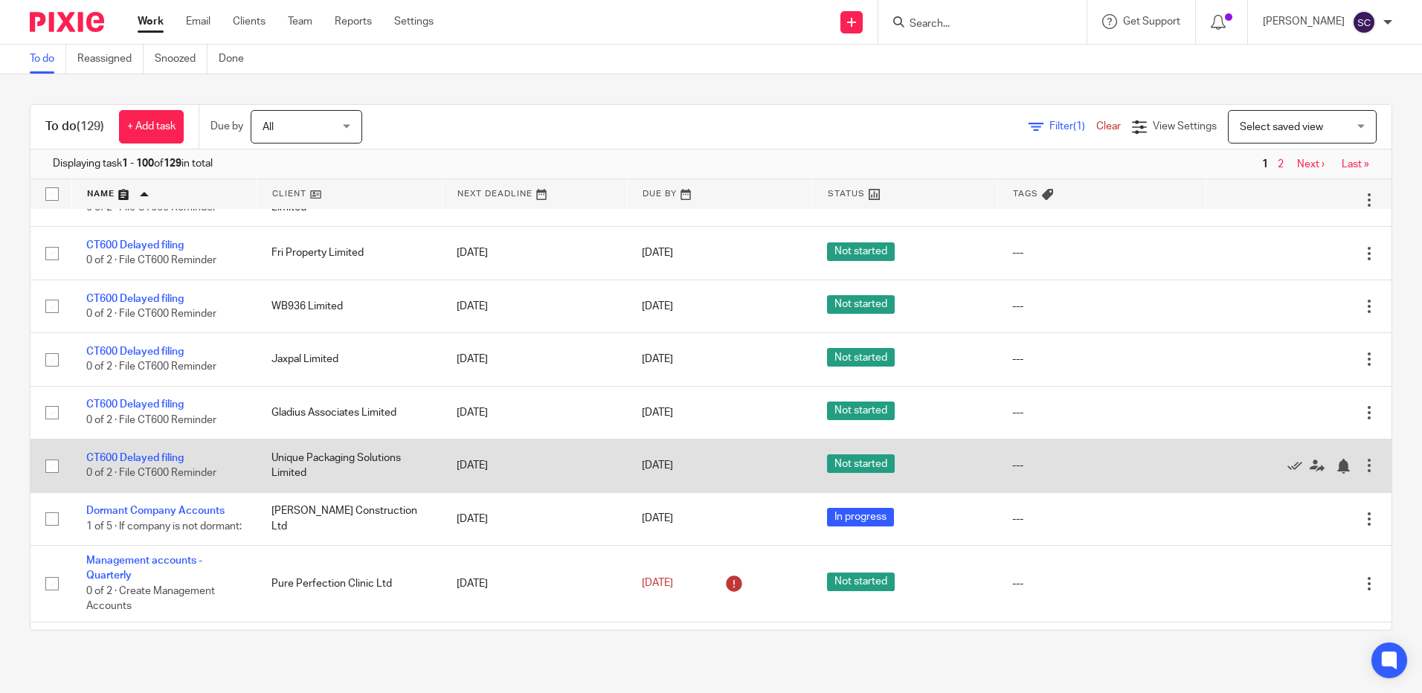
scroll to position [3209, 0]
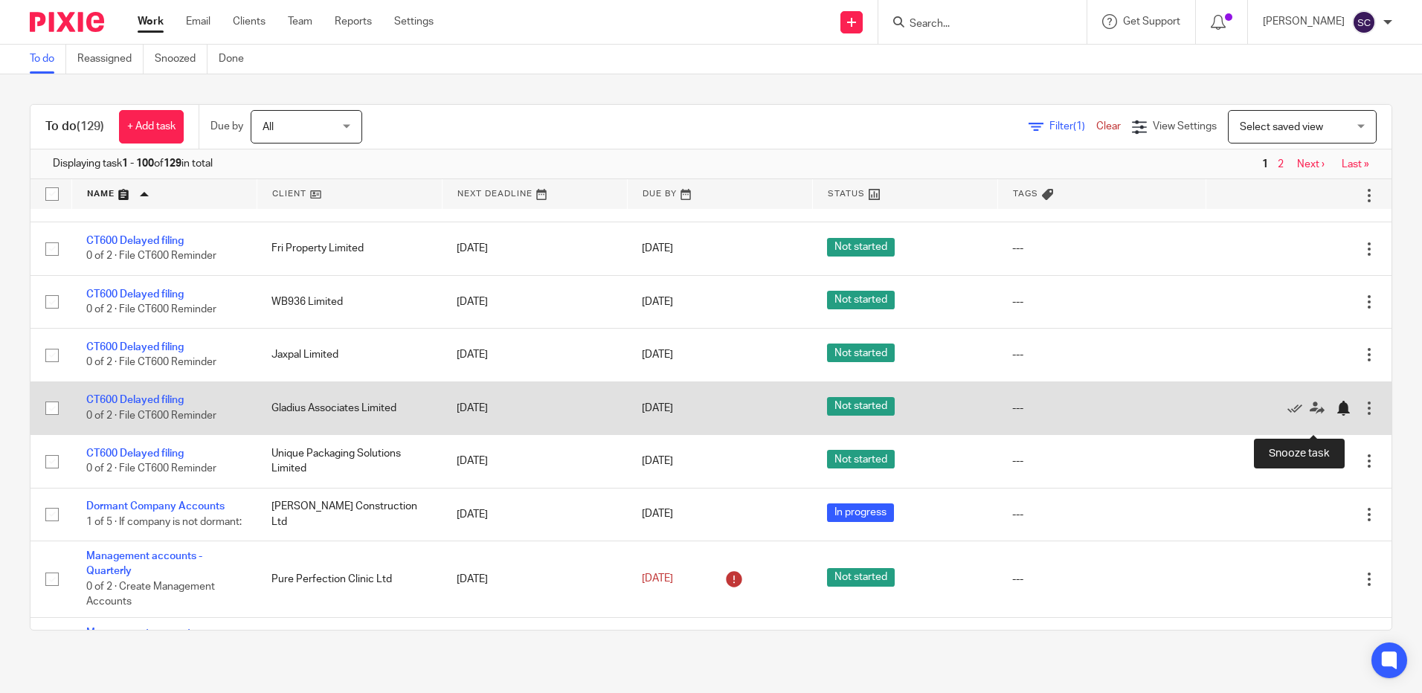
click at [1335, 416] on div at bounding box center [1342, 408] width 15 height 15
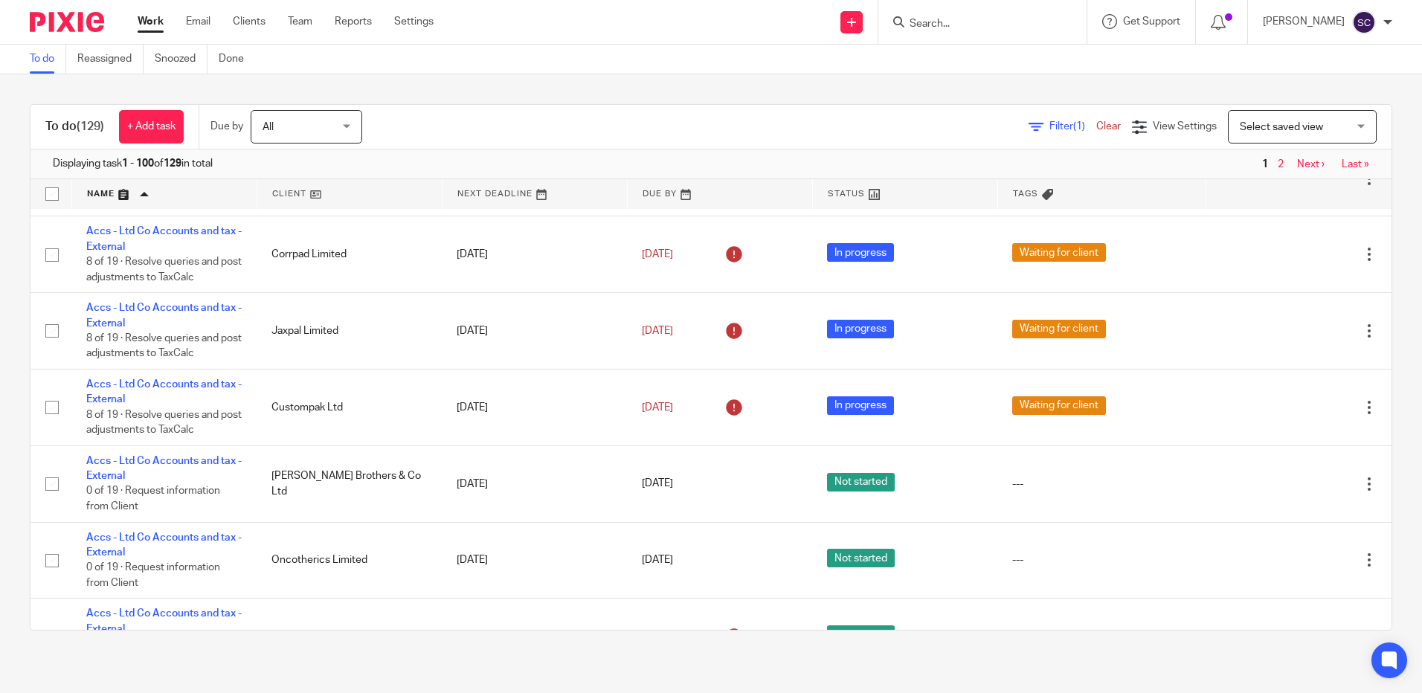
scroll to position [967, 0]
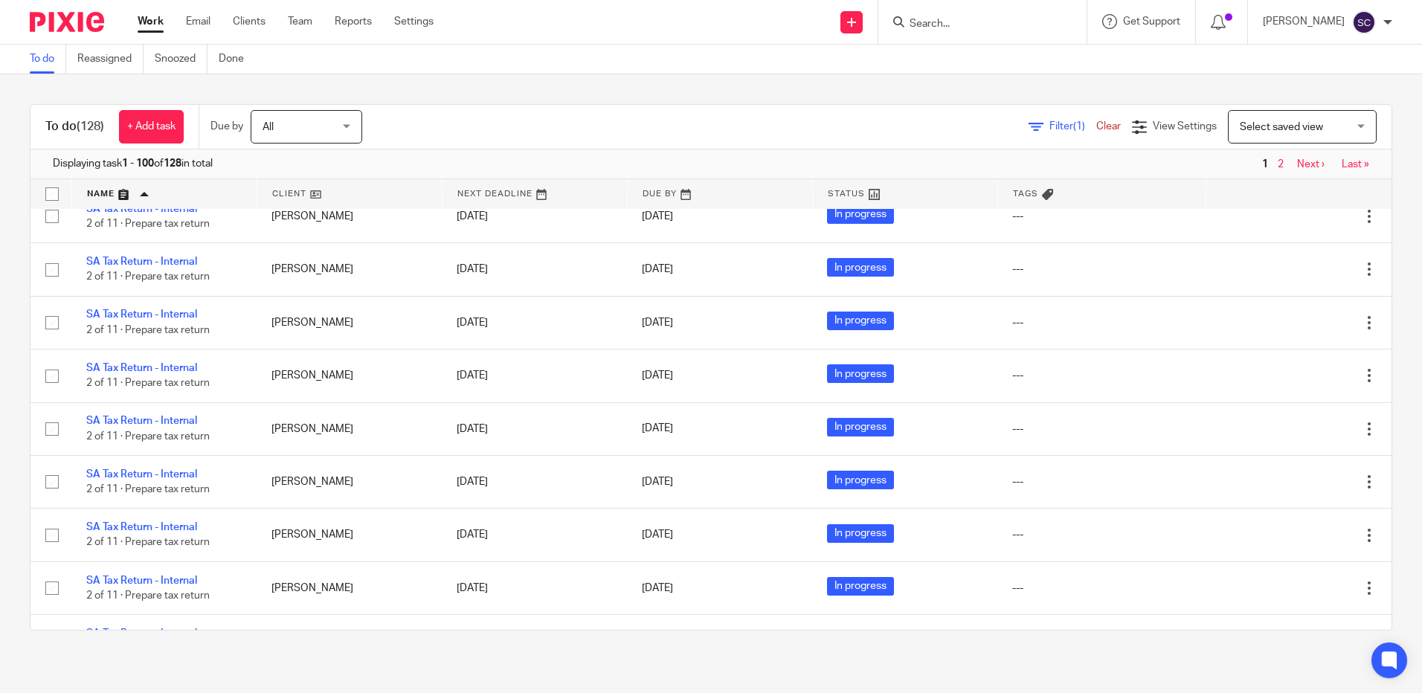
scroll to position [5811, 0]
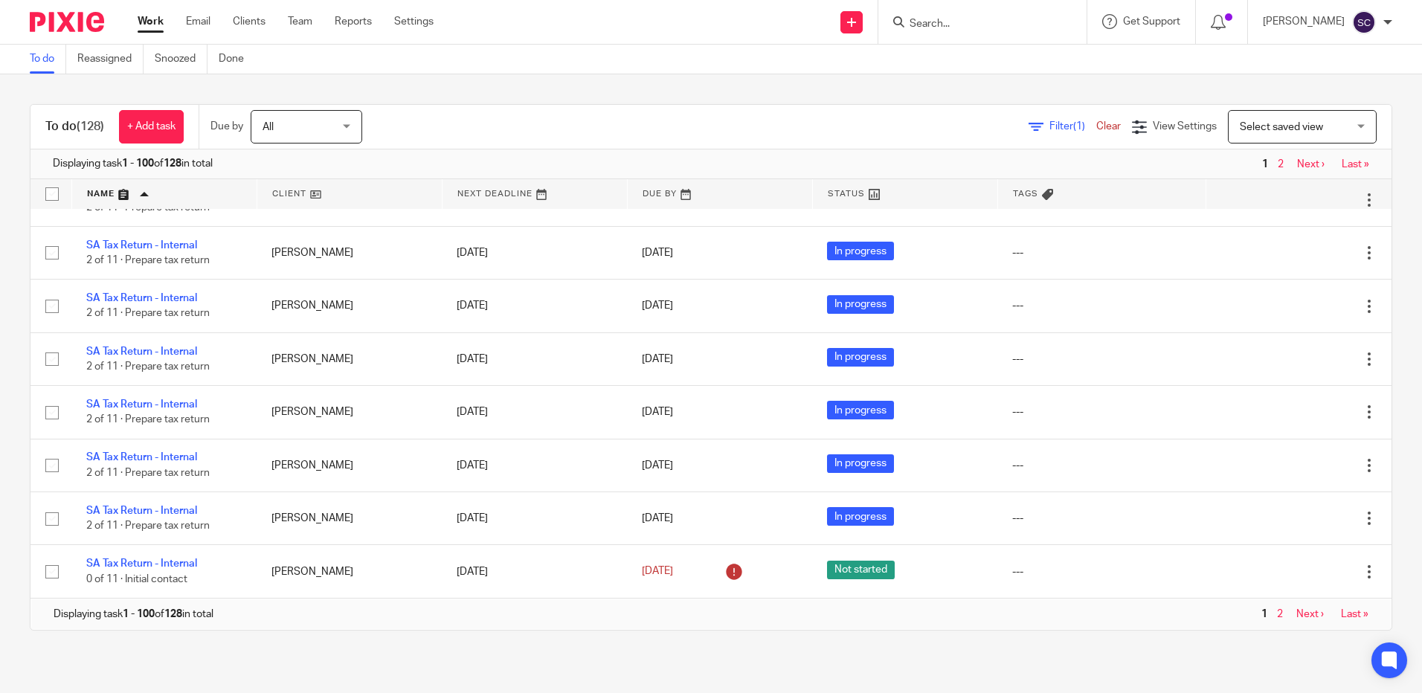
click at [1296, 616] on link "Next ›" at bounding box center [1310, 614] width 28 height 10
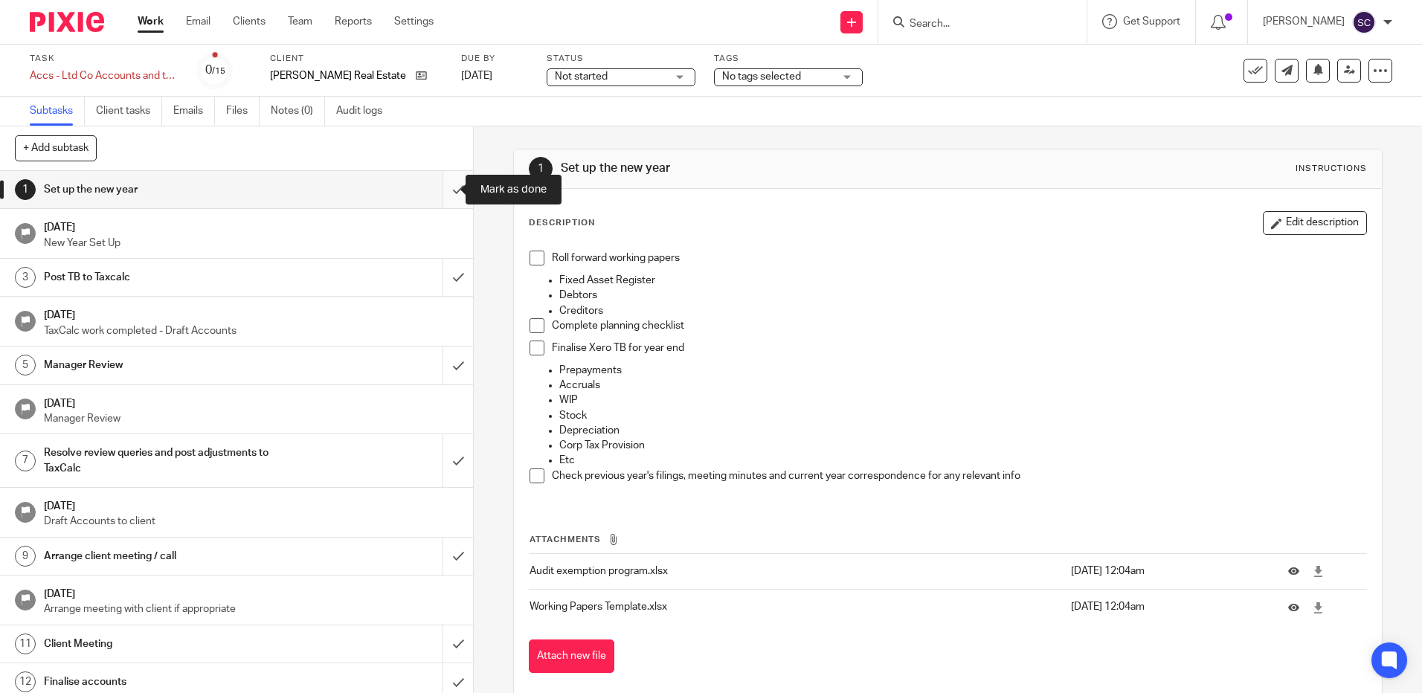
click at [435, 195] on input "submit" at bounding box center [236, 189] width 473 height 37
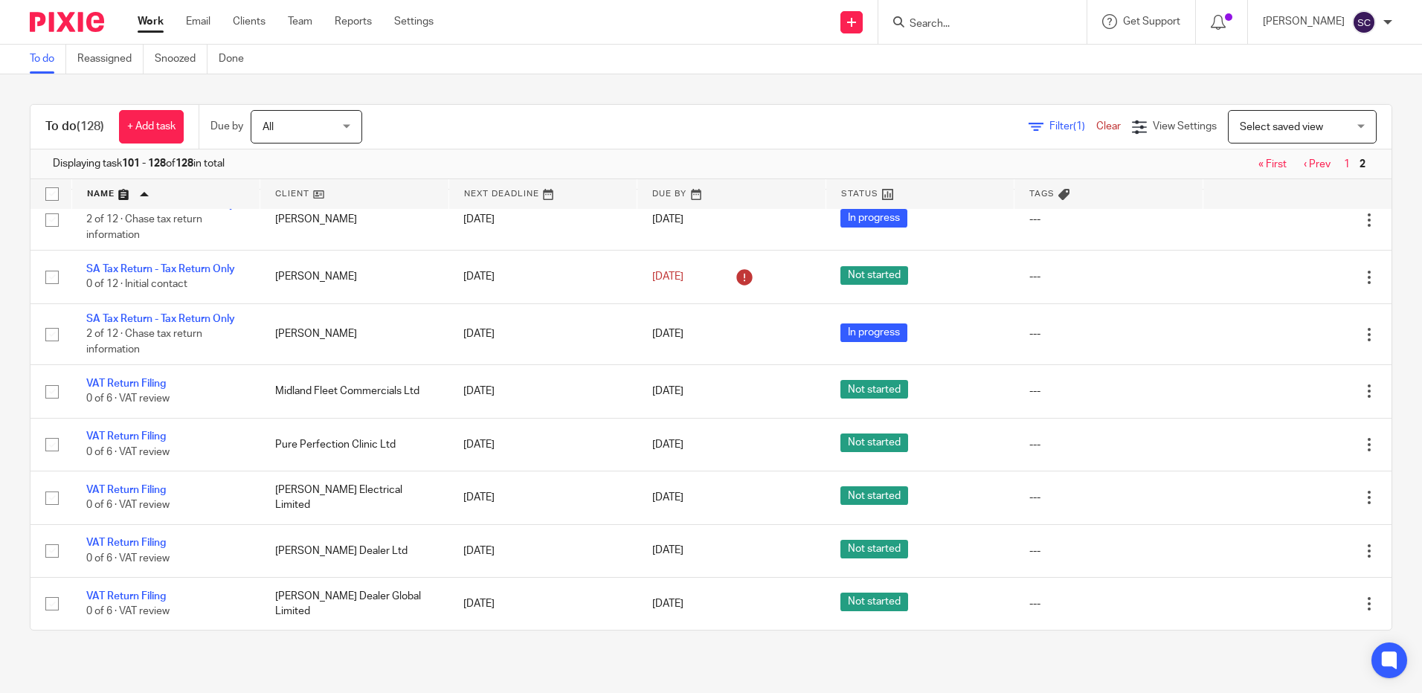
scroll to position [1254, 0]
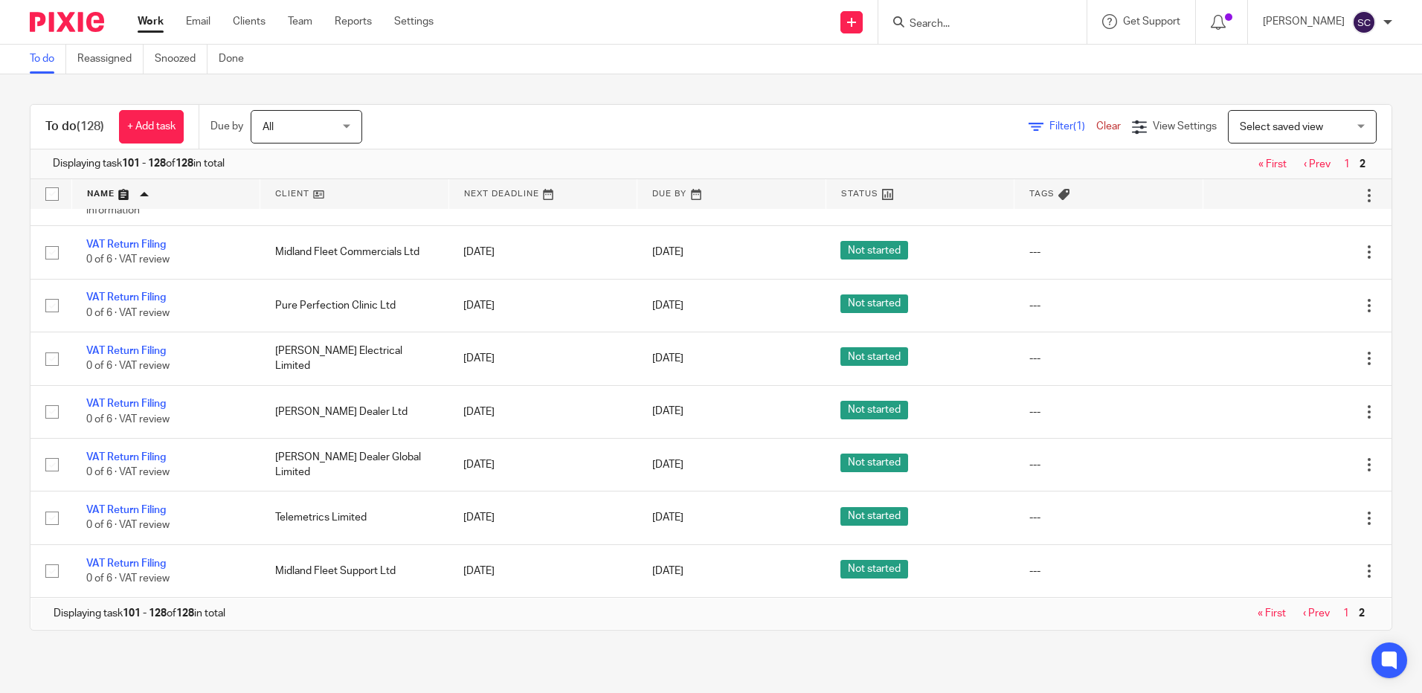
click at [1275, 607] on nav "« First ‹ Prev 1 2" at bounding box center [1309, 613] width 118 height 12
click at [1303, 609] on link "‹ Prev" at bounding box center [1316, 613] width 27 height 10
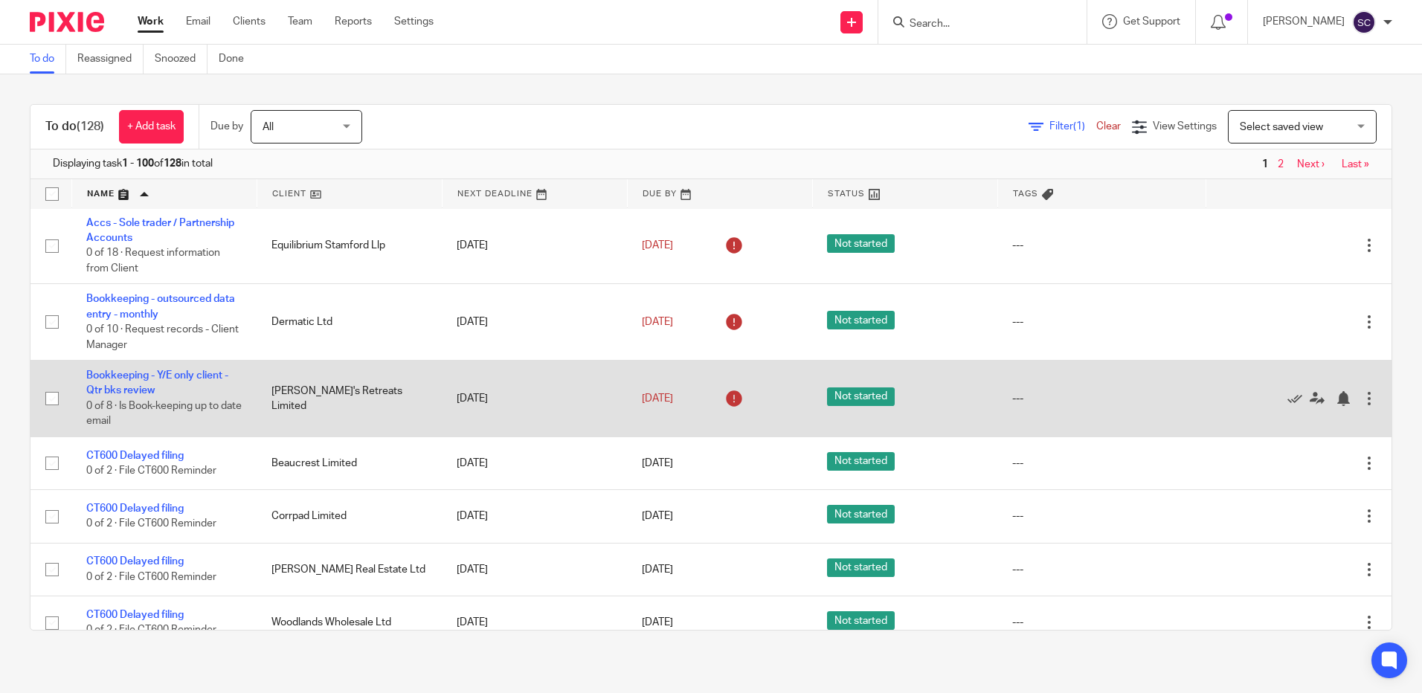
scroll to position [2677, 0]
click at [1287, 405] on icon at bounding box center [1294, 397] width 15 height 15
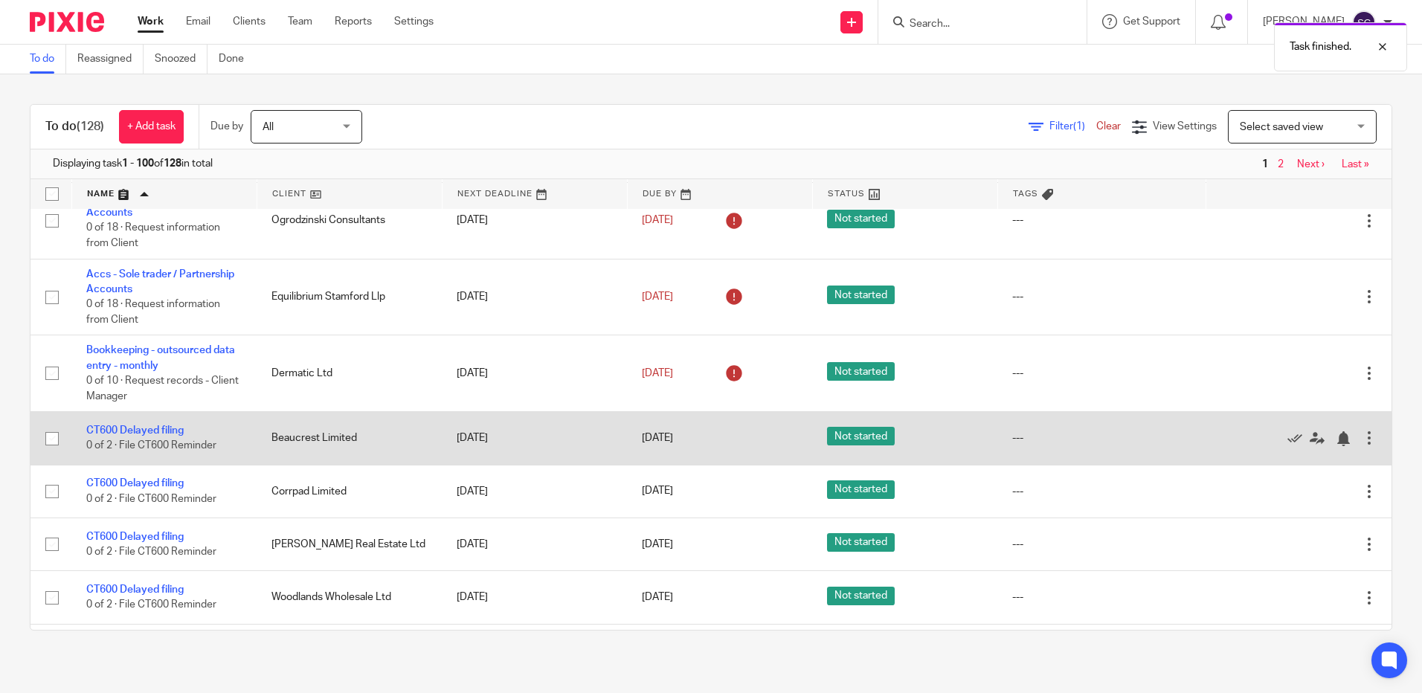
scroll to position [2602, 0]
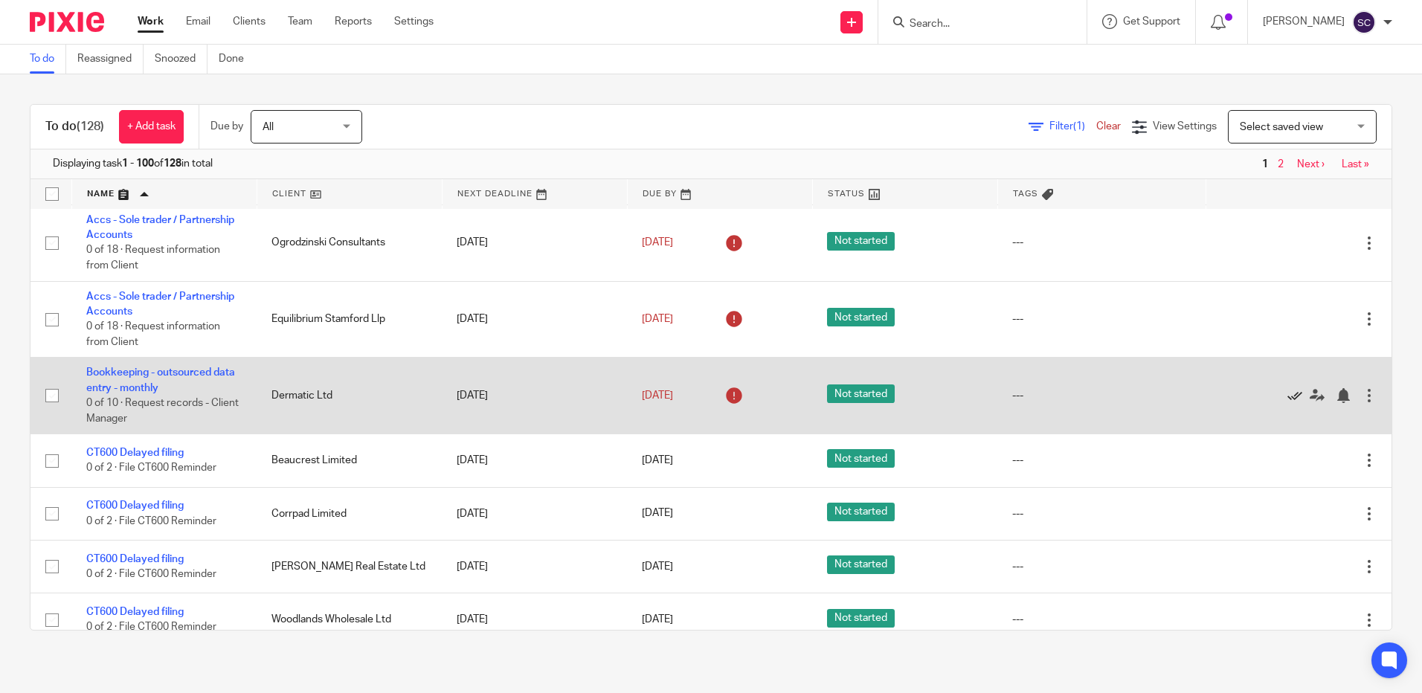
click at [1287, 403] on icon at bounding box center [1294, 395] width 15 height 15
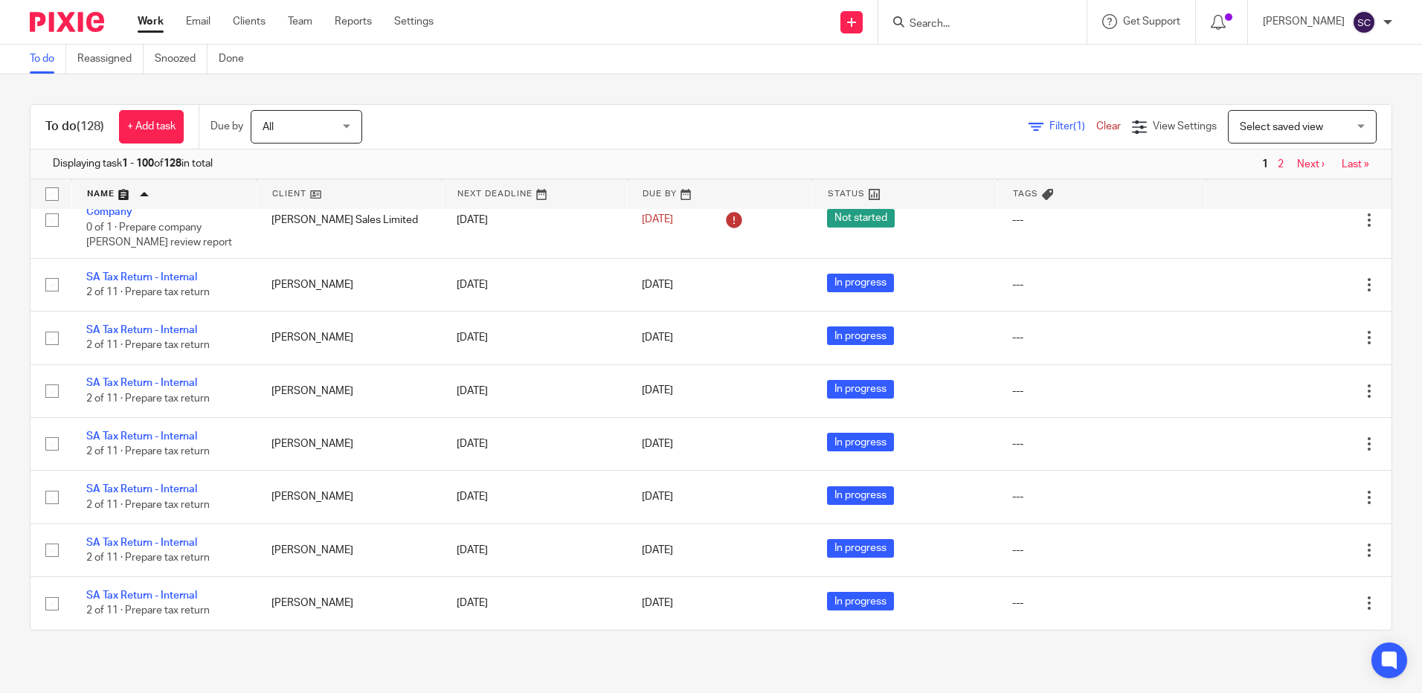
scroll to position [4015, 0]
